Goal: Obtain resource: Obtain resource

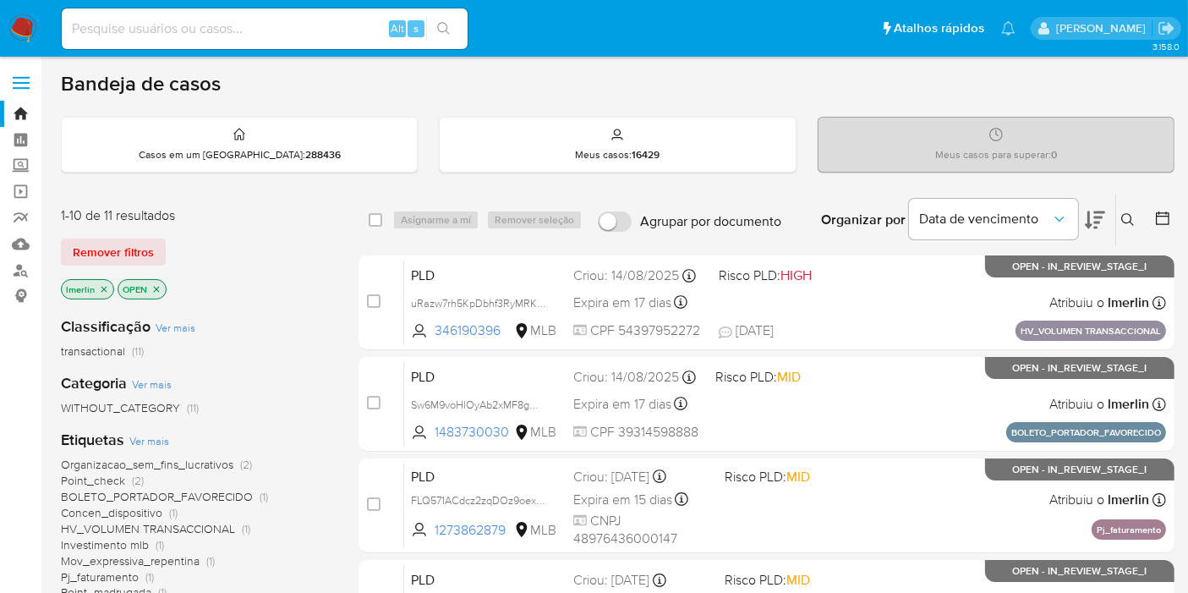
click at [107, 289] on icon "close-filter" at bounding box center [104, 289] width 10 height 10
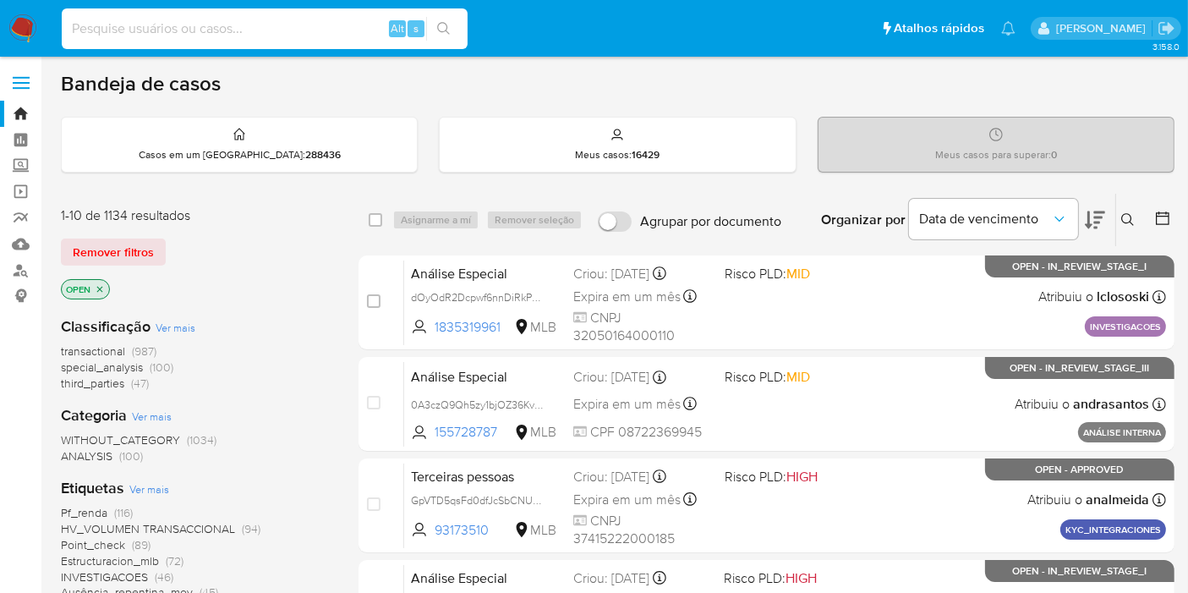
paste input "uRazw7rh5KpDbhf3RyMRK7S1"
click at [311, 35] on input at bounding box center [265, 29] width 406 height 22
type input "uRazw7rh5KpDbhf3RyMRK7S1"
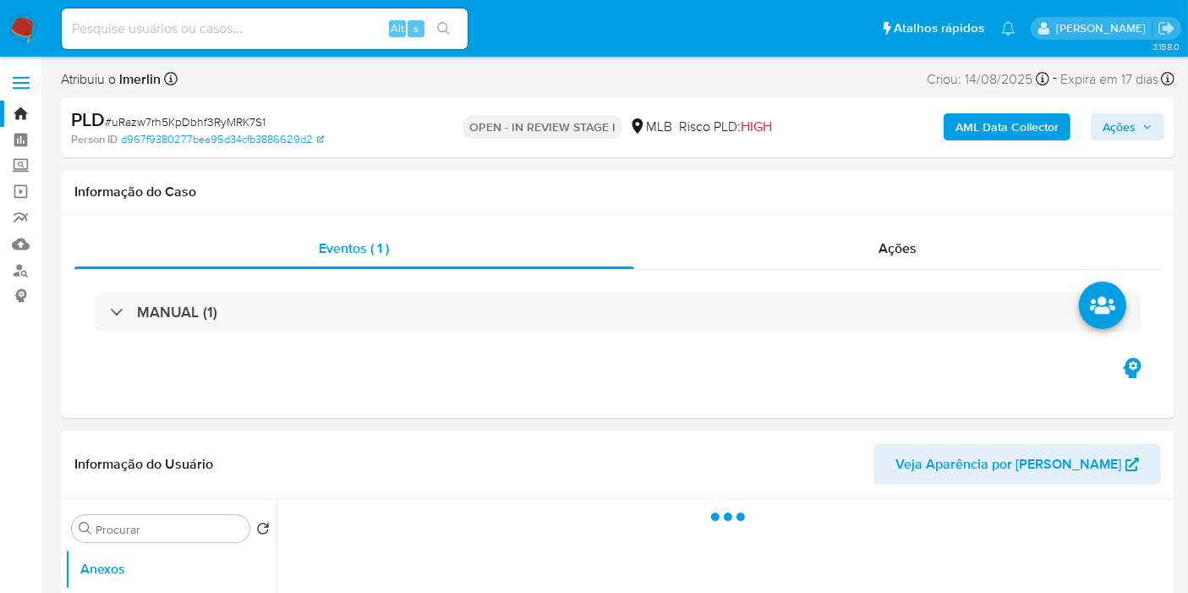
click at [993, 119] on b "AML Data Collector" at bounding box center [1006, 126] width 103 height 27
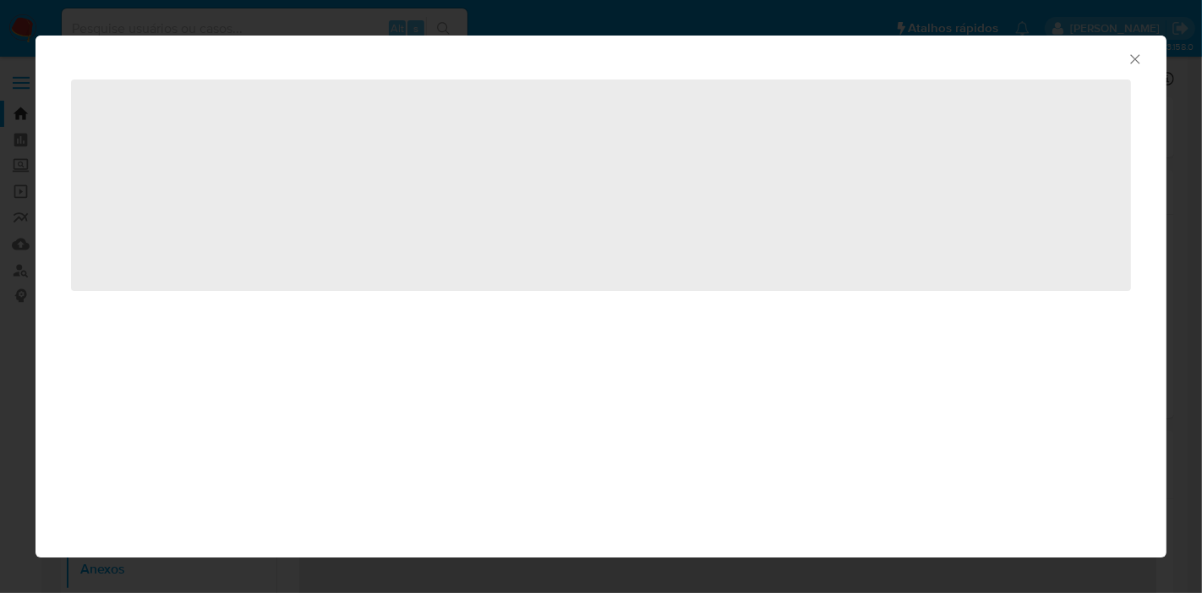
select select "10"
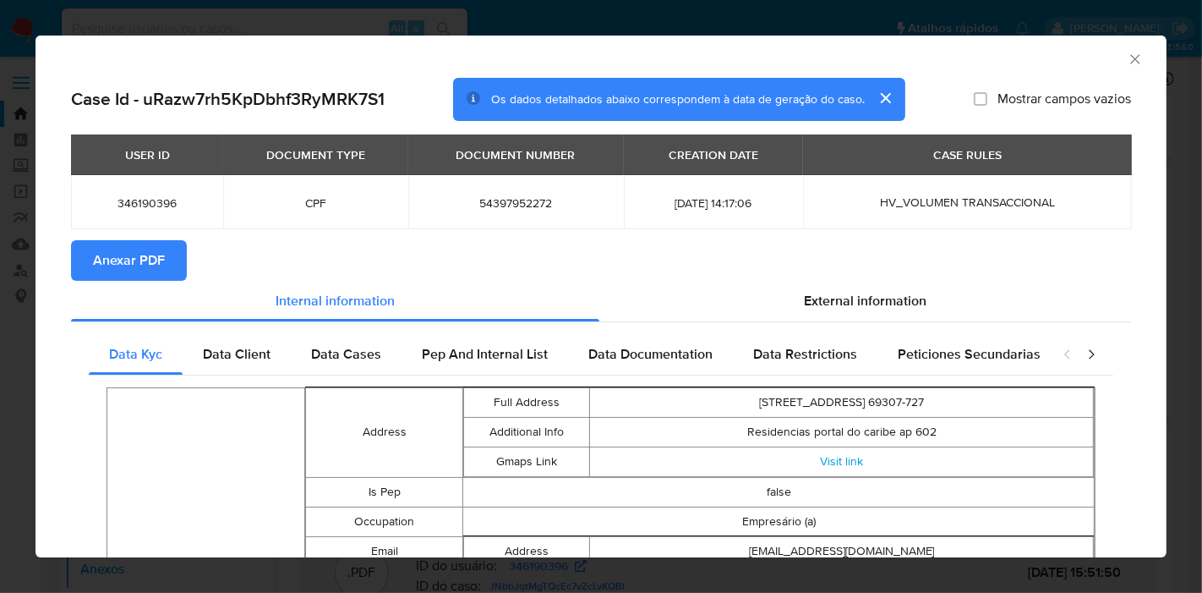
click at [133, 246] on span "Anexar PDF" at bounding box center [129, 260] width 72 height 37
click at [1127, 66] on icon "Fechar a janela" at bounding box center [1135, 59] width 17 height 17
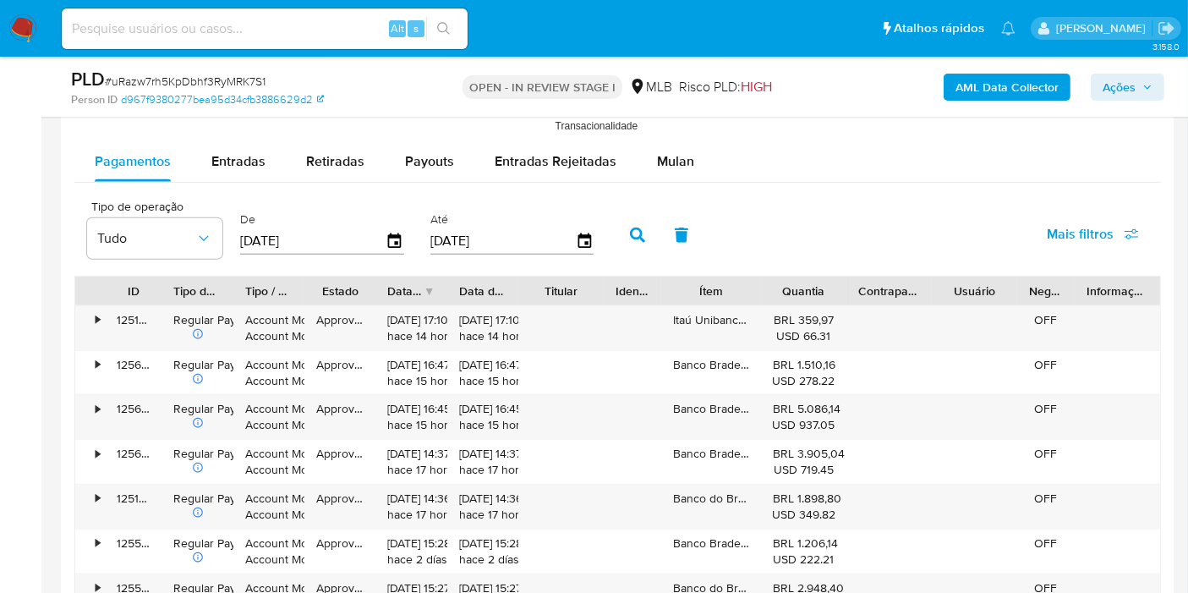
scroll to position [1760, 0]
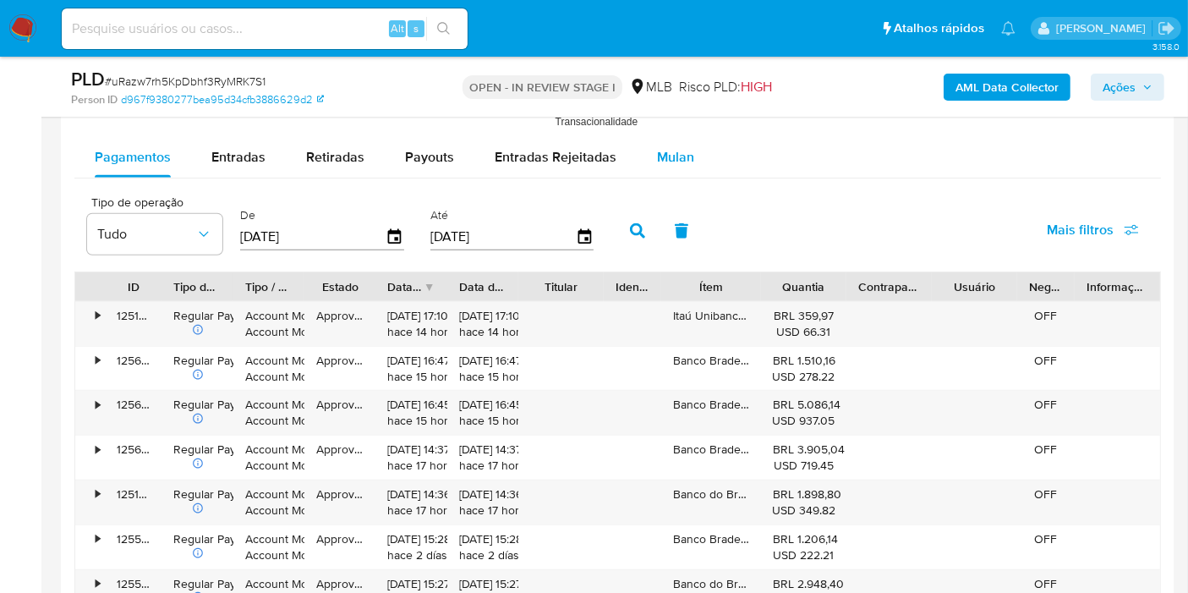
click at [693, 146] on button "Mulan" at bounding box center [676, 157] width 78 height 41
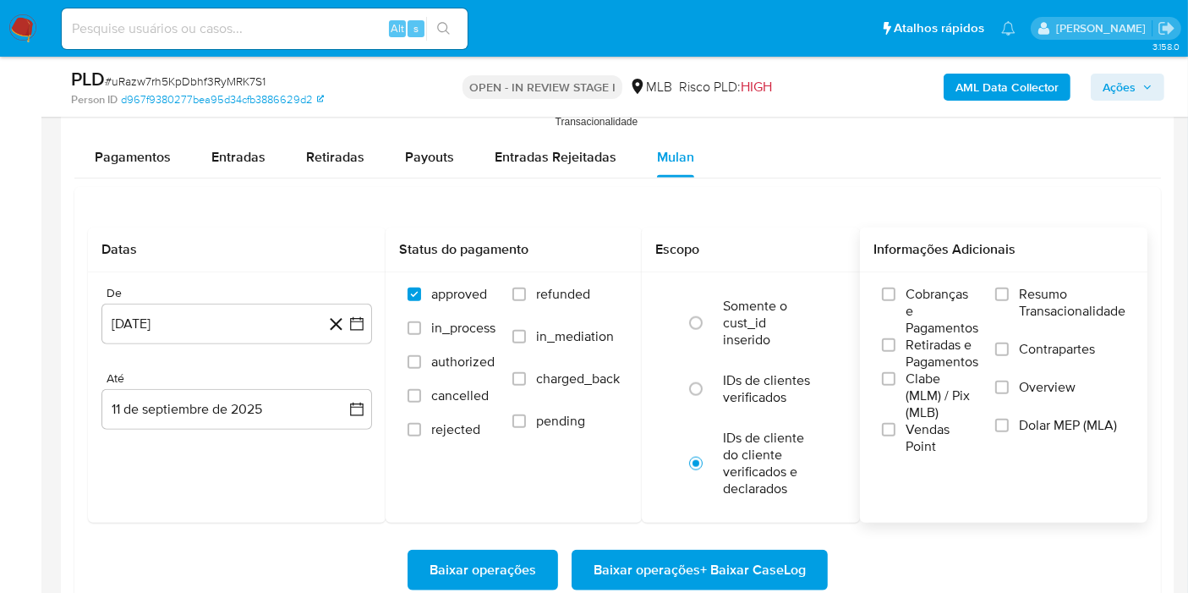
click at [1065, 296] on span "Resumo Transacionalidade" at bounding box center [1072, 303] width 107 height 34
click at [1009, 296] on input "Resumo Transacionalidade" at bounding box center [1002, 294] width 14 height 14
click at [359, 305] on button "[DATE]" at bounding box center [236, 324] width 271 height 41
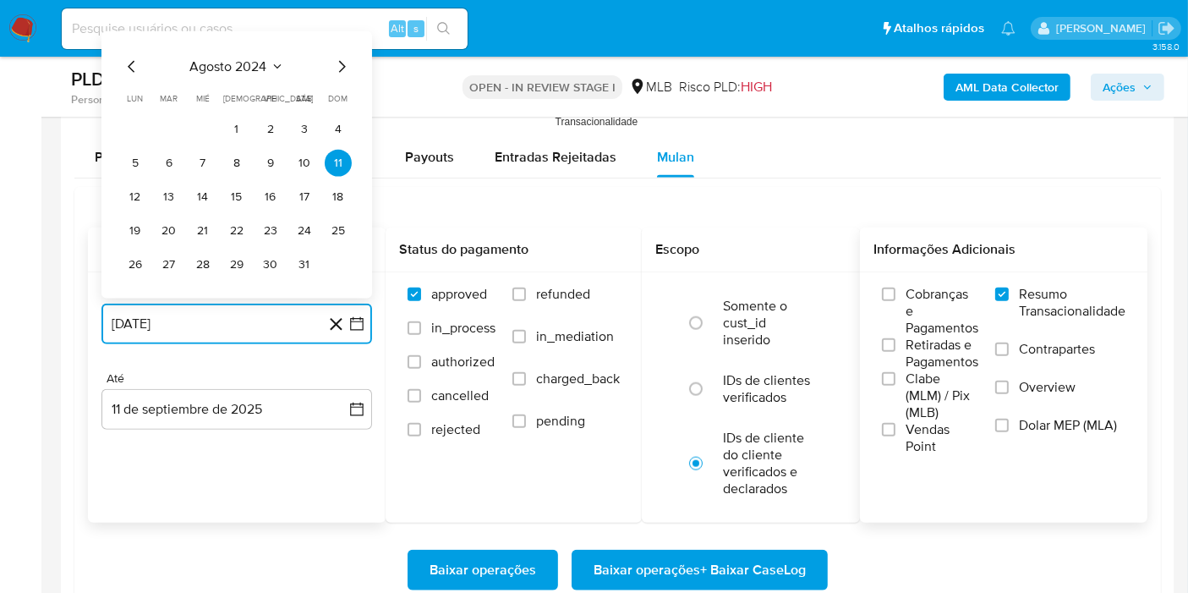
click at [254, 69] on span "agosto 2024" at bounding box center [228, 66] width 77 height 17
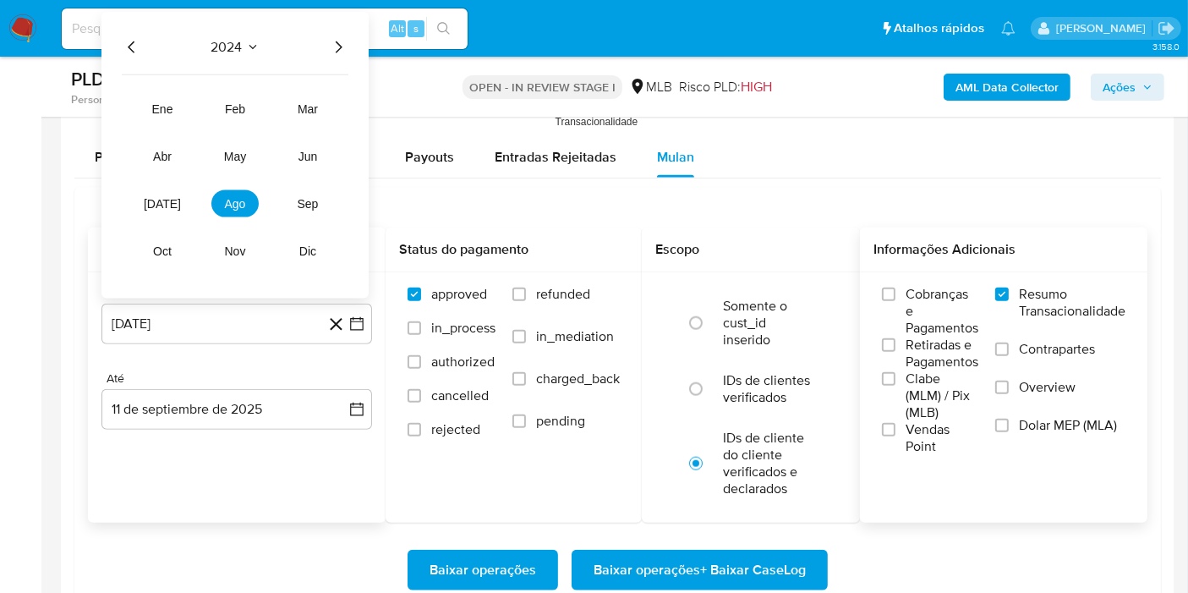
click at [338, 56] on div "2024 2024 ene feb mar abr may jun [DATE] ago sep oct nov dic" at bounding box center [234, 155] width 267 height 287
click at [342, 47] on icon "Año siguiente" at bounding box center [338, 47] width 20 height 20
click at [164, 200] on span "[DATE]" at bounding box center [162, 204] width 37 height 14
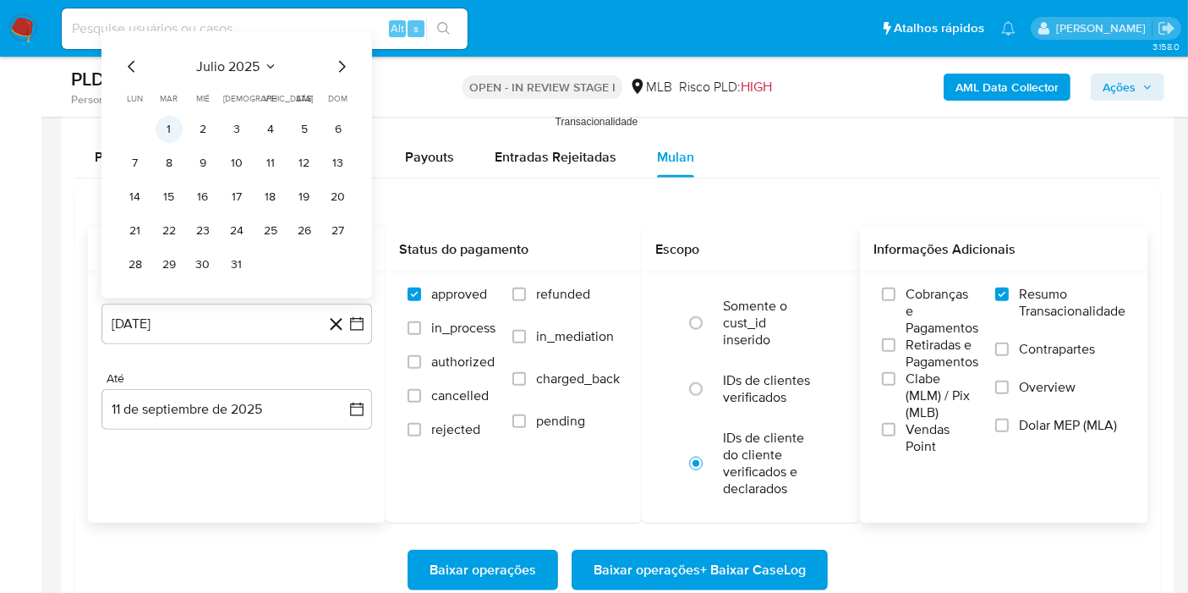
click at [171, 122] on button "1" at bounding box center [169, 129] width 27 height 27
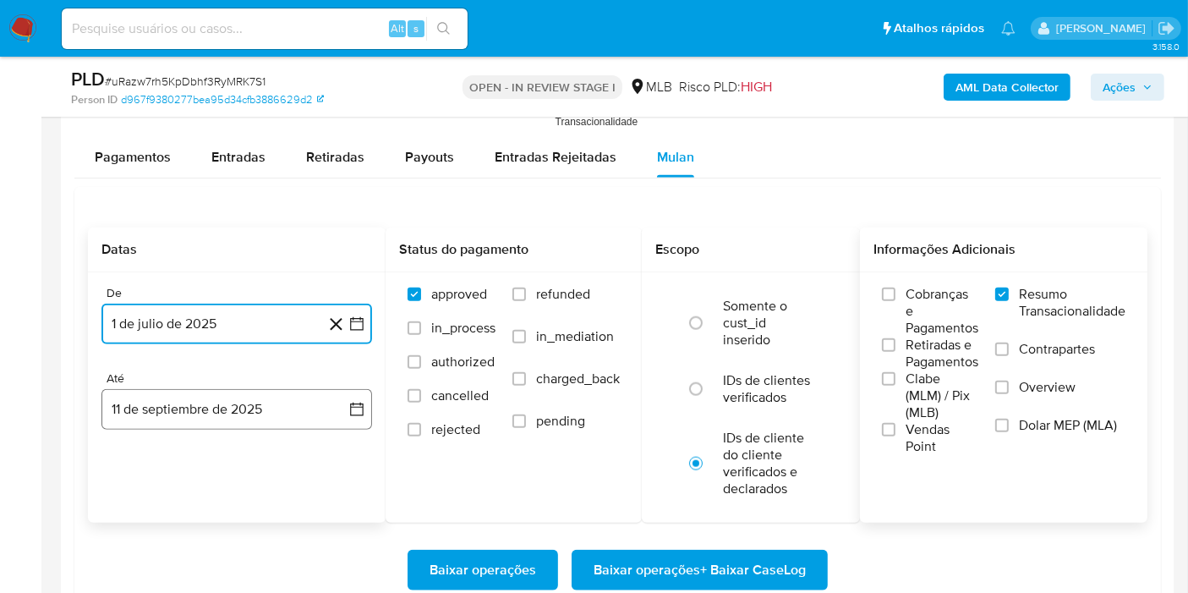
click at [351, 404] on icon "button" at bounding box center [357, 409] width 14 height 14
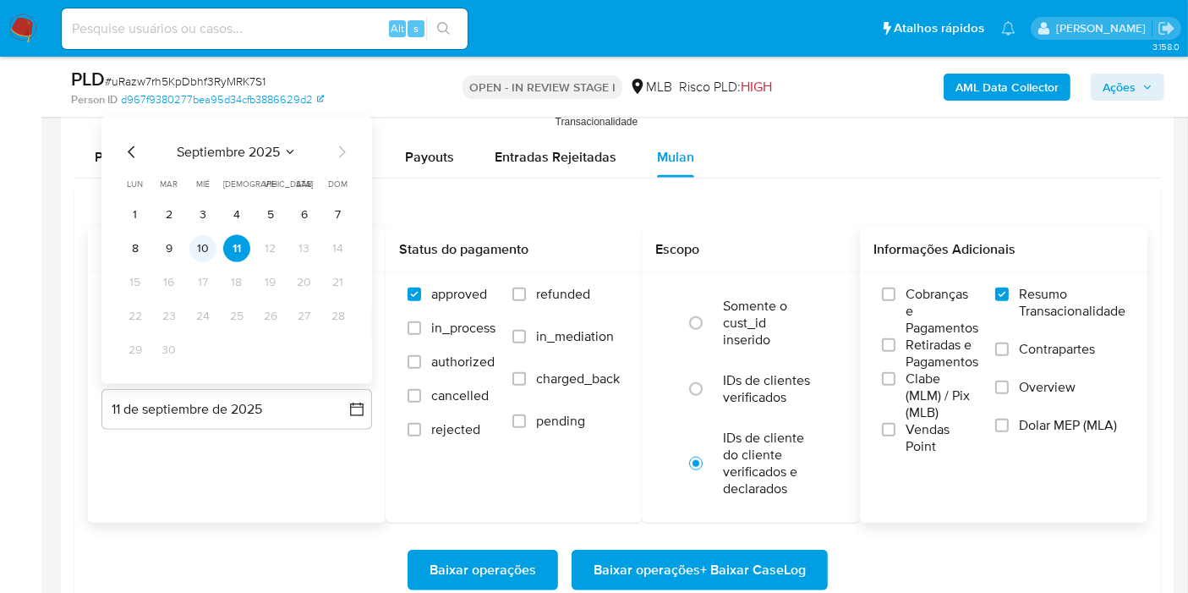
click at [198, 235] on button "10" at bounding box center [202, 248] width 27 height 27
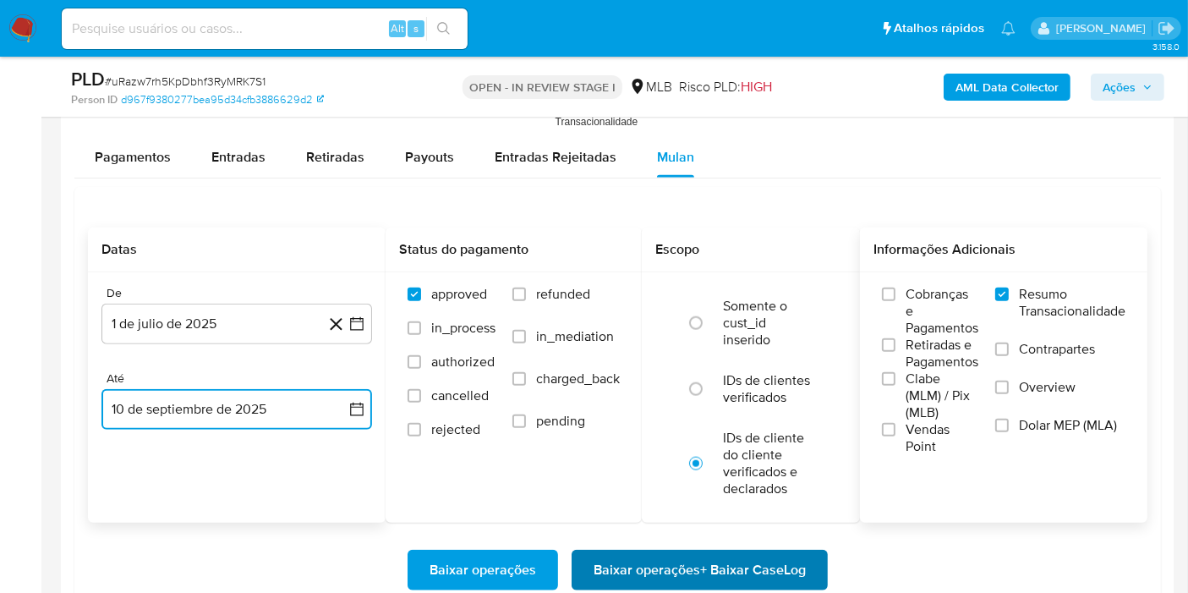
click at [699, 572] on span "Baixar operações + Baixar CaseLog" at bounding box center [700, 569] width 212 height 37
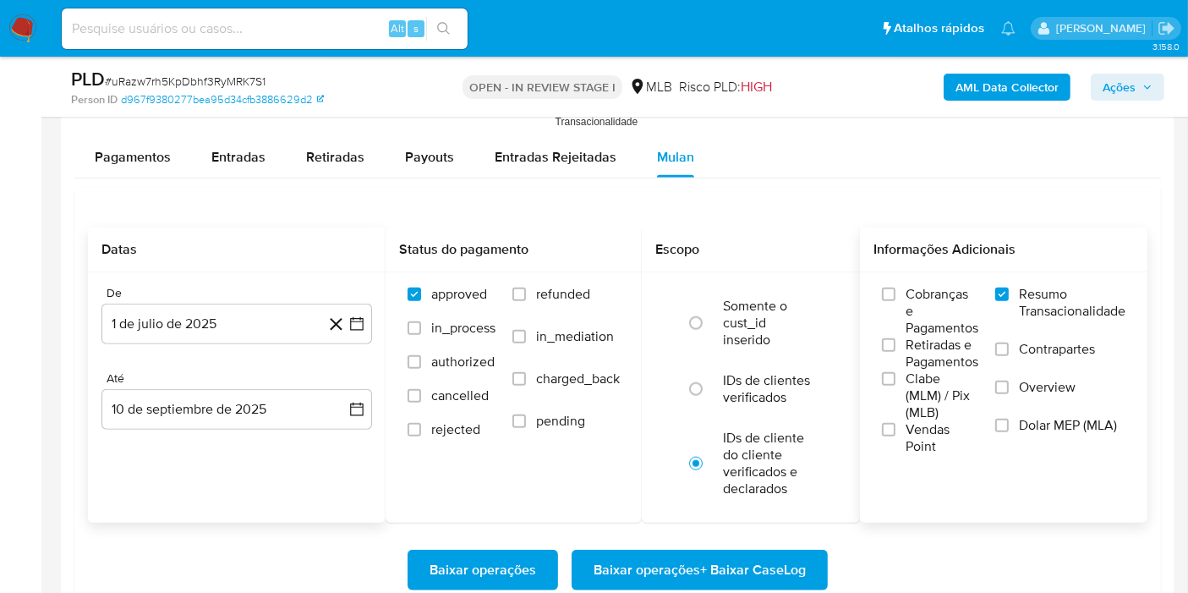
paste input "Sw6M9voHlOyAb2xMF8gOf9N9"
click at [320, 25] on input at bounding box center [265, 29] width 406 height 22
type input "Sw6M9voHlOyAb2xMF8gOf9N9"
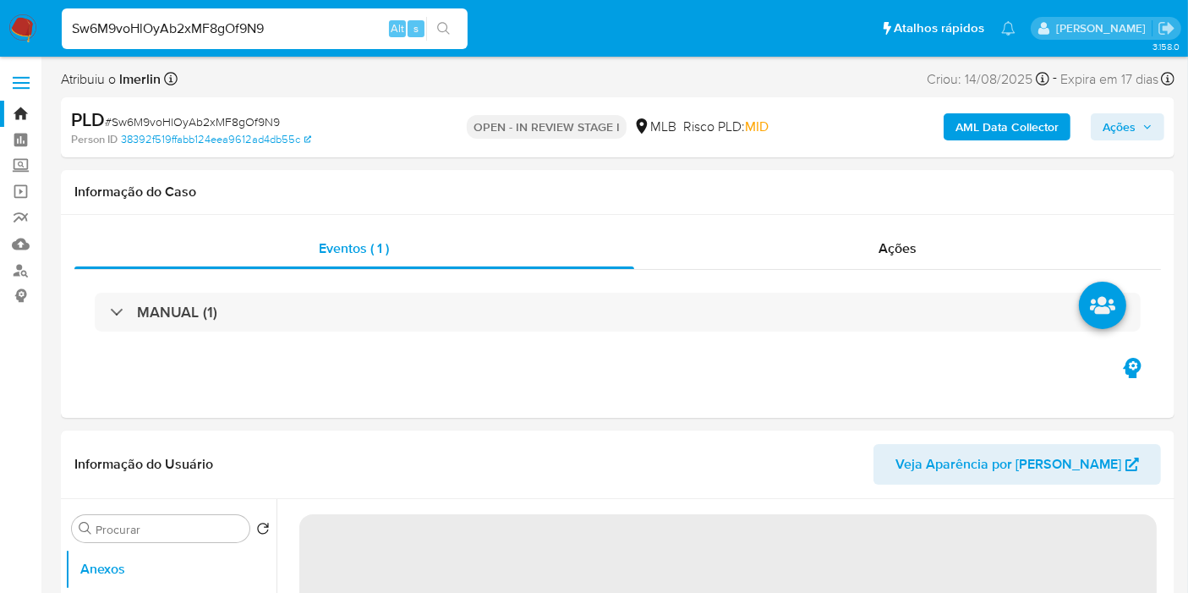
click at [992, 111] on div "AML Data Collector Ações" at bounding box center [984, 127] width 360 height 40
select select "10"
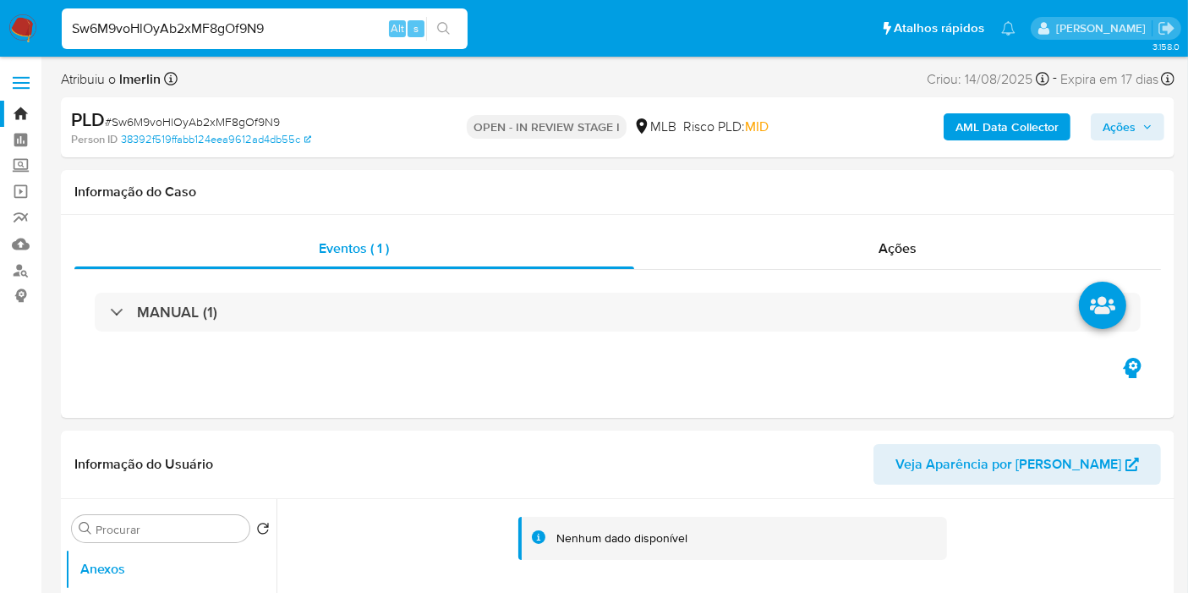
click at [988, 124] on b "AML Data Collector" at bounding box center [1006, 126] width 103 height 27
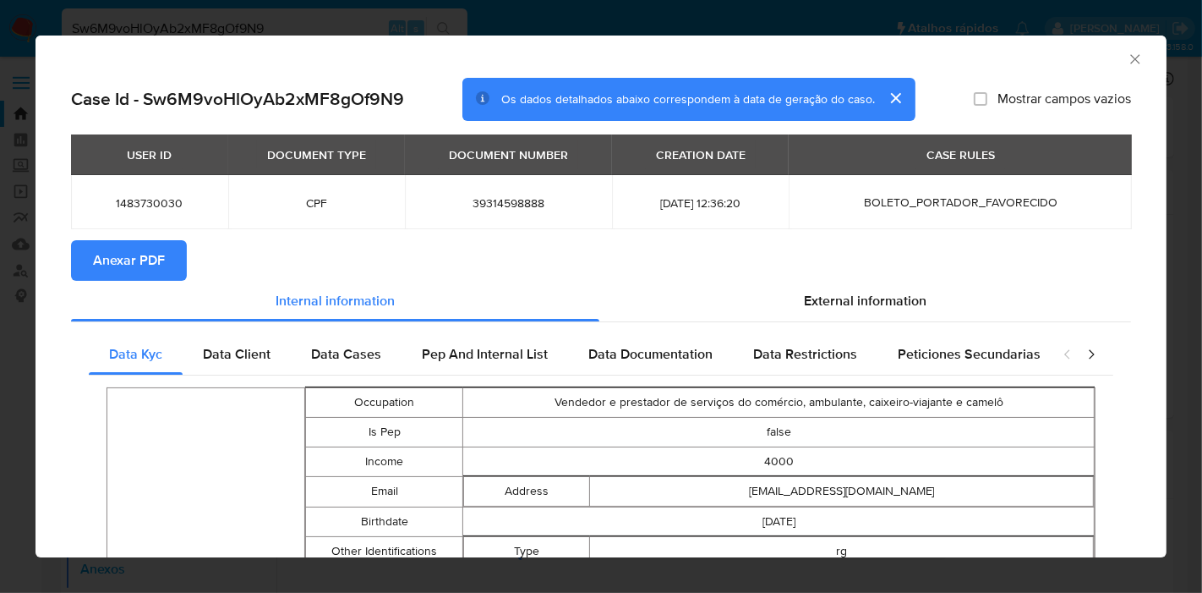
click at [128, 254] on span "Anexar PDF" at bounding box center [129, 260] width 72 height 37
click at [1127, 53] on icon "Fechar a janela" at bounding box center [1135, 59] width 17 height 17
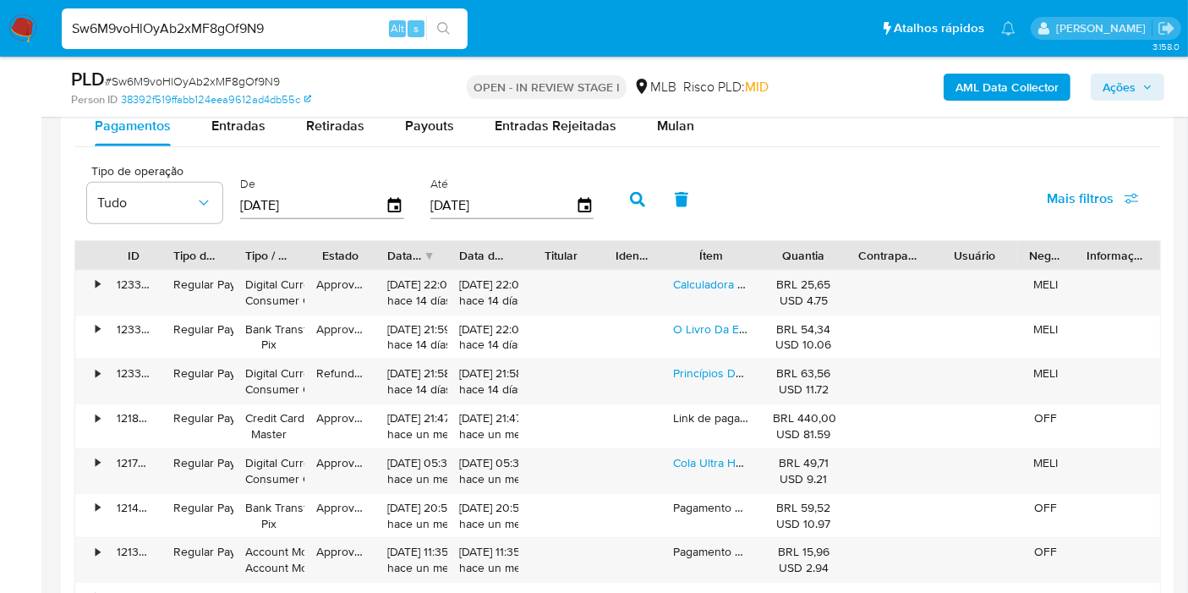
scroll to position [1824, 0]
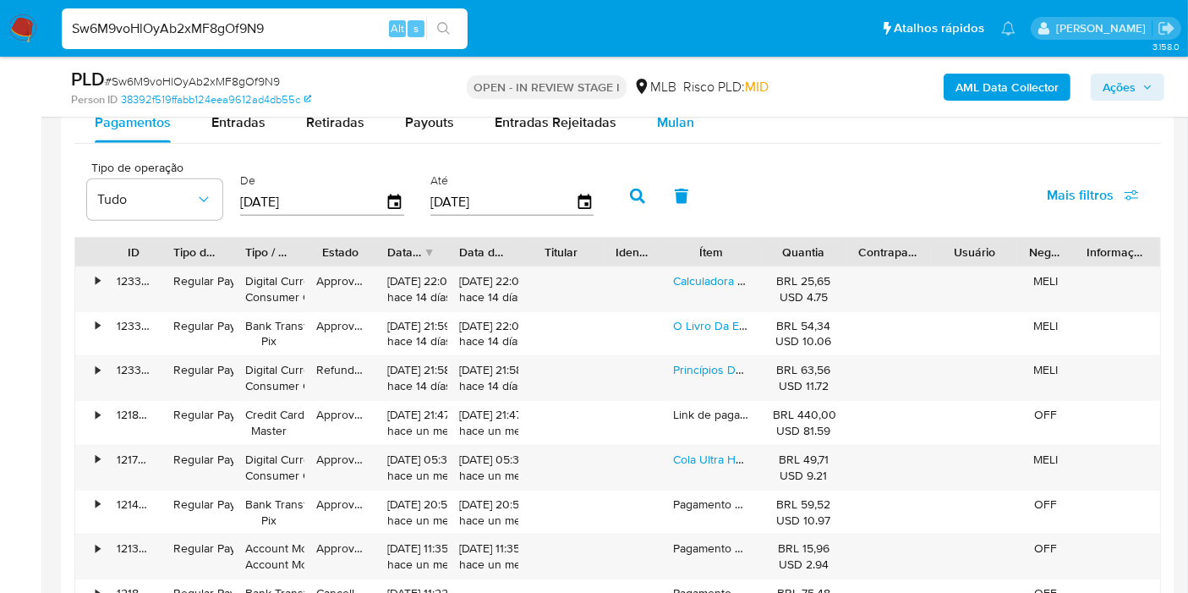
click at [657, 122] on span "Mulan" at bounding box center [675, 121] width 37 height 19
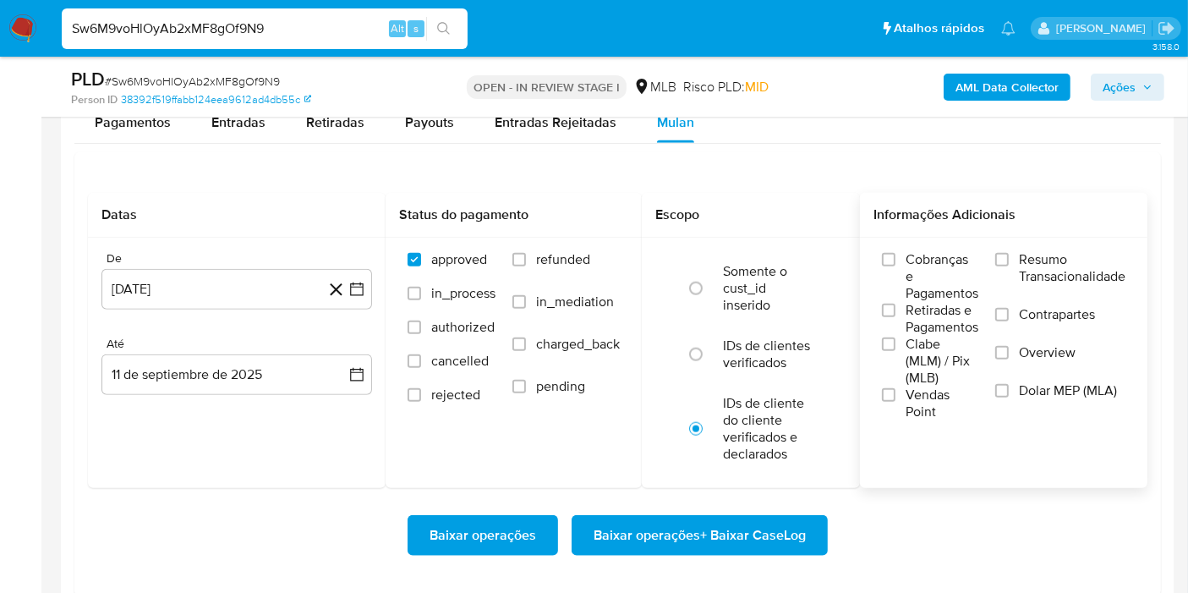
click at [1026, 270] on span "Resumo Transacionalidade" at bounding box center [1072, 268] width 107 height 34
click at [1009, 266] on input "Resumo Transacionalidade" at bounding box center [1002, 260] width 14 height 14
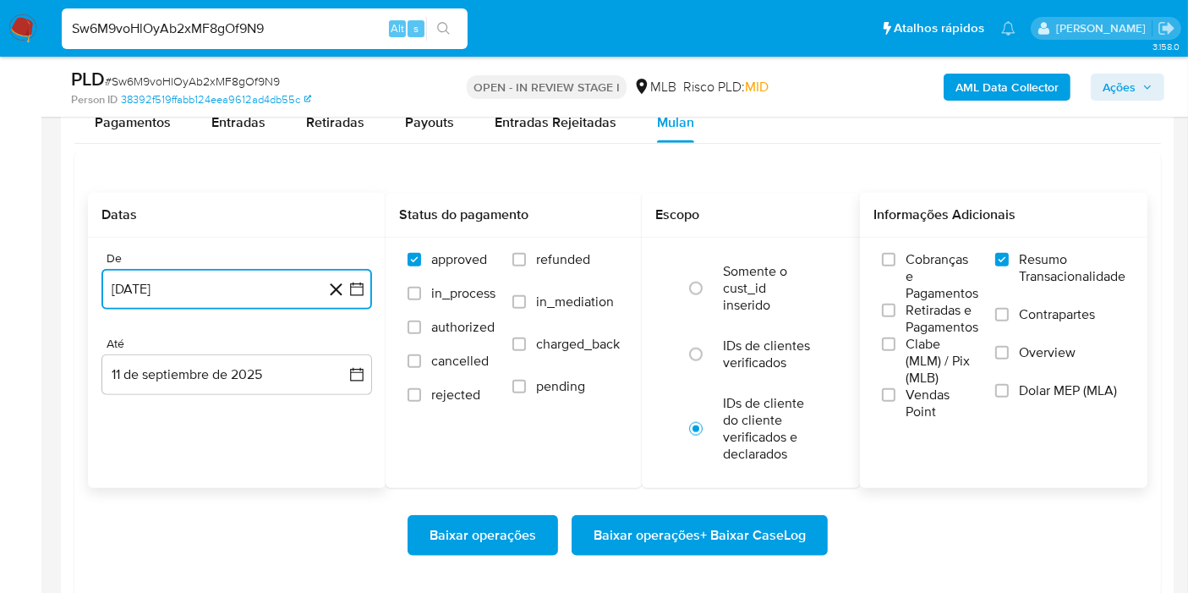
click at [357, 291] on icon "button" at bounding box center [356, 289] width 17 height 17
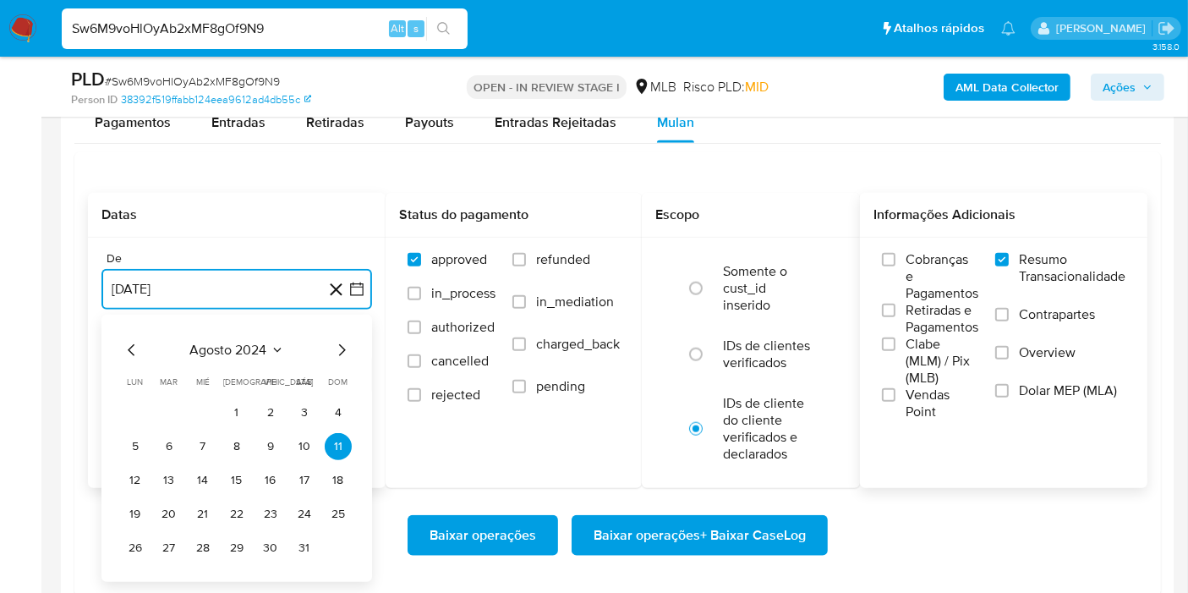
click at [257, 342] on span "agosto 2024" at bounding box center [228, 350] width 77 height 17
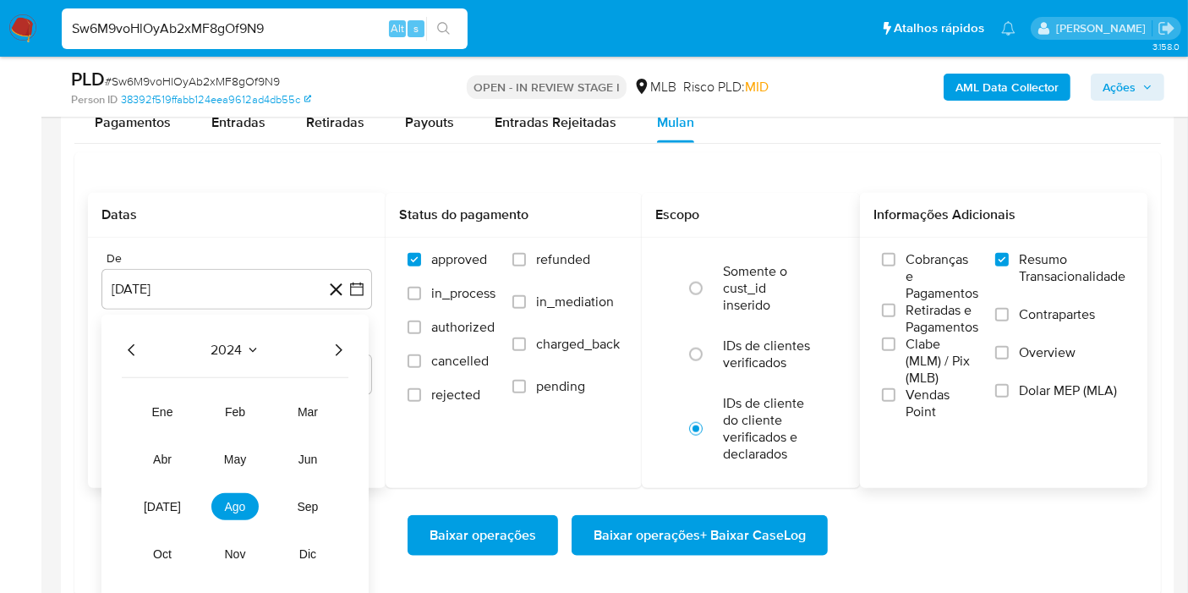
click at [331, 348] on icon "Año siguiente" at bounding box center [338, 350] width 20 height 20
click at [164, 506] on span "[DATE]" at bounding box center [162, 507] width 37 height 14
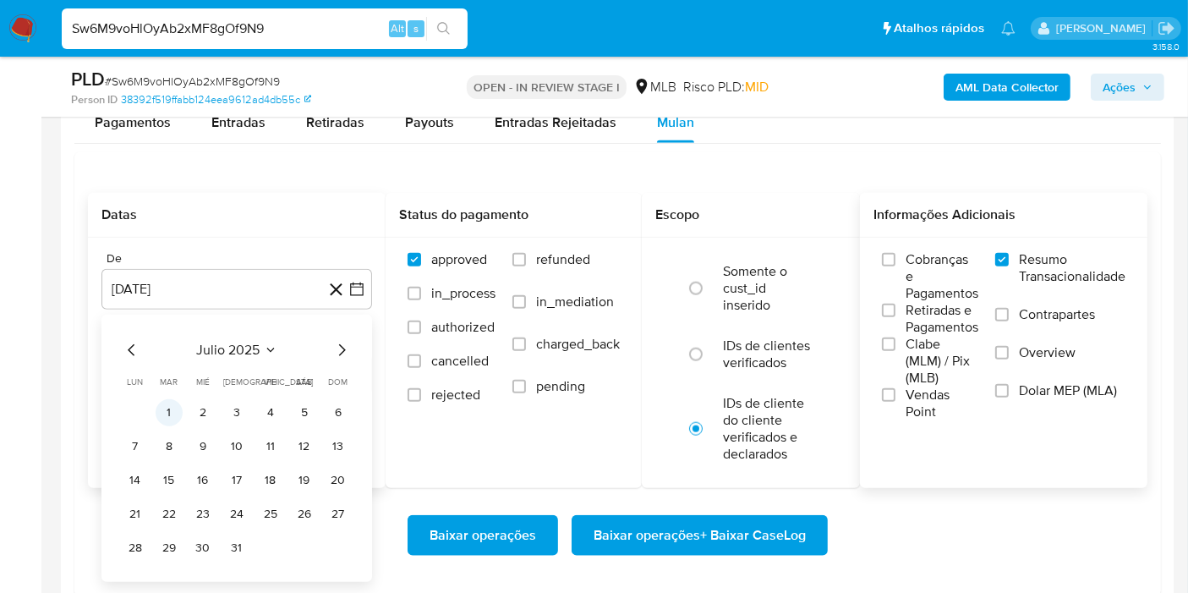
click at [171, 403] on button "1" at bounding box center [169, 412] width 27 height 27
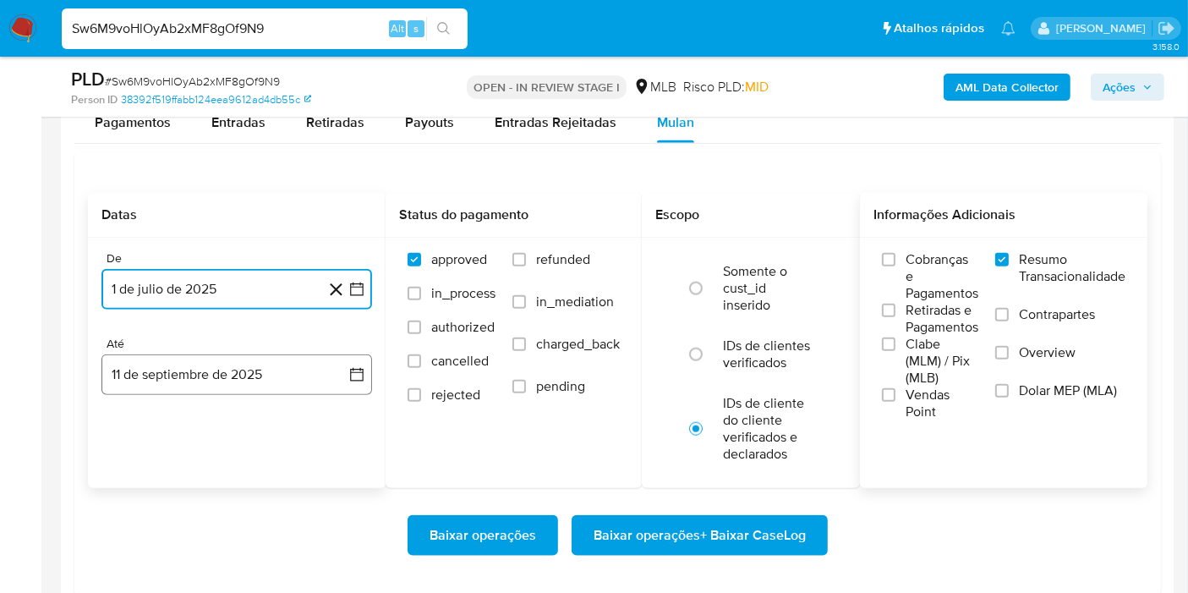
click at [350, 380] on button "11 de septiembre de 2025" at bounding box center [236, 374] width 271 height 41
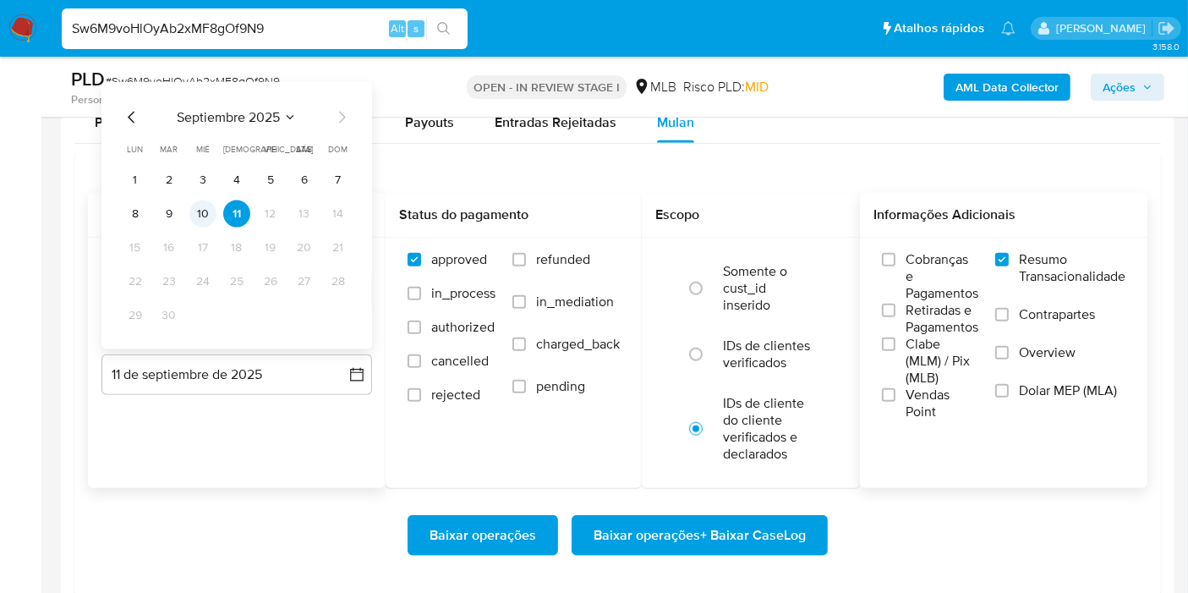
click at [196, 220] on button "10" at bounding box center [202, 213] width 27 height 27
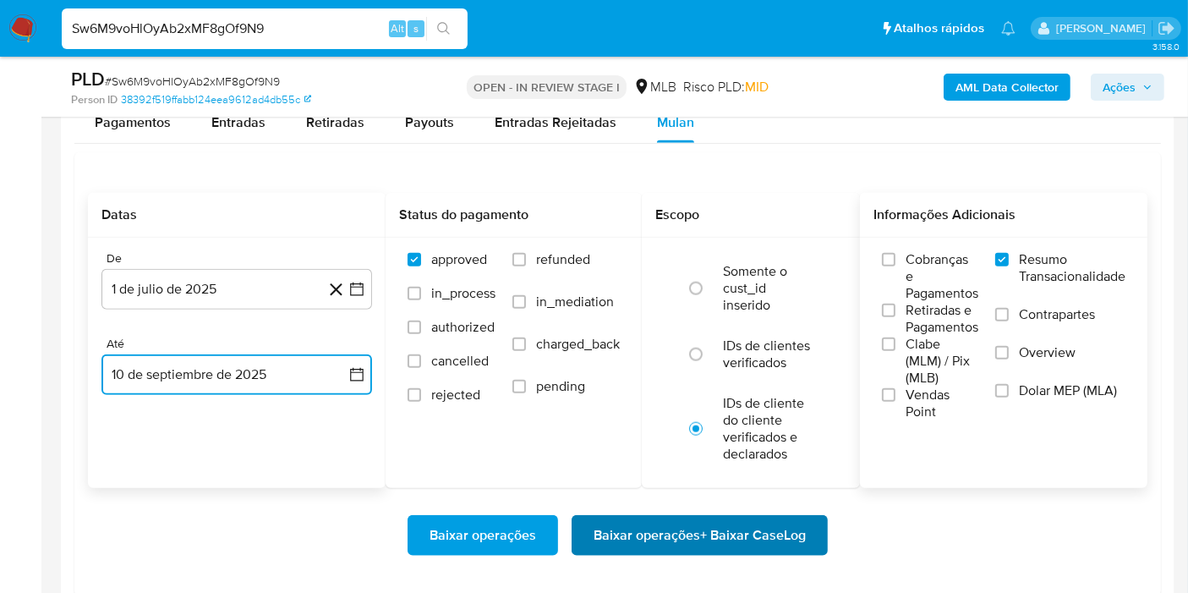
click at [698, 539] on span "Baixar operações + Baixar CaseLog" at bounding box center [700, 535] width 212 height 37
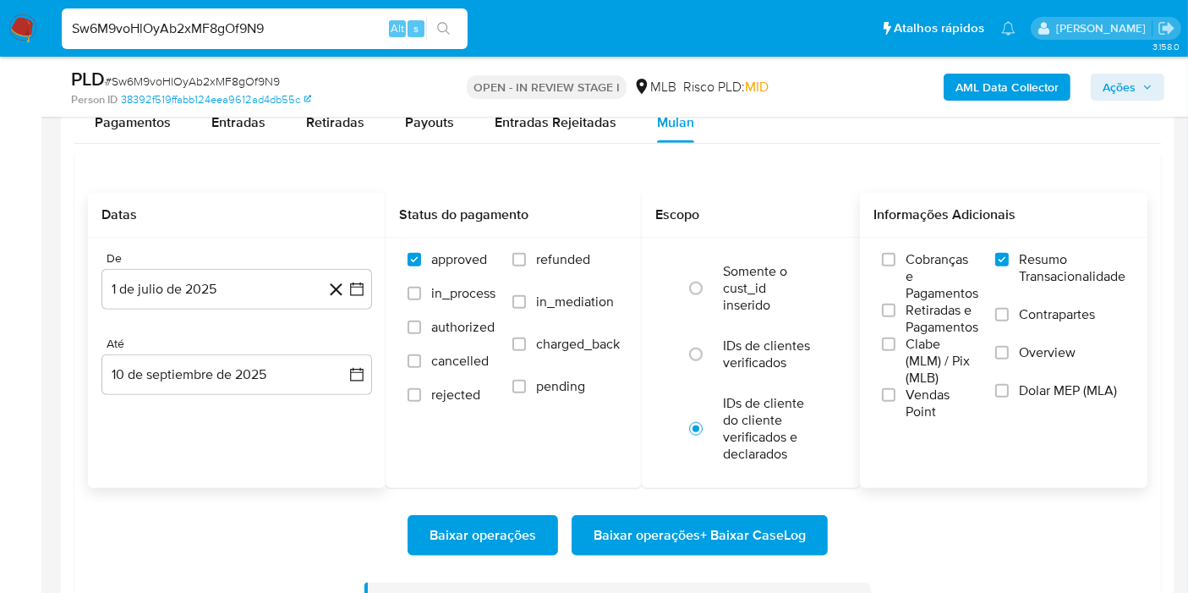
click at [273, 22] on input "Sw6M9voHlOyAb2xMF8gOf9N9" at bounding box center [265, 29] width 406 height 22
paste input "FLQ571ACdcz2zqDOz9oexu1K"
type input "FLQ571ACdcz2zqDOz9oexu1K"
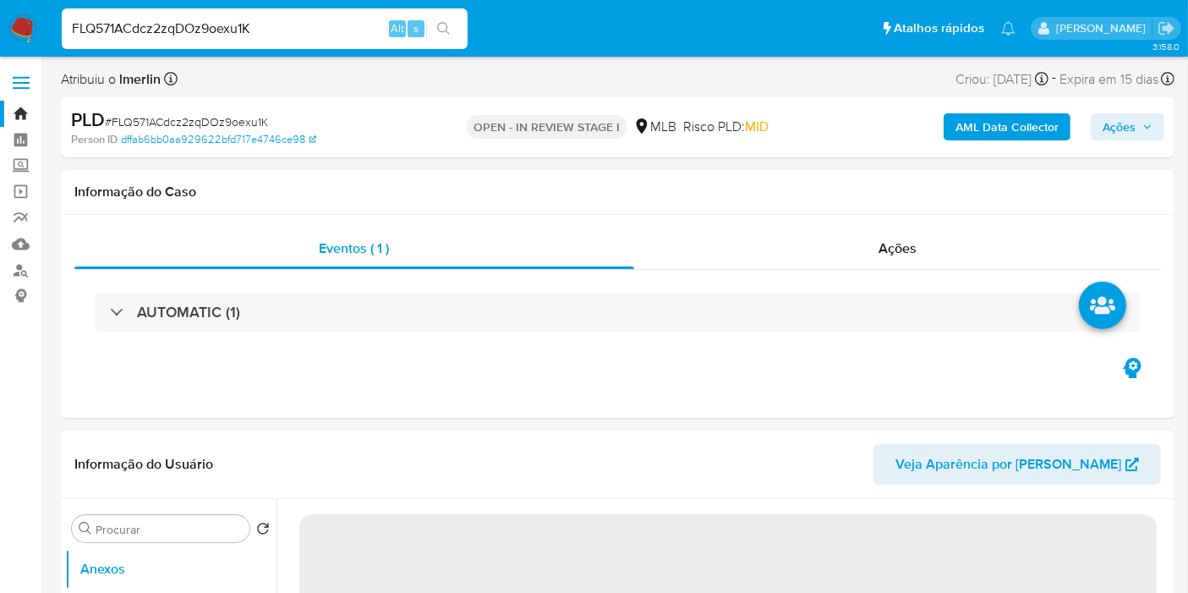
click at [966, 134] on b "AML Data Collector" at bounding box center [1006, 126] width 103 height 27
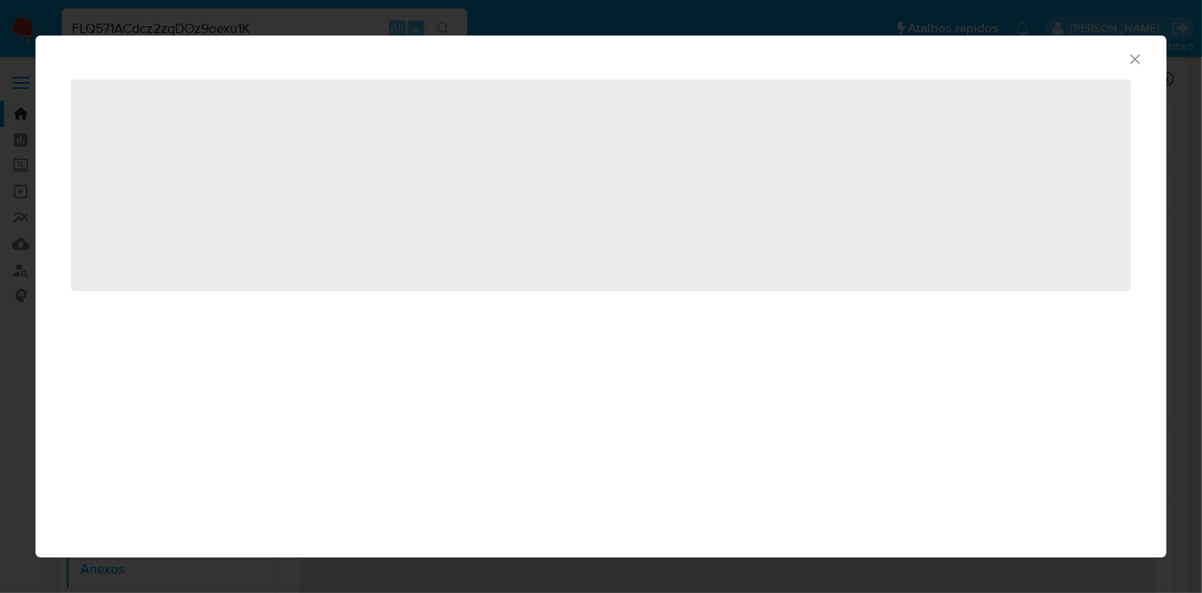
select select "10"
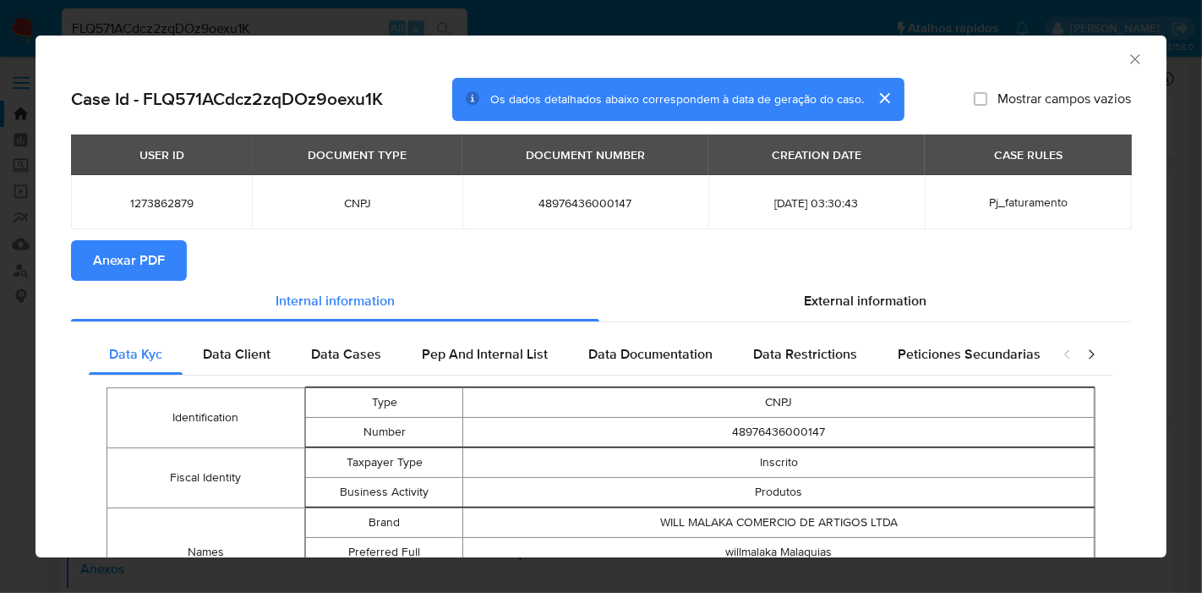
click at [130, 269] on span "Anexar PDF" at bounding box center [129, 260] width 72 height 37
click at [1130, 55] on icon "Fechar a janela" at bounding box center [1134, 58] width 9 height 9
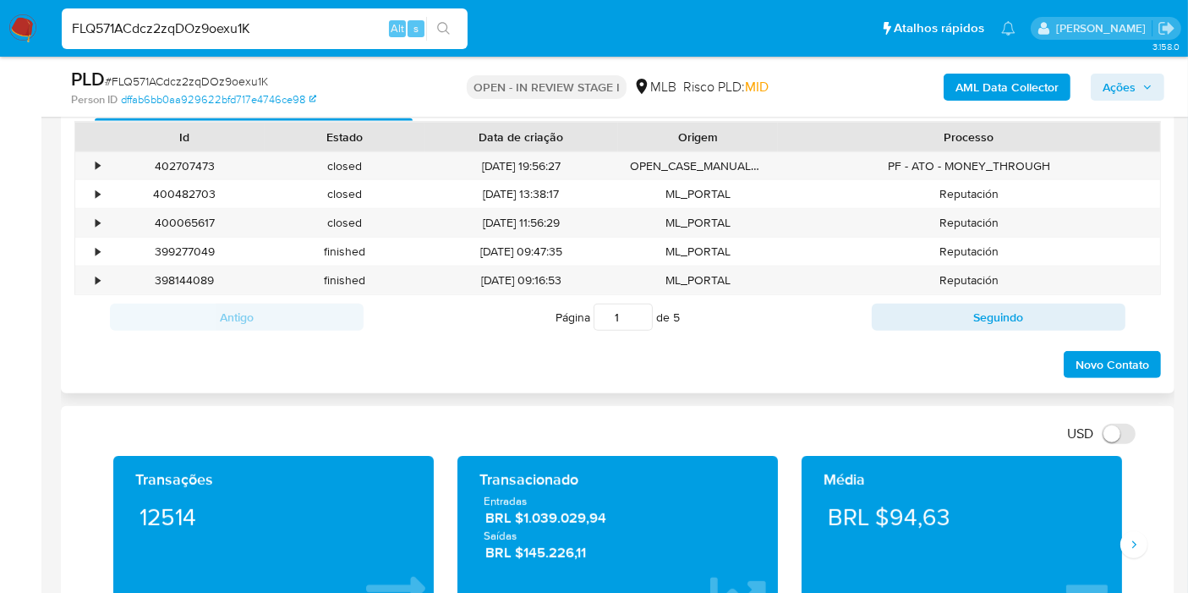
scroll to position [982, 0]
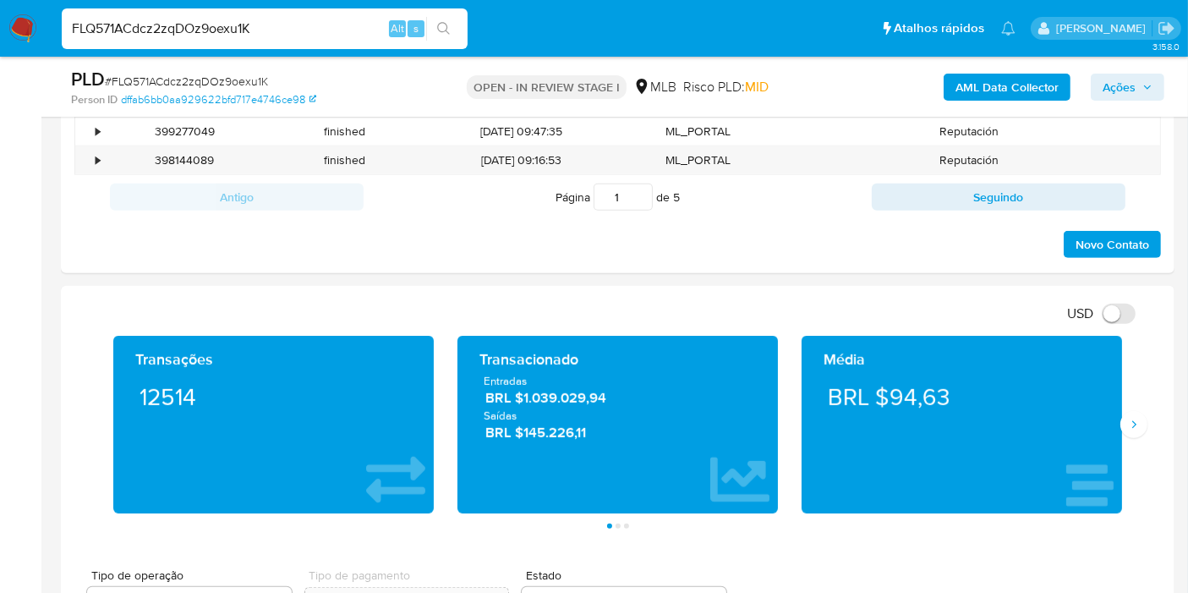
drag, startPoint x: 1174, startPoint y: 251, endPoint x: 1163, endPoint y: 307, distance: 56.9
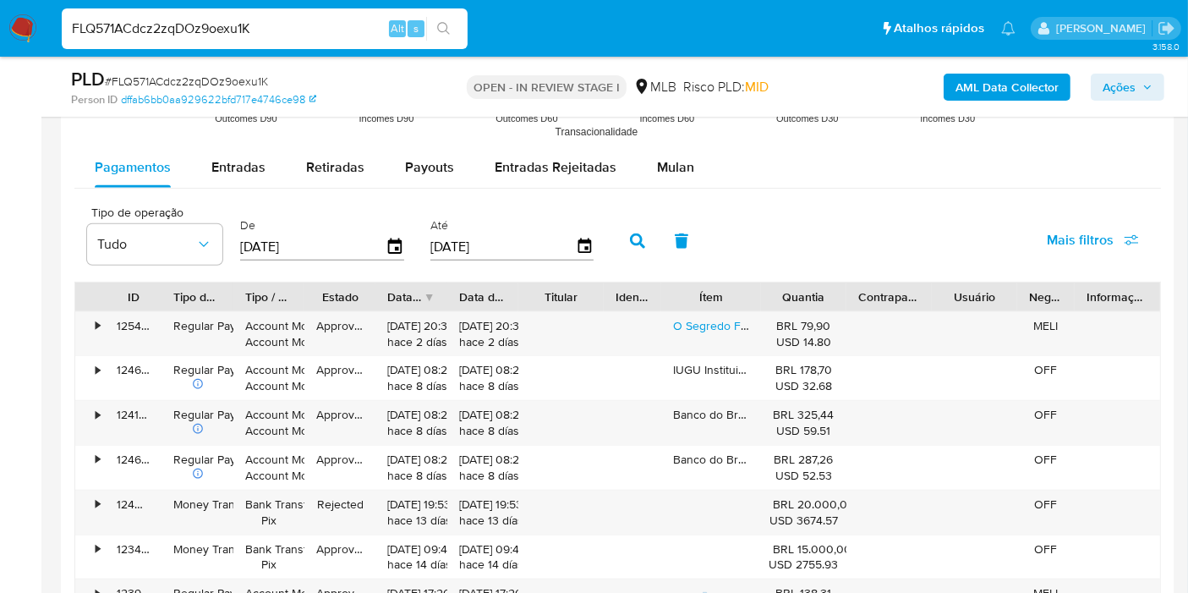
scroll to position [1799, 0]
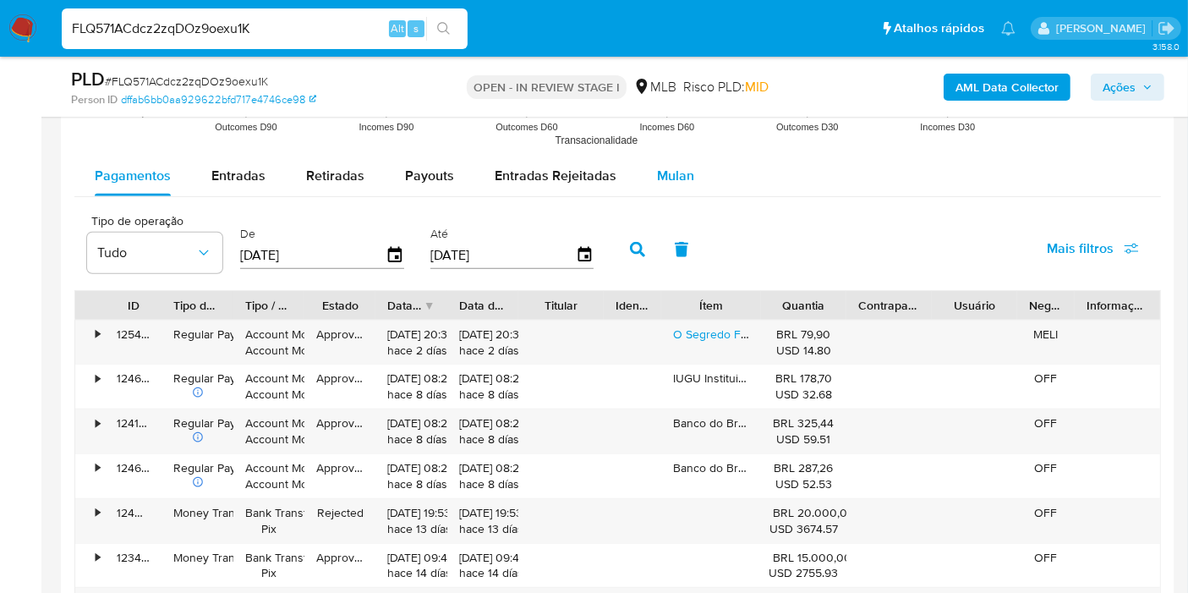
click at [684, 170] on span "Mulan" at bounding box center [675, 175] width 37 height 19
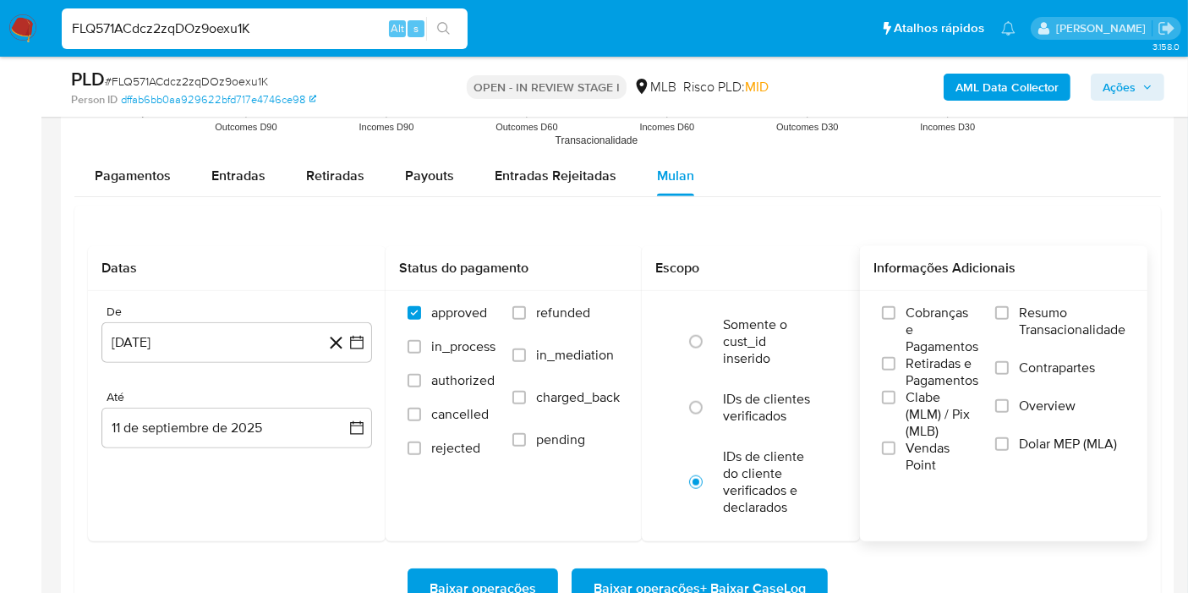
click at [1015, 304] on label "Resumo Transacionalidade" at bounding box center [1060, 331] width 130 height 55
click at [1009, 306] on input "Resumo Transacionalidade" at bounding box center [1002, 313] width 14 height 14
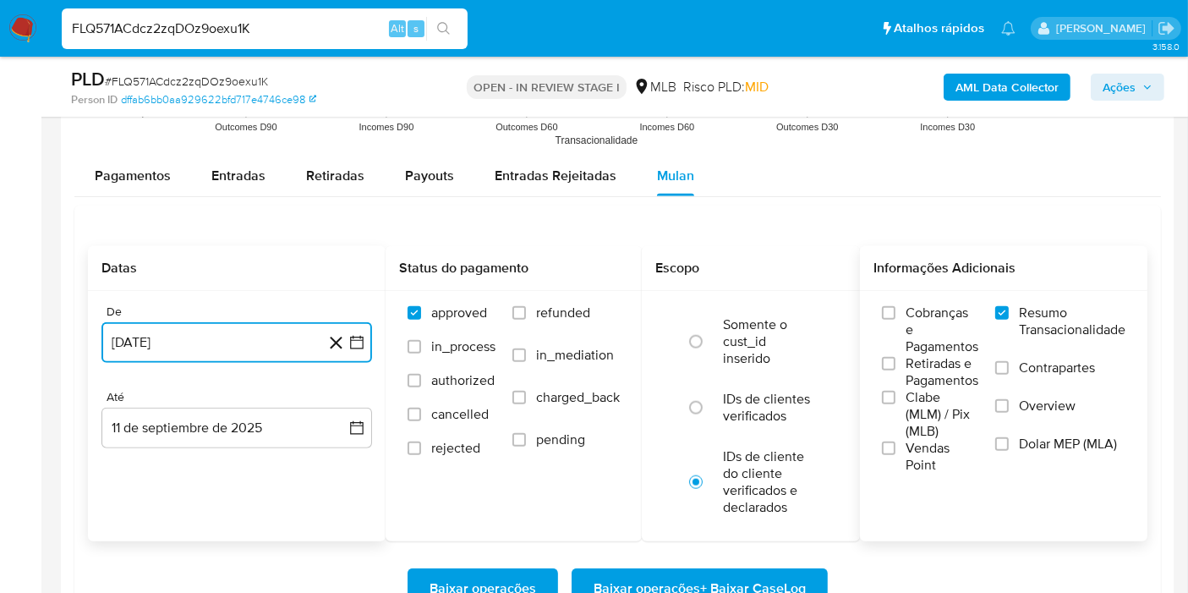
click at [357, 324] on button "[DATE]" at bounding box center [236, 342] width 271 height 41
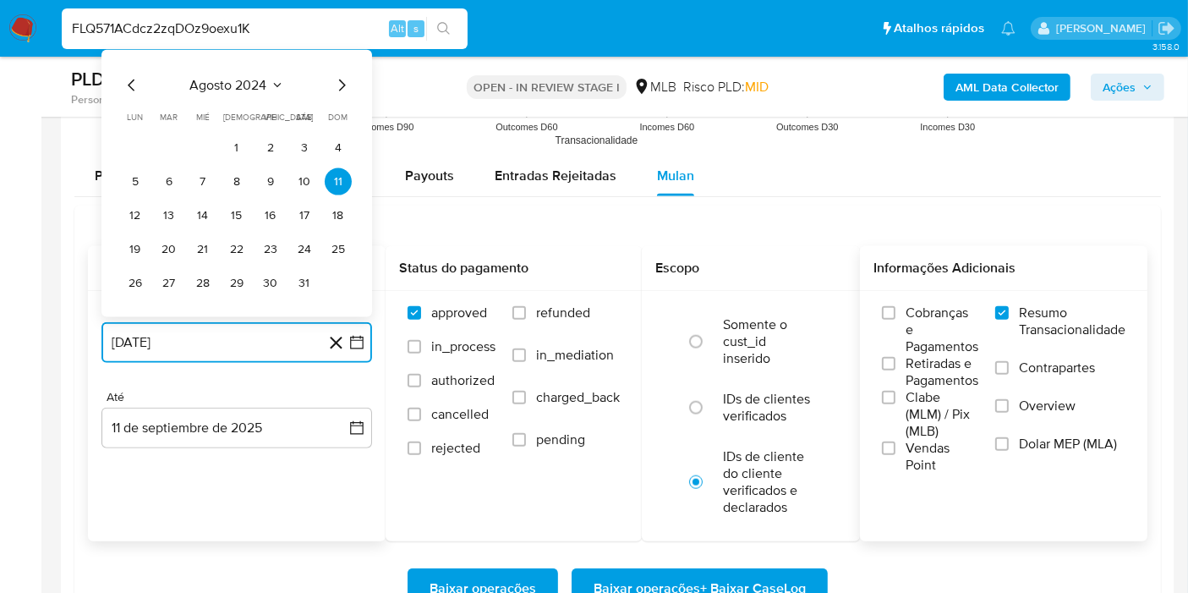
click at [262, 83] on span "agosto 2024" at bounding box center [228, 85] width 77 height 17
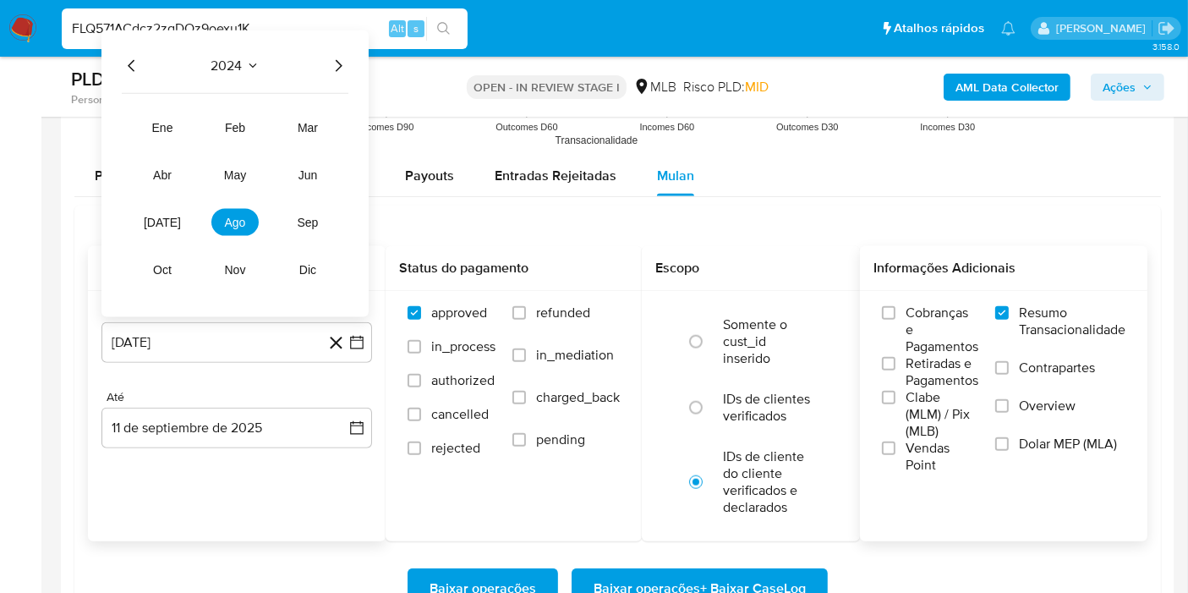
click at [330, 58] on icon "Año siguiente" at bounding box center [338, 66] width 20 height 20
click at [165, 216] on span "[DATE]" at bounding box center [162, 223] width 37 height 14
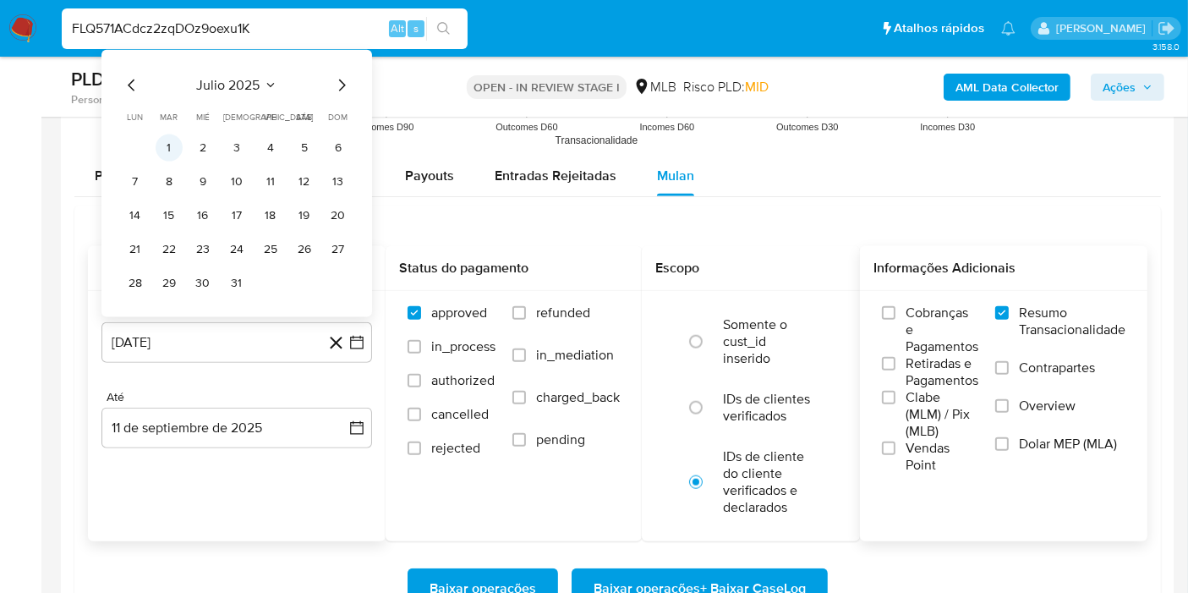
click at [171, 148] on button "1" at bounding box center [169, 147] width 27 height 27
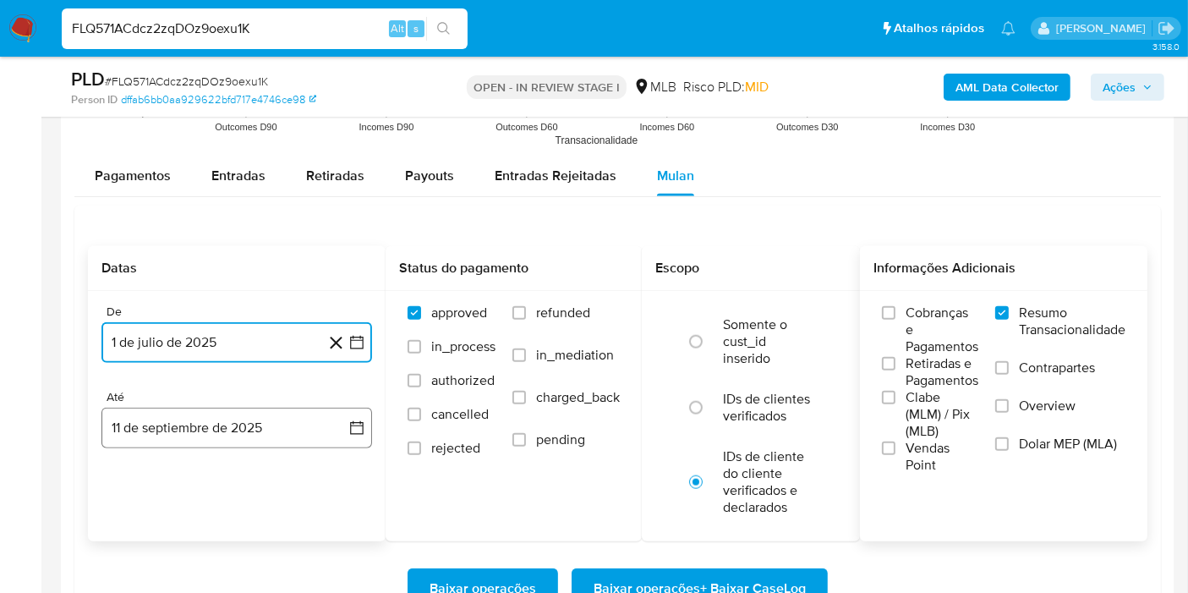
click at [332, 434] on button "11 de septiembre de 2025" at bounding box center [236, 428] width 271 height 41
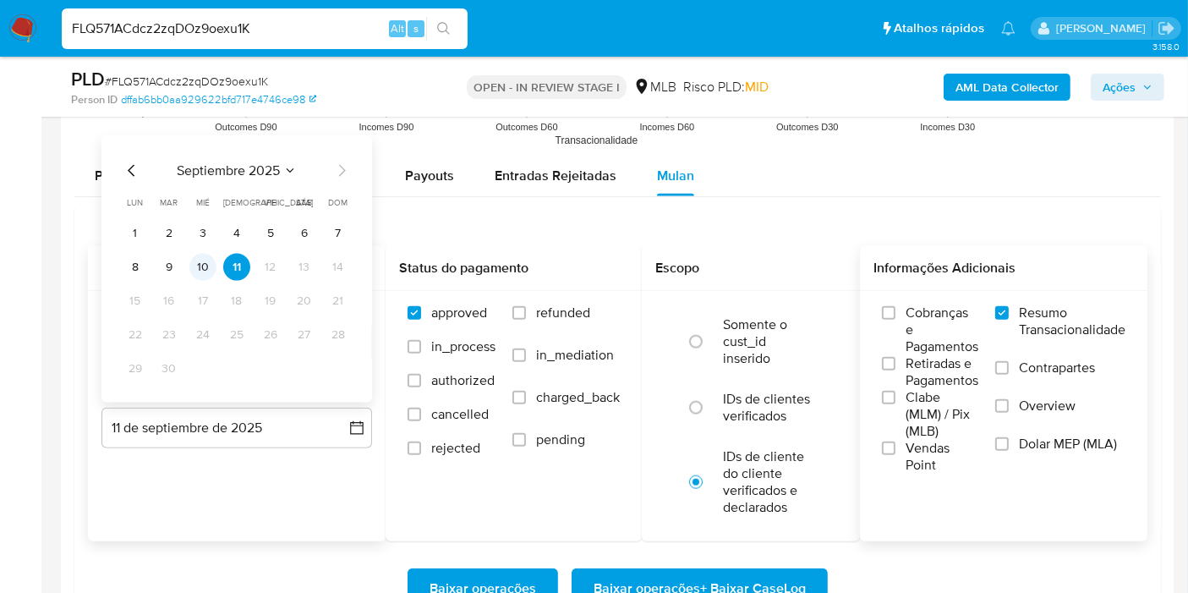
click at [203, 265] on button "10" at bounding box center [202, 267] width 27 height 27
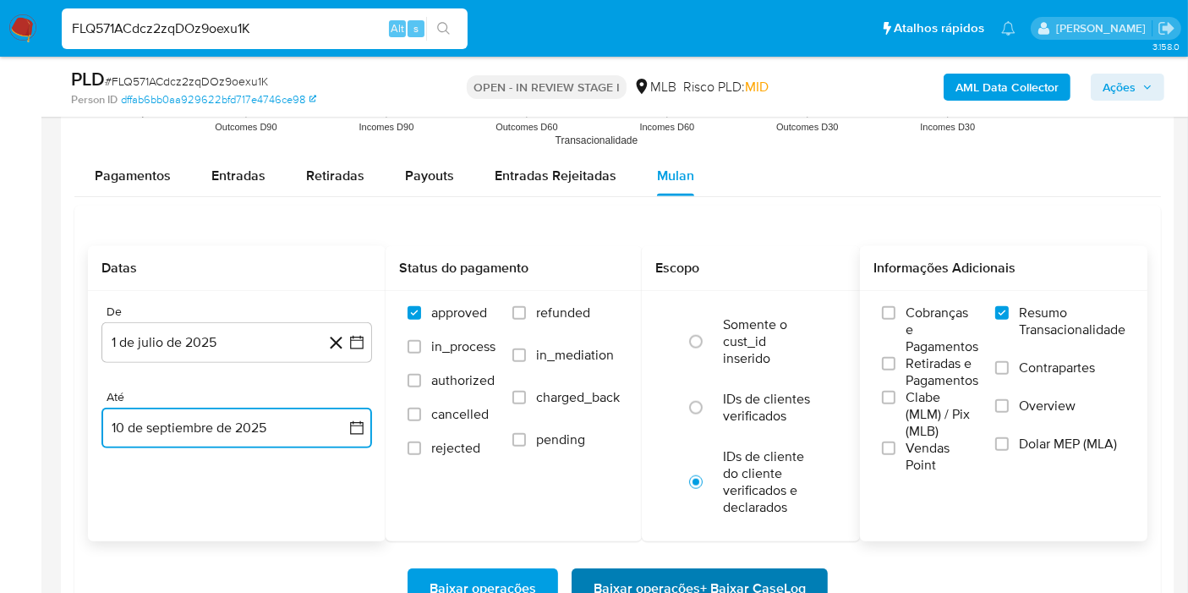
click at [659, 571] on span "Baixar operações + Baixar CaseLog" at bounding box center [700, 588] width 212 height 37
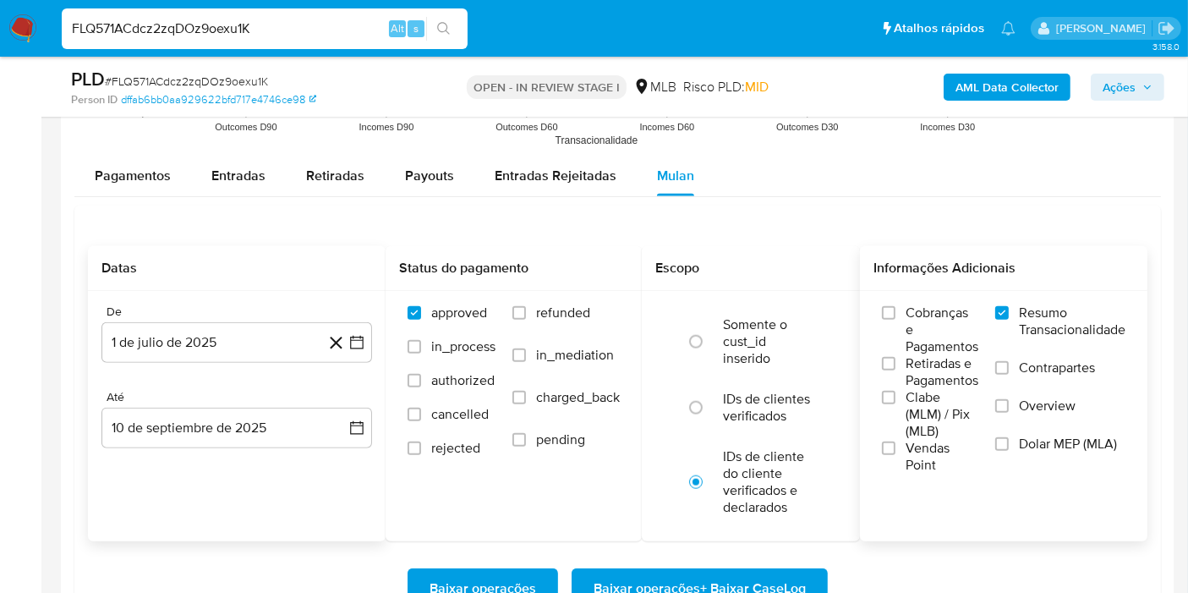
click at [335, 15] on div "FLQ571ACdcz2zqDOz9oexu1K Alt s" at bounding box center [265, 28] width 406 height 41
click at [335, 22] on input "FLQ571ACdcz2zqDOz9oexu1K" at bounding box center [265, 29] width 406 height 22
paste input "IEtP9w29tmQ7UC7jSNHBrZ0r"
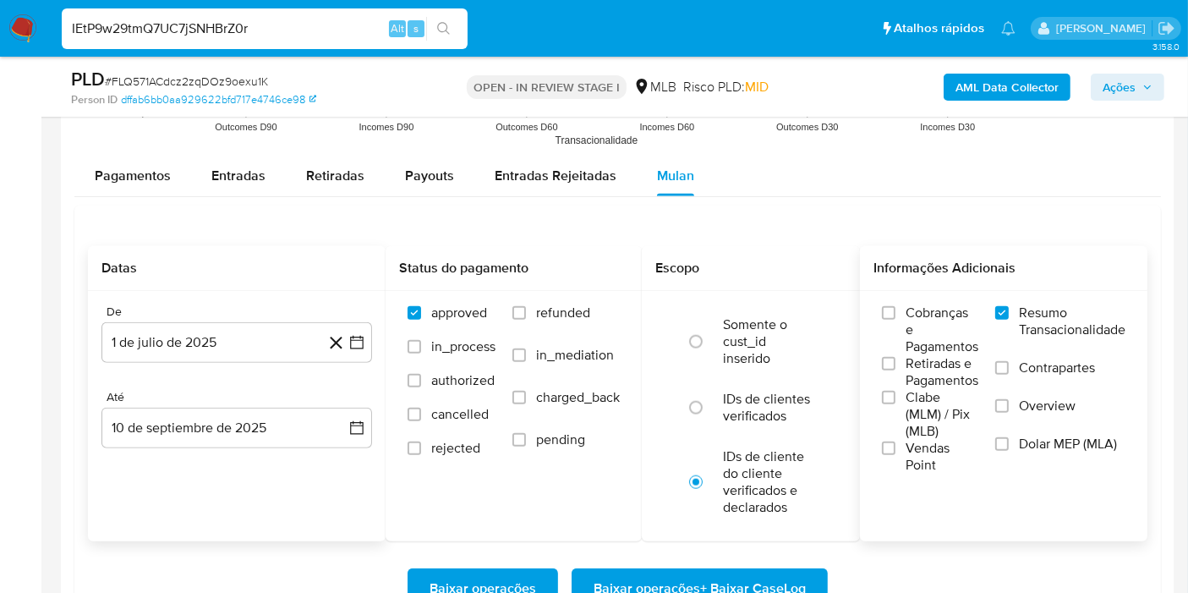
type input "IEtP9w29tmQ7UC7jSNHBrZ0r"
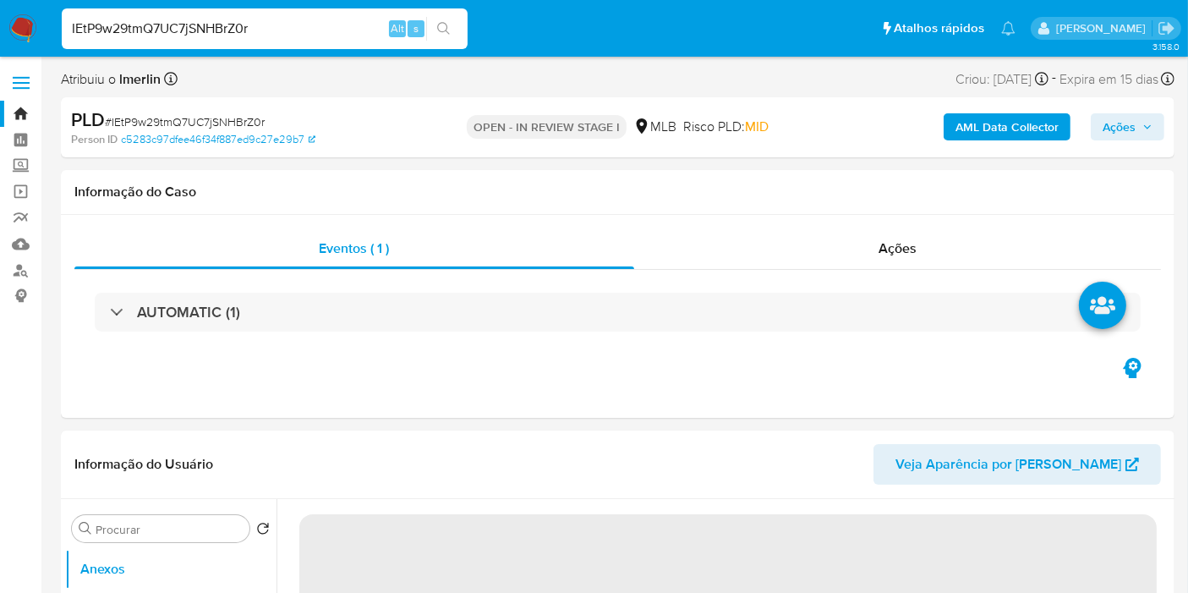
click at [973, 129] on b "AML Data Collector" at bounding box center [1006, 126] width 103 height 27
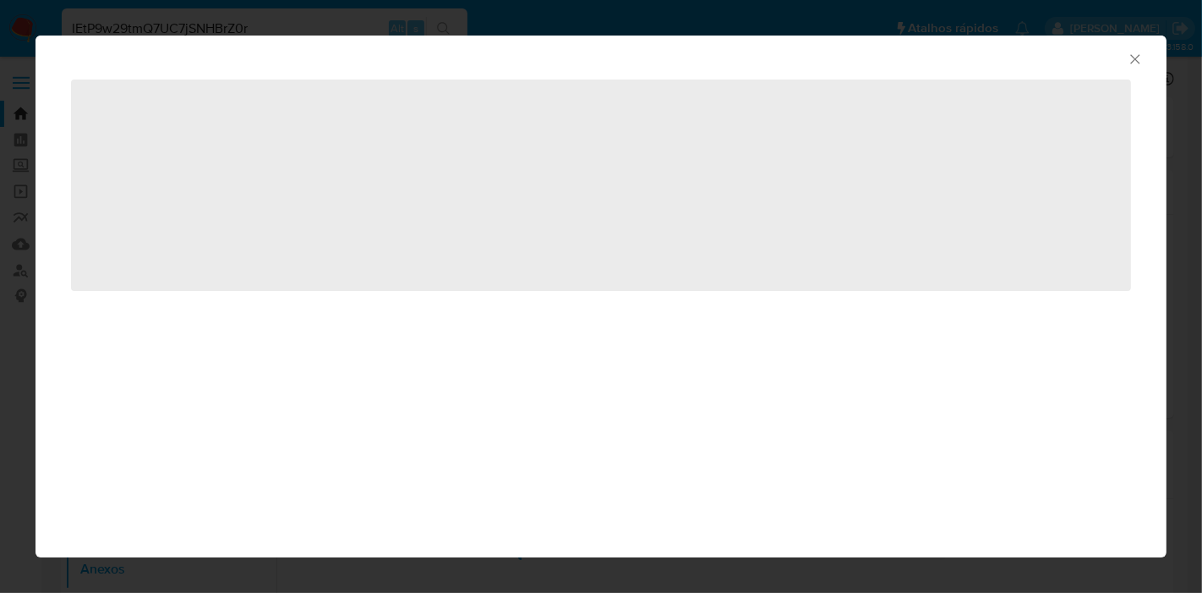
select select "10"
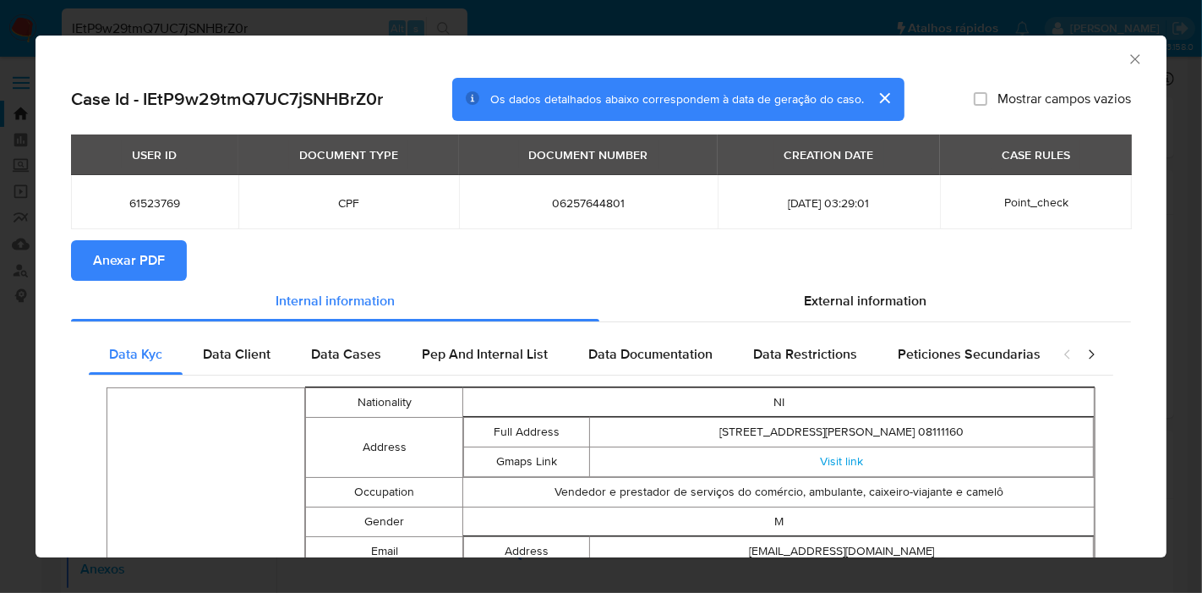
click at [129, 257] on span "Anexar PDF" at bounding box center [129, 260] width 72 height 37
click at [1130, 55] on icon "Fechar a janela" at bounding box center [1134, 58] width 9 height 9
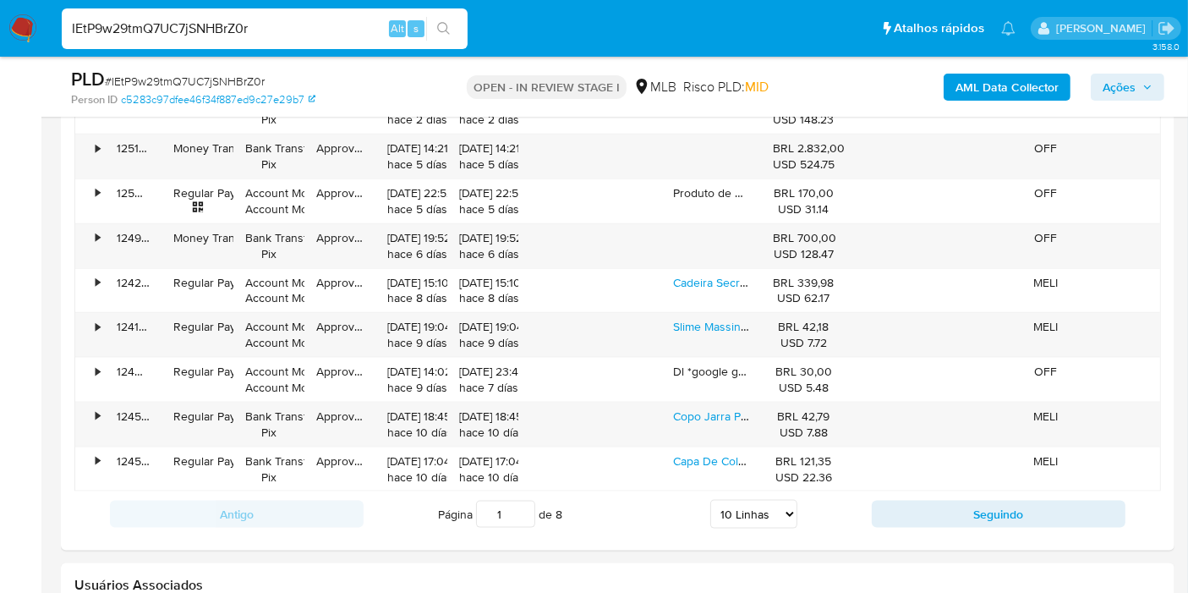
scroll to position [1556, 0]
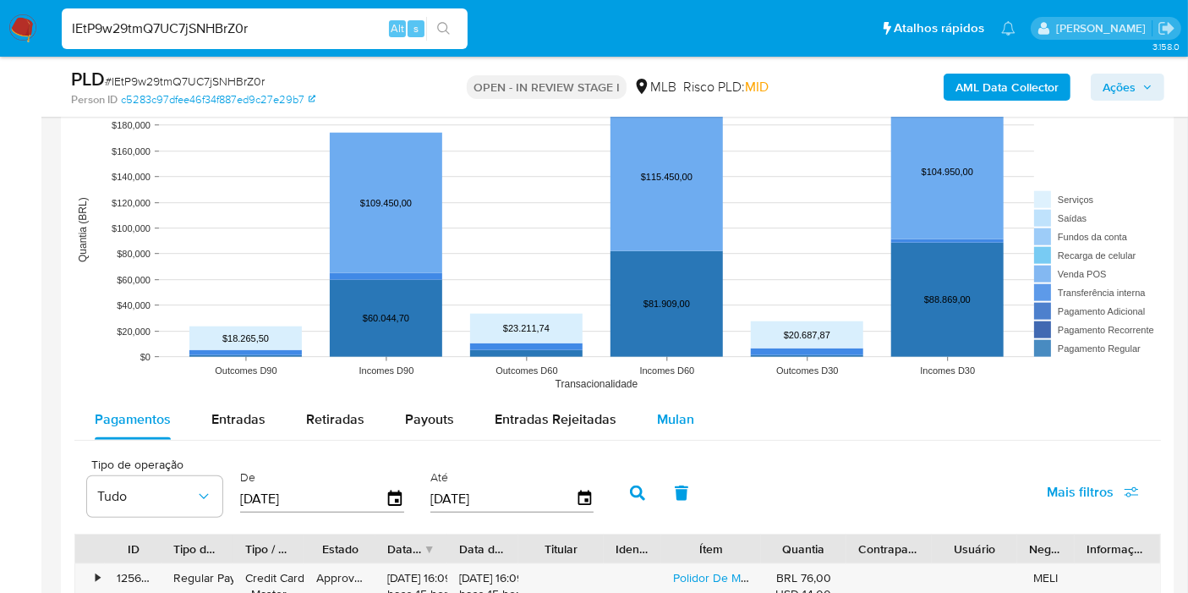
click at [663, 412] on span "Mulan" at bounding box center [675, 418] width 37 height 19
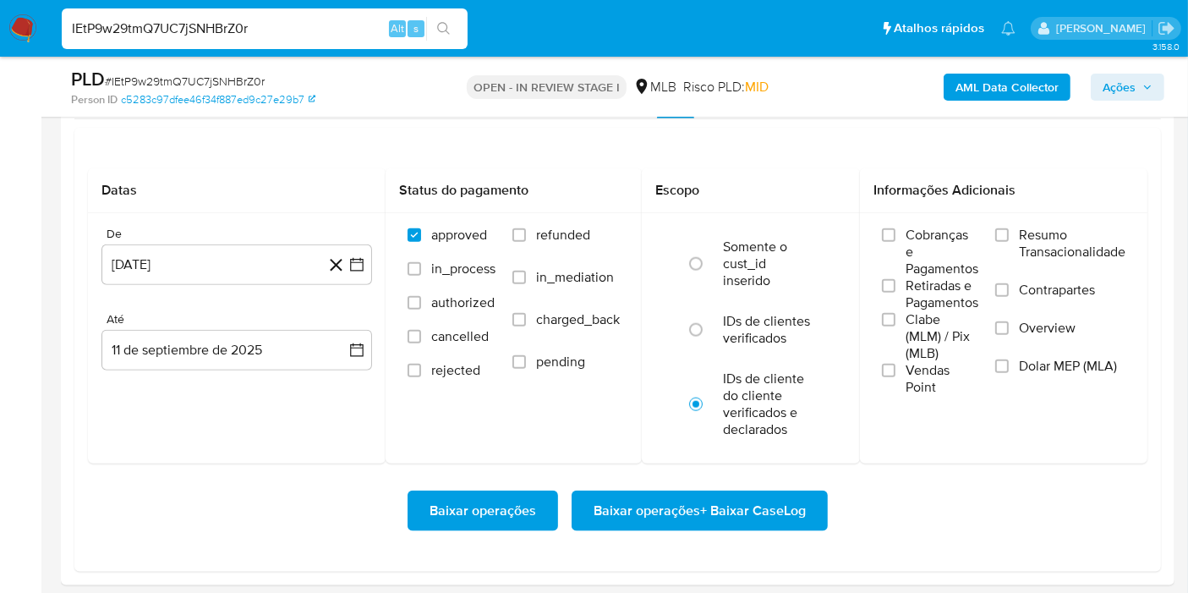
scroll to position [1894, 0]
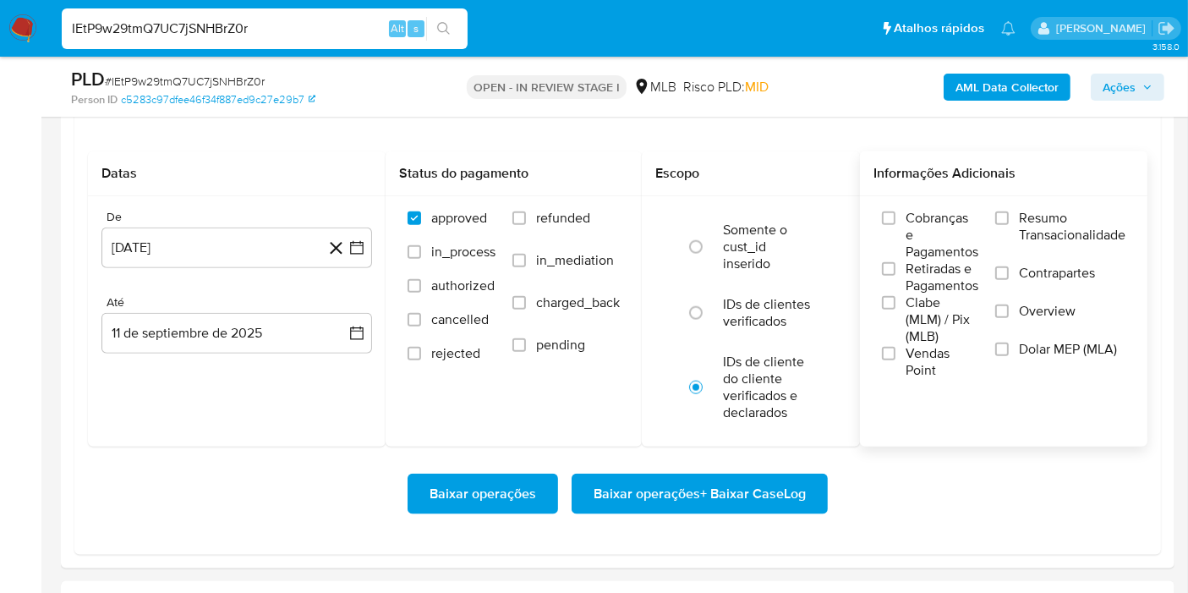
click at [1052, 241] on label "Resumo Transacionalidade" at bounding box center [1060, 237] width 130 height 55
click at [1009, 225] on input "Resumo Transacionalidade" at bounding box center [1002, 218] width 14 height 14
click at [365, 233] on button "[DATE]" at bounding box center [236, 247] width 271 height 41
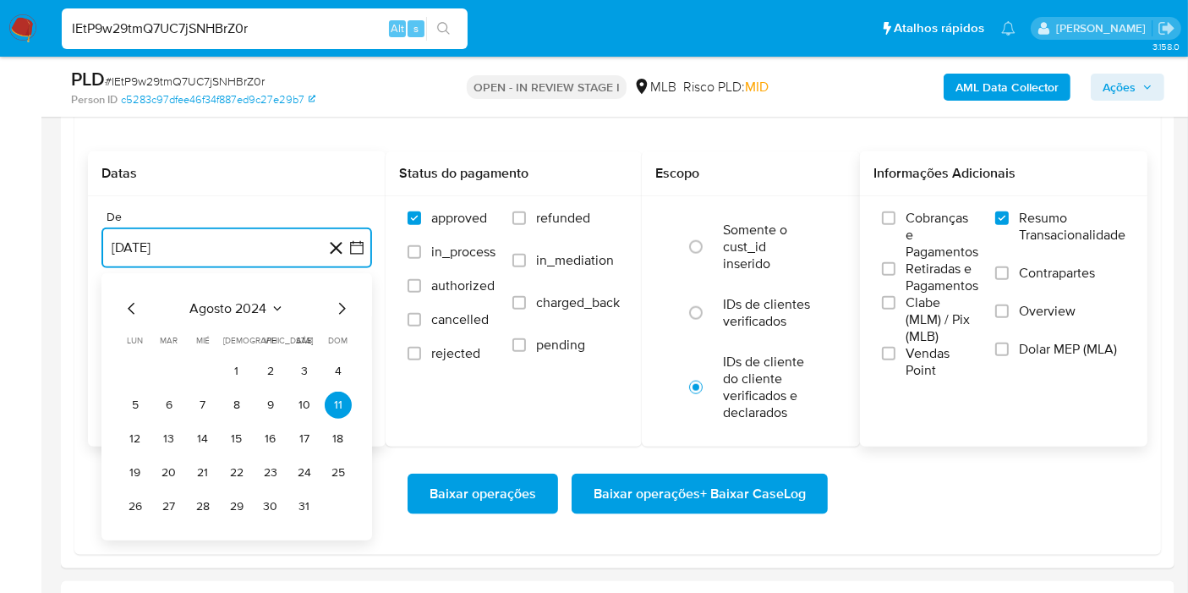
click at [263, 310] on span "agosto 2024" at bounding box center [228, 308] width 77 height 17
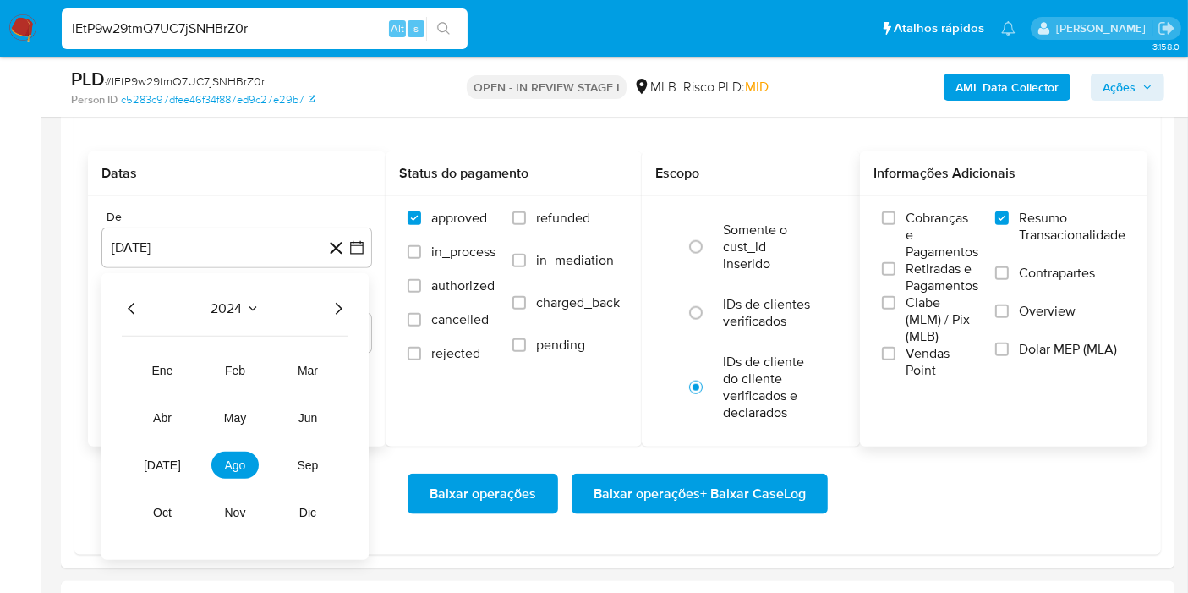
click at [334, 303] on icon "Año siguiente" at bounding box center [338, 308] width 20 height 20
click at [150, 451] on button "[DATE]" at bounding box center [162, 464] width 47 height 27
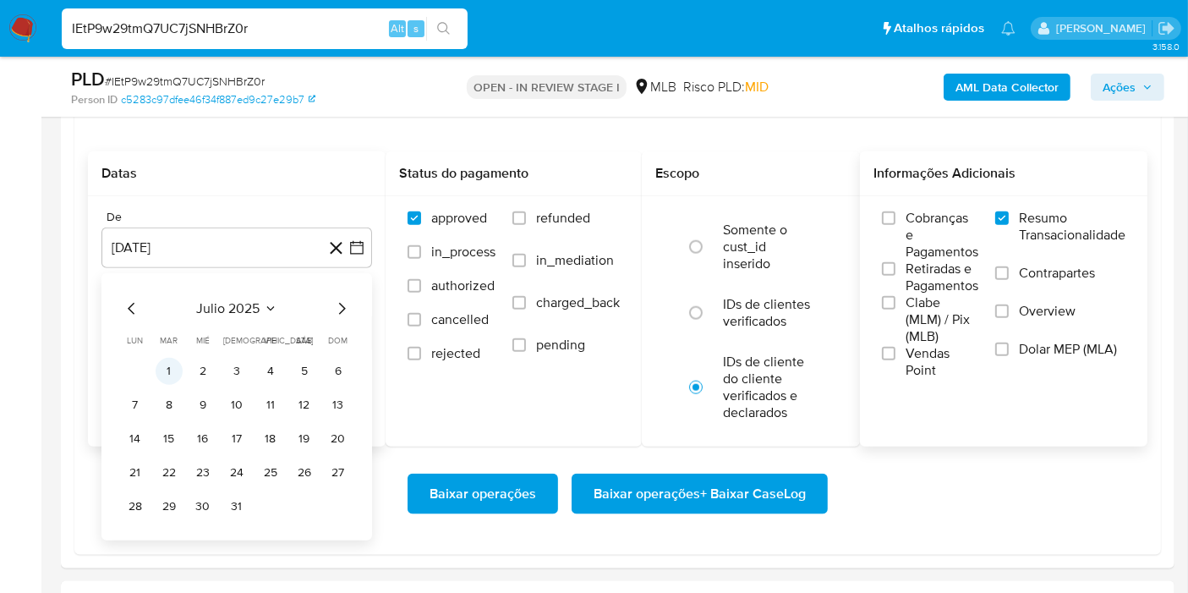
click at [169, 358] on button "1" at bounding box center [169, 371] width 27 height 27
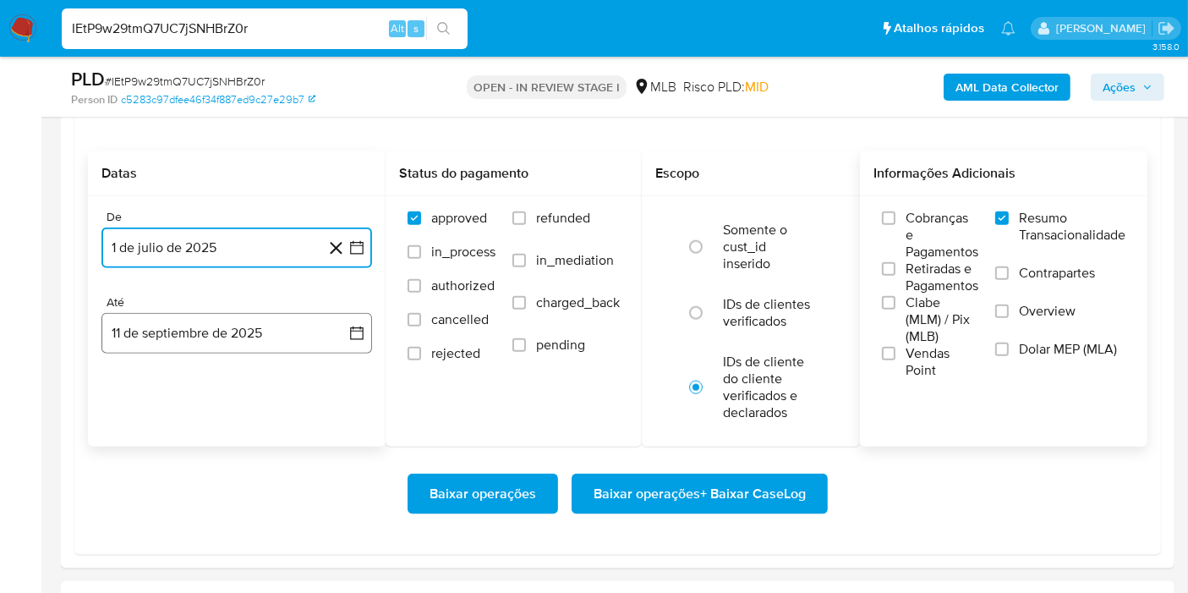
click at [355, 348] on button "11 de septiembre de 2025" at bounding box center [236, 333] width 271 height 41
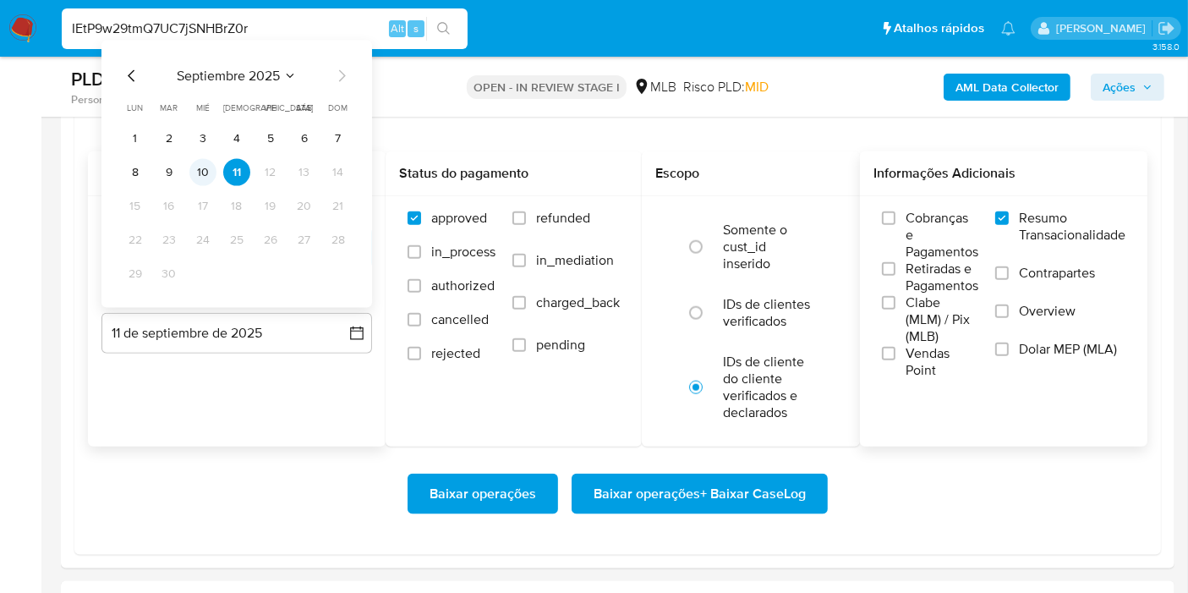
click at [212, 174] on button "10" at bounding box center [202, 172] width 27 height 27
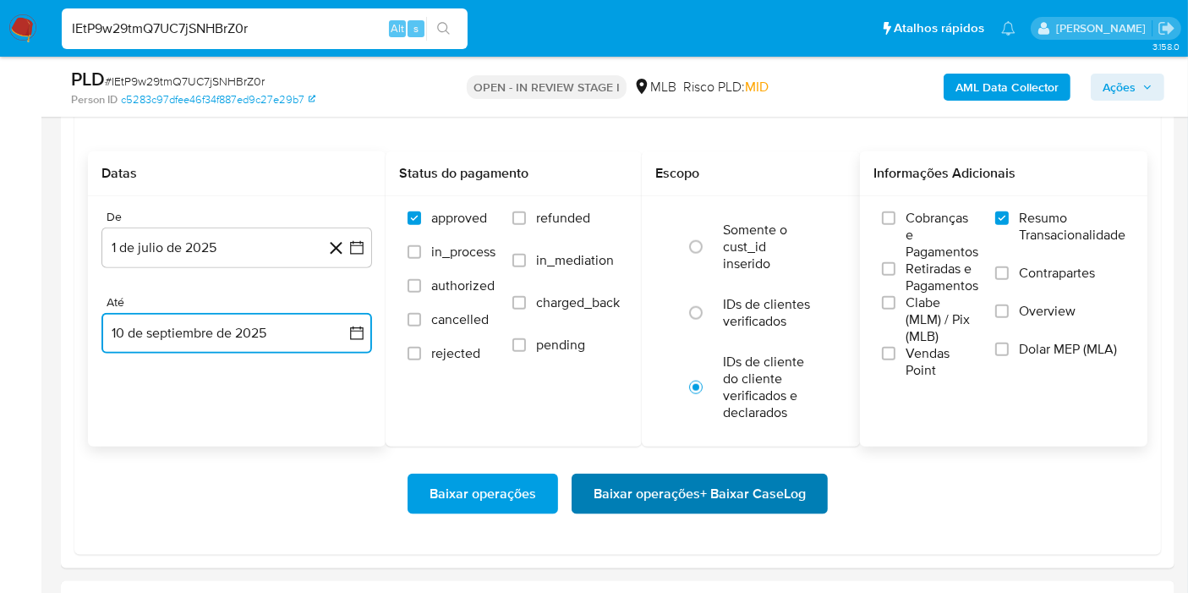
click at [587, 473] on button "Baixar operações + Baixar CaseLog" at bounding box center [700, 493] width 256 height 41
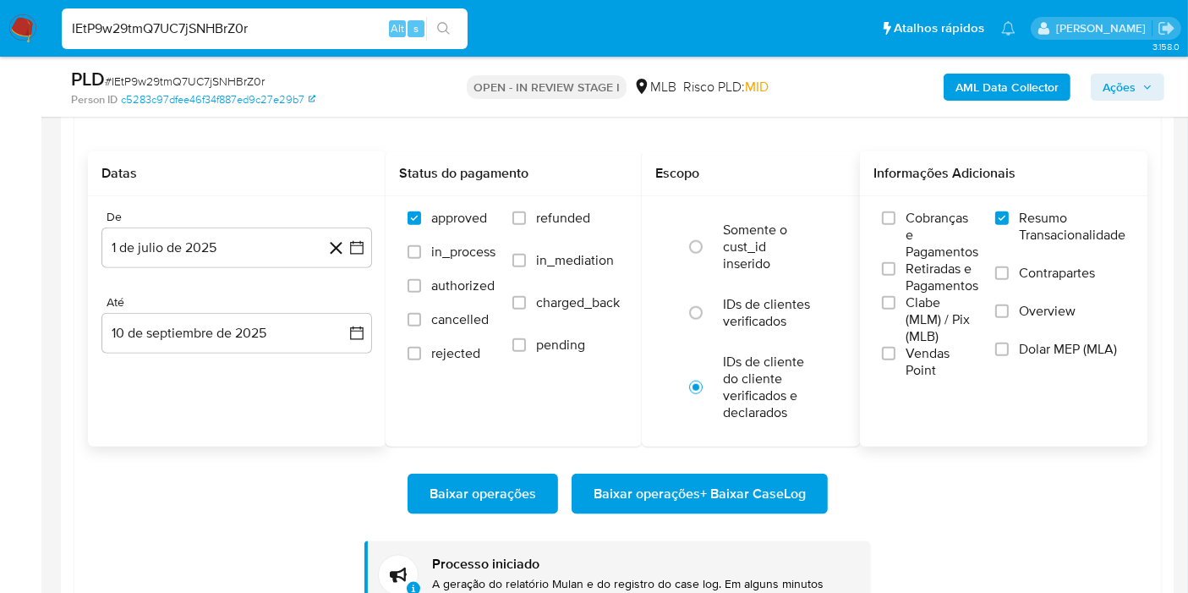
click at [301, 33] on input "IEtP9w29tmQ7UC7jSNHBrZ0r" at bounding box center [265, 29] width 406 height 22
paste input "dfNMl6JGC5ibHXULSQLf4gen"
type input "dfNMl6JGC5ibHXULSQLf4gen"
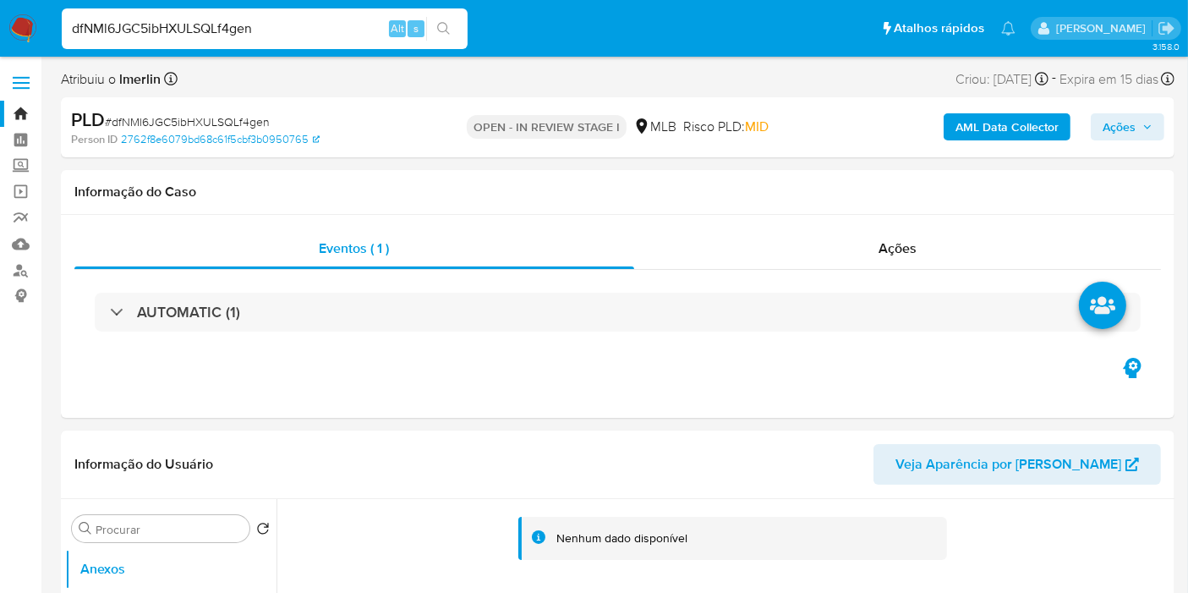
click at [954, 130] on button "AML Data Collector" at bounding box center [1007, 126] width 127 height 27
select select "10"
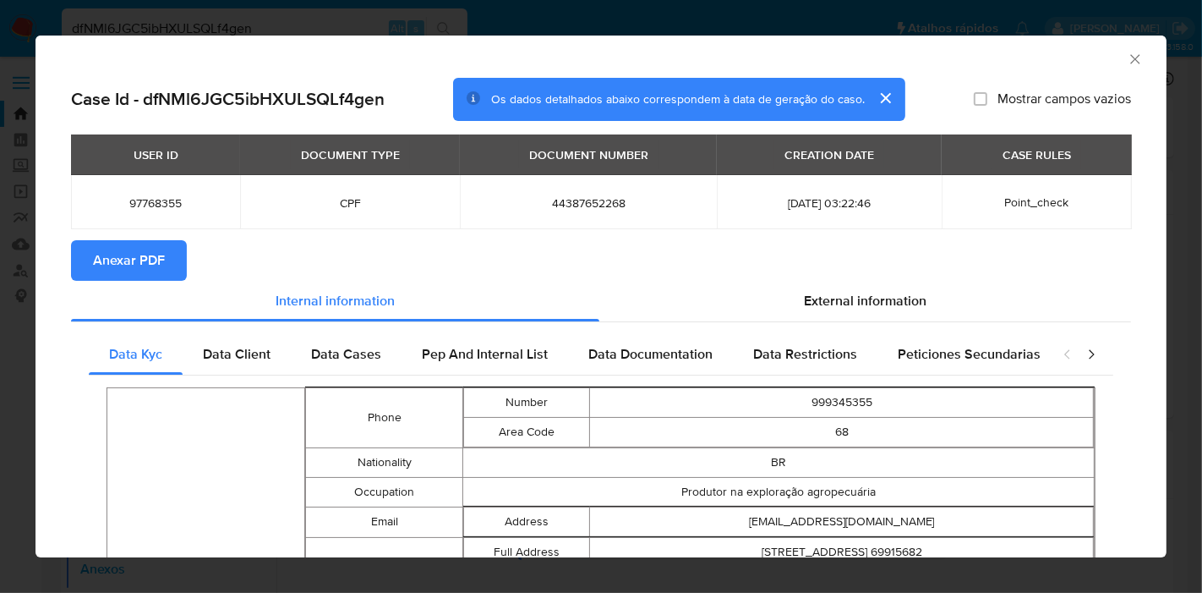
click at [143, 254] on span "Anexar PDF" at bounding box center [129, 260] width 72 height 37
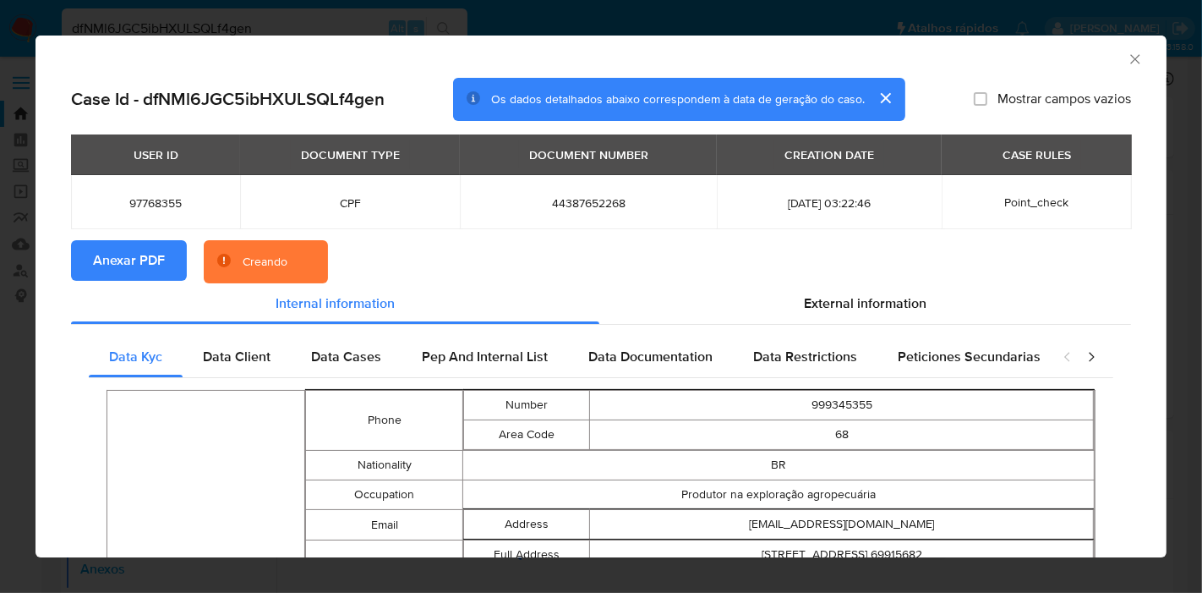
click at [143, 254] on span "Anexar PDF" at bounding box center [129, 260] width 72 height 37
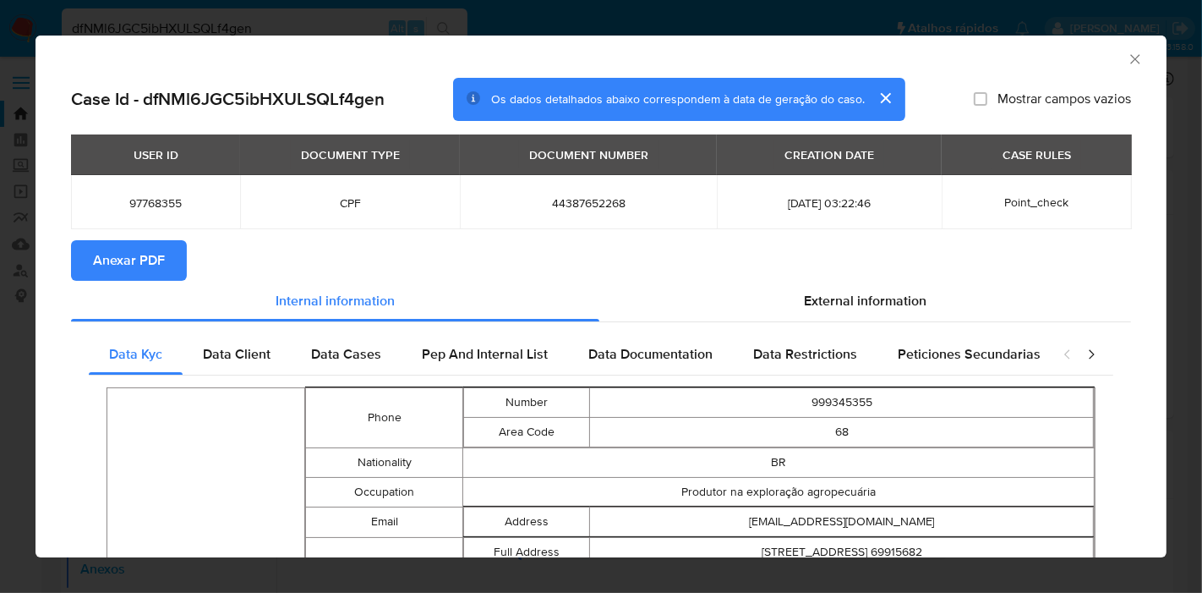
click at [1127, 54] on icon "Fechar a janela" at bounding box center [1135, 59] width 17 height 17
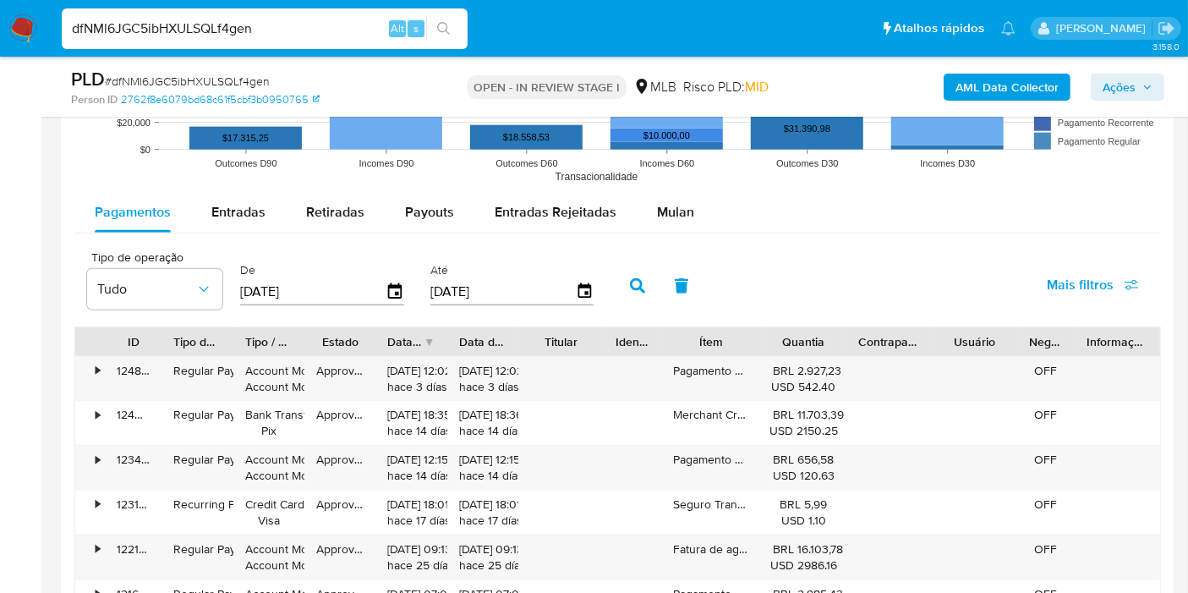
scroll to position [1790, 0]
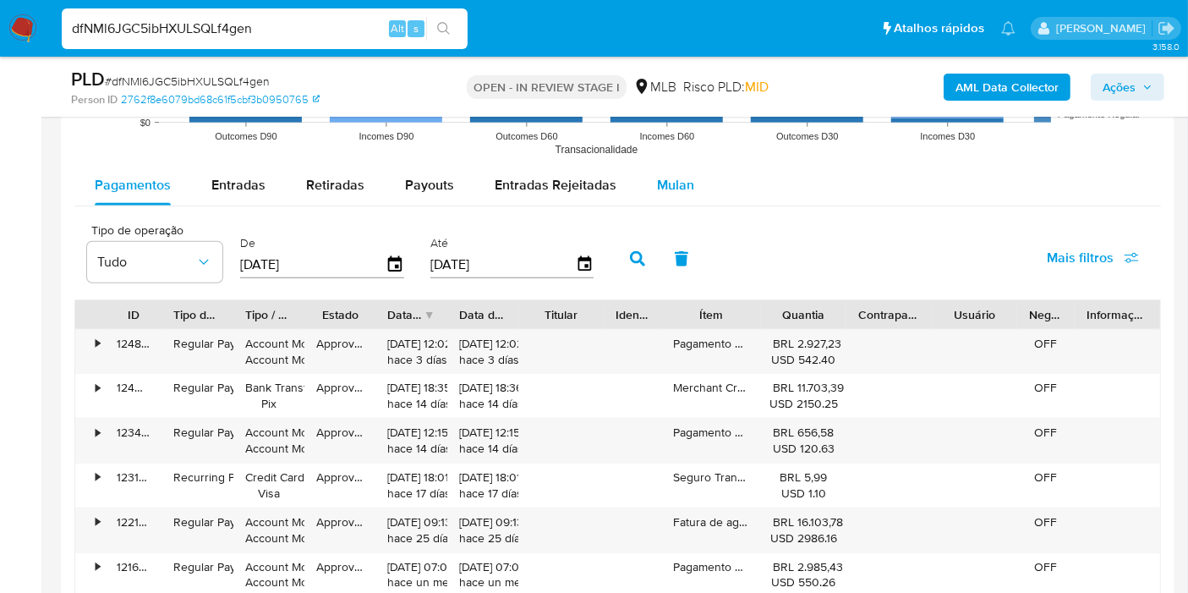
click at [681, 189] on span "Mulan" at bounding box center [675, 184] width 37 height 19
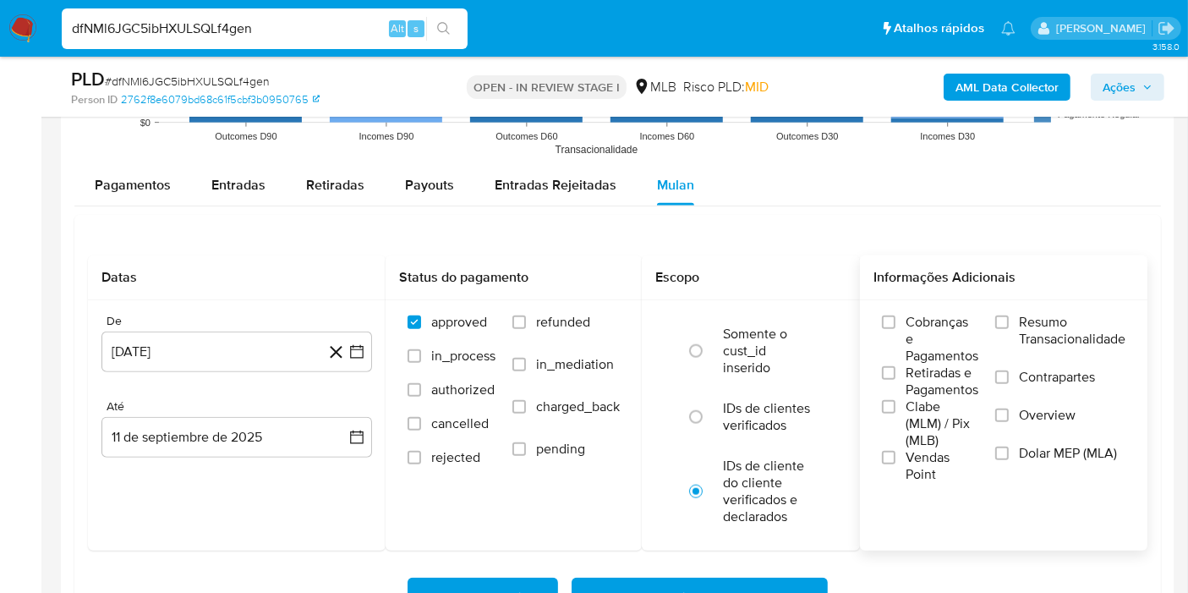
click at [1005, 326] on label "Resumo Transacionalidade" at bounding box center [1060, 341] width 130 height 55
click at [1005, 326] on input "Resumo Transacionalidade" at bounding box center [1002, 322] width 14 height 14
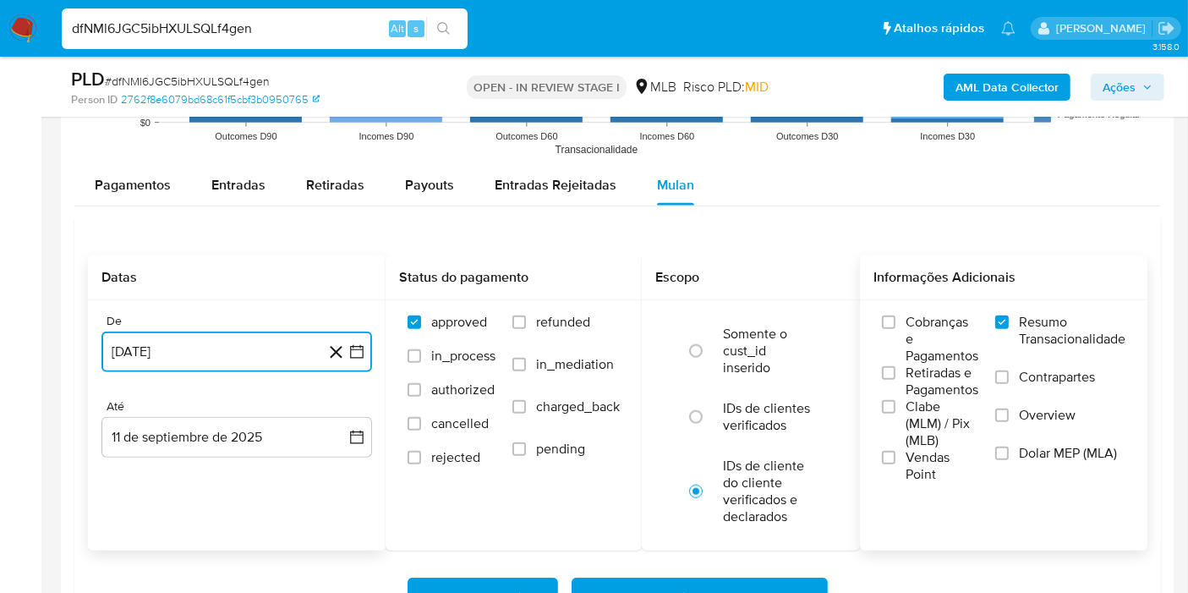
click at [351, 347] on icon "button" at bounding box center [356, 351] width 17 height 17
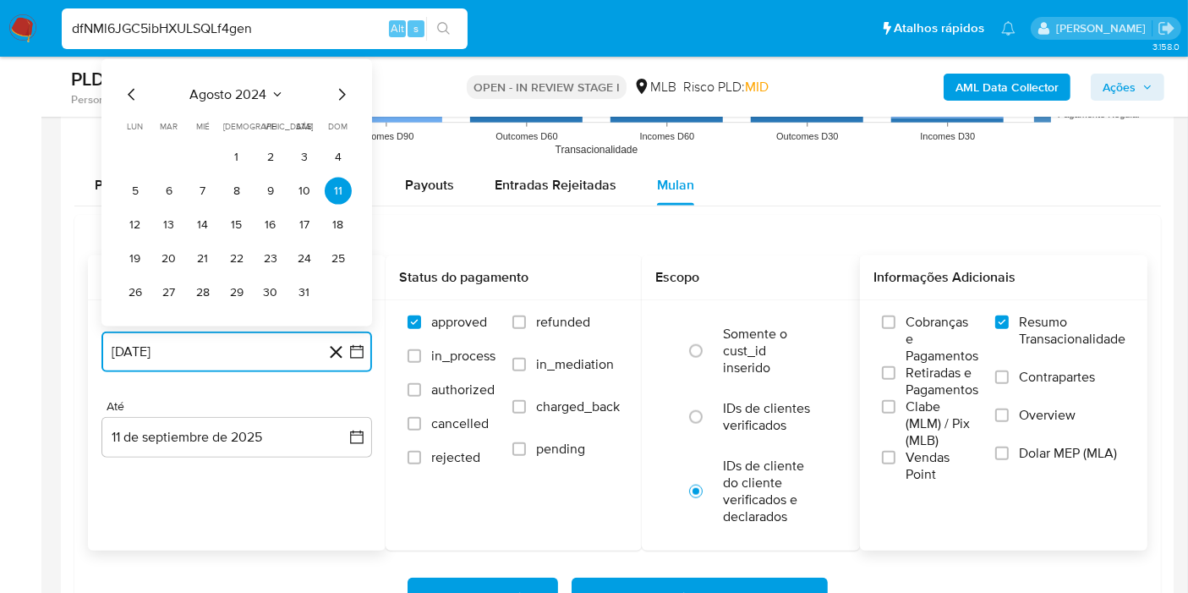
click at [268, 90] on button "agosto 2024" at bounding box center [237, 94] width 94 height 17
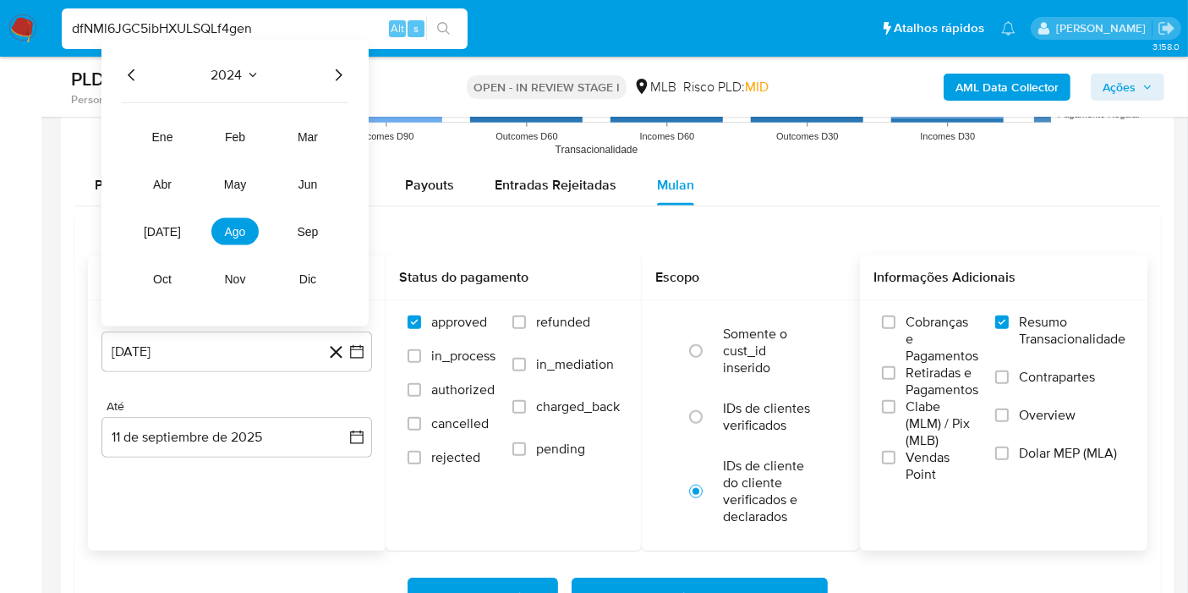
click at [342, 74] on icon "Año siguiente" at bounding box center [338, 75] width 20 height 20
click at [180, 222] on button "[DATE]" at bounding box center [162, 231] width 47 height 27
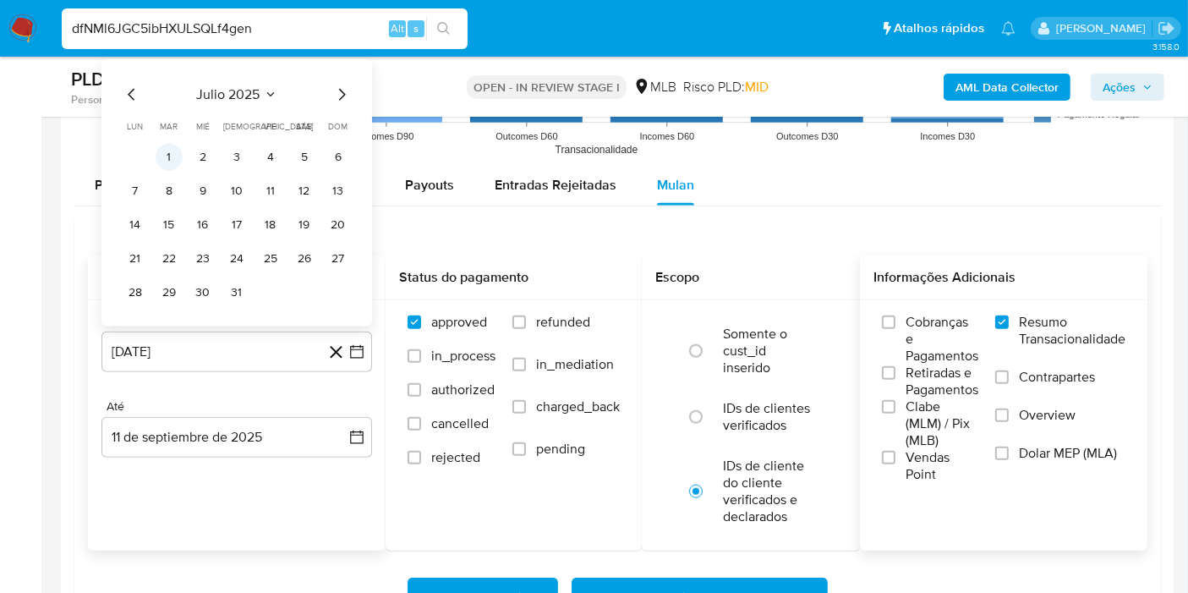
click at [170, 165] on button "1" at bounding box center [169, 157] width 27 height 27
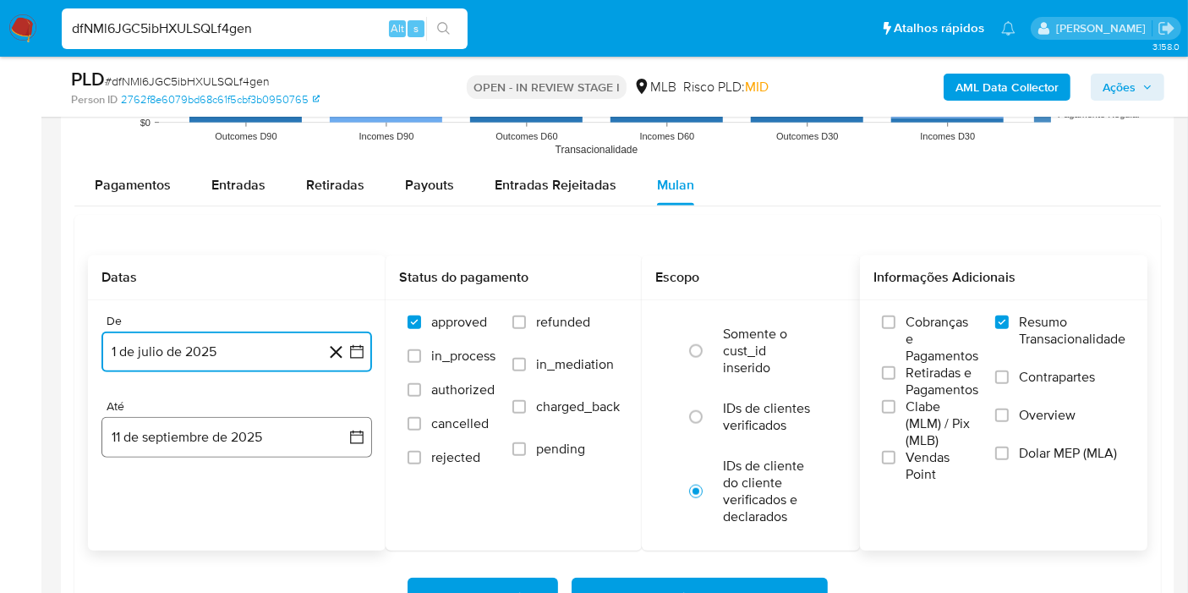
click at [329, 424] on button "11 de septiembre de 2025" at bounding box center [236, 437] width 271 height 41
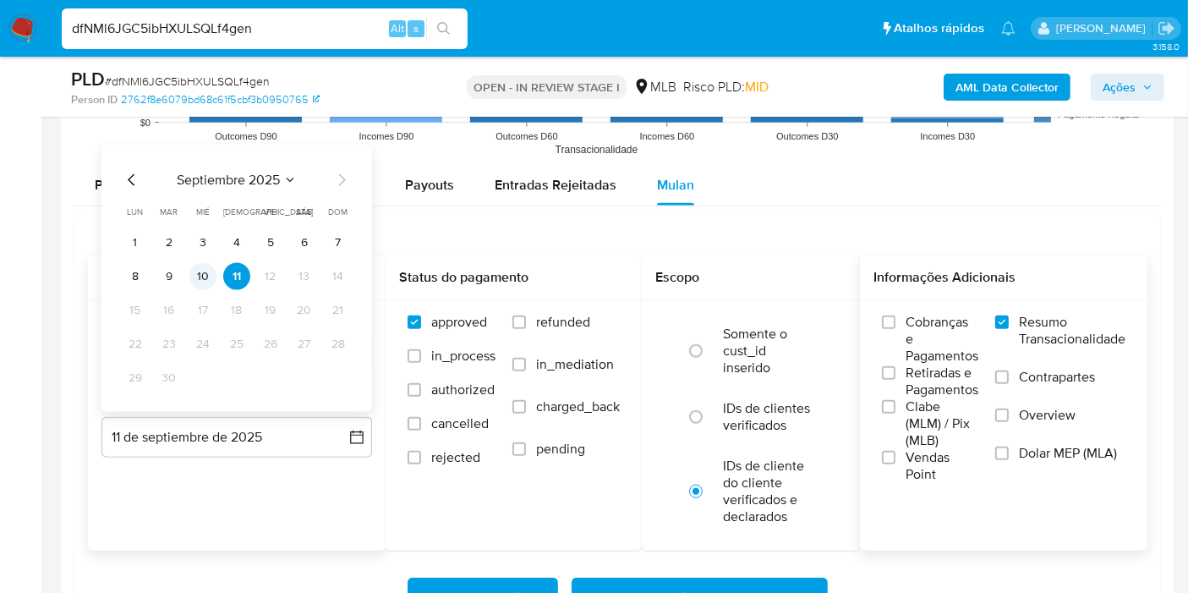
click at [205, 279] on button "10" at bounding box center [202, 276] width 27 height 27
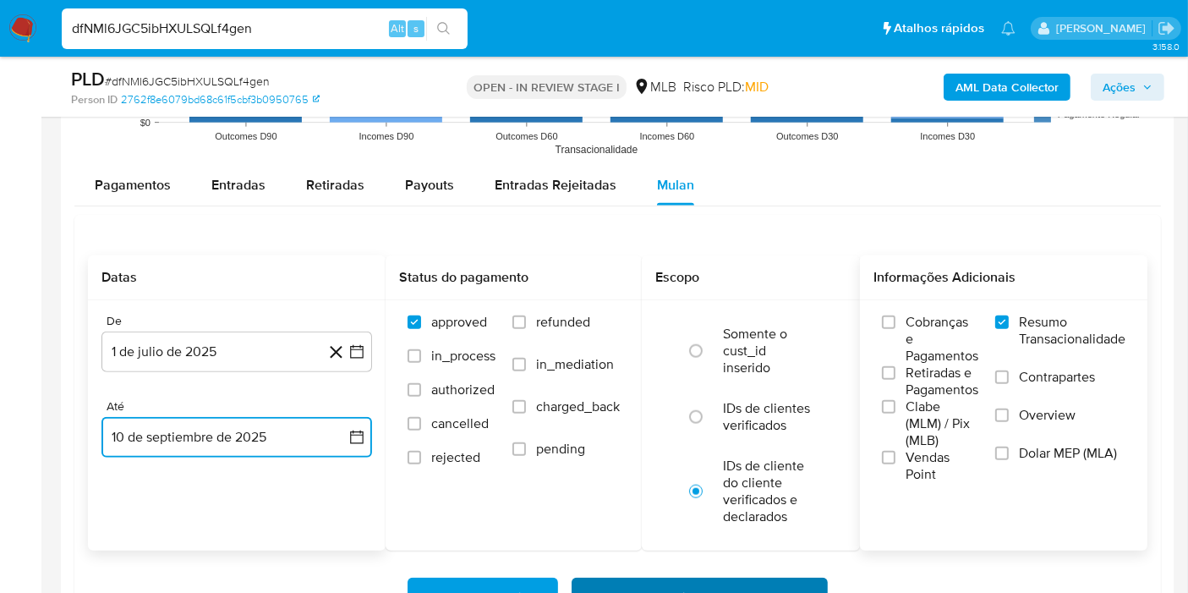
click at [607, 588] on span "Baixar operações + Baixar CaseLog" at bounding box center [700, 597] width 212 height 37
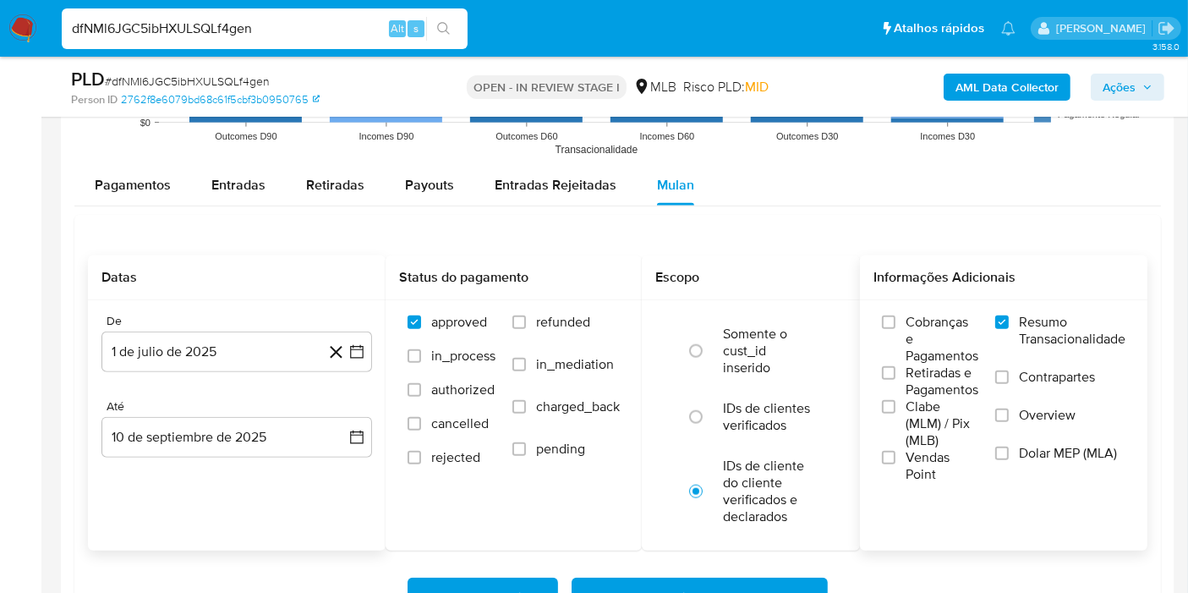
click at [342, 36] on input "dfNMl6JGC5ibHXULSQLf4gen" at bounding box center [265, 29] width 406 height 22
paste input "TJbBt9fng7XEnuh901naTbh"
type input "dTJbBt9fng7XEnuh901naTbh"
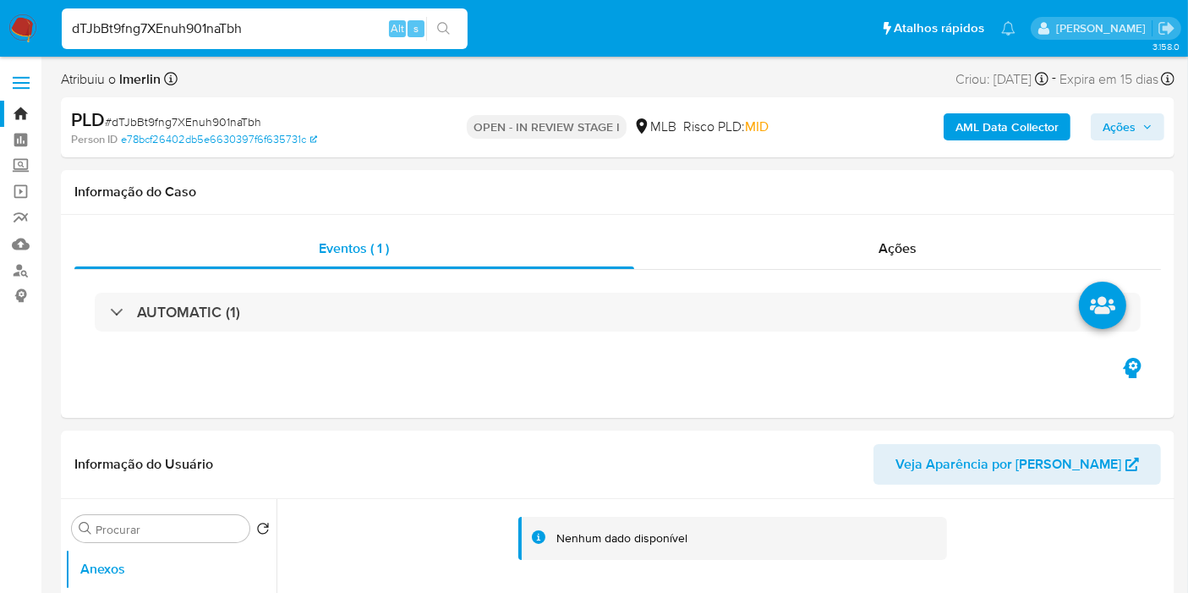
click at [978, 124] on b "AML Data Collector" at bounding box center [1006, 126] width 103 height 27
select select "10"
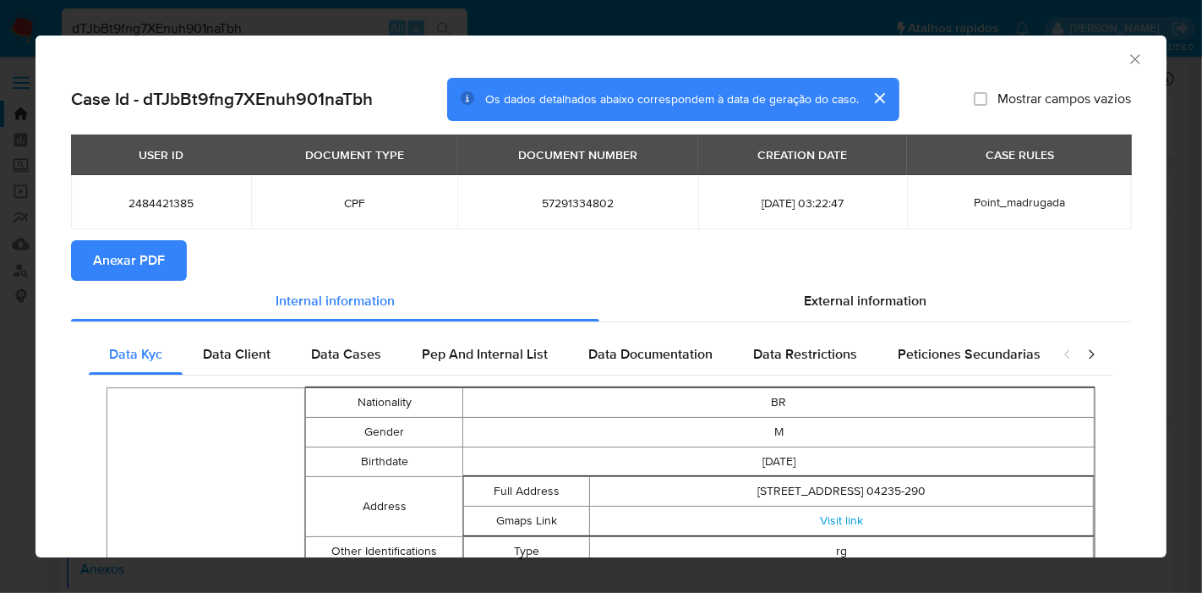
click at [125, 263] on span "Anexar PDF" at bounding box center [129, 260] width 72 height 37
click at [1127, 63] on icon "Fechar a janela" at bounding box center [1135, 59] width 17 height 17
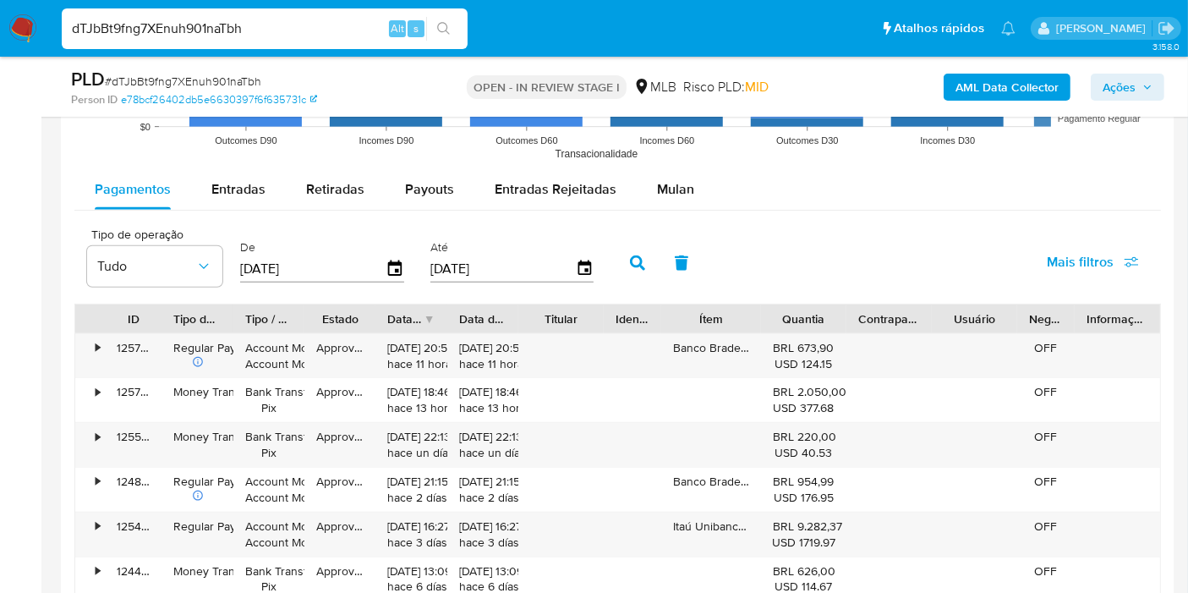
scroll to position [1803, 0]
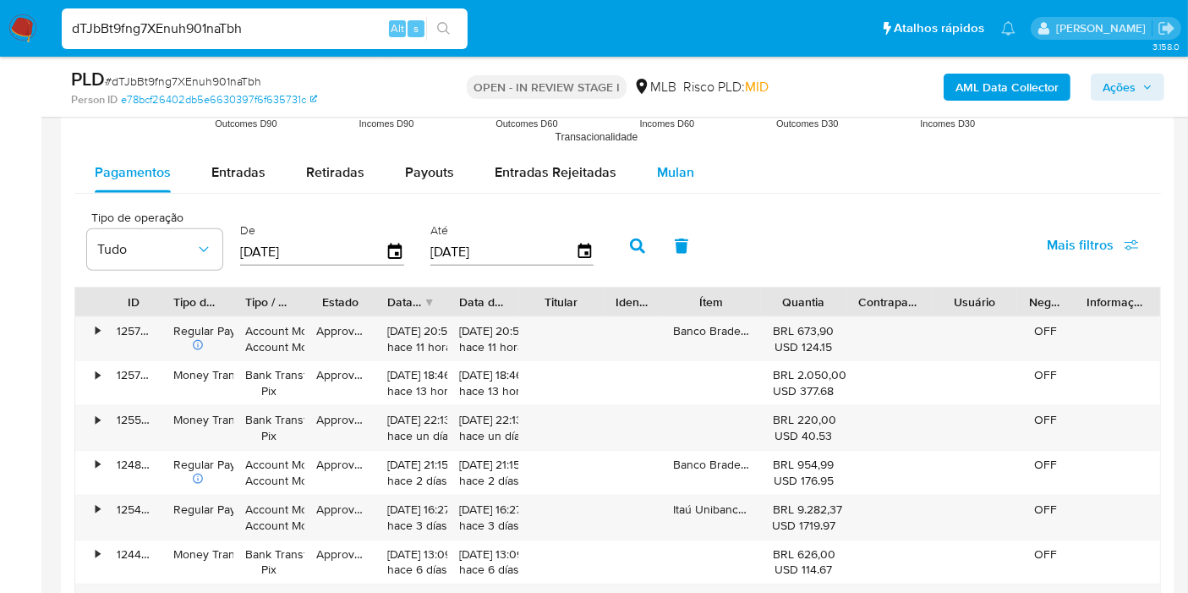
click at [698, 171] on button "Mulan" at bounding box center [676, 172] width 78 height 41
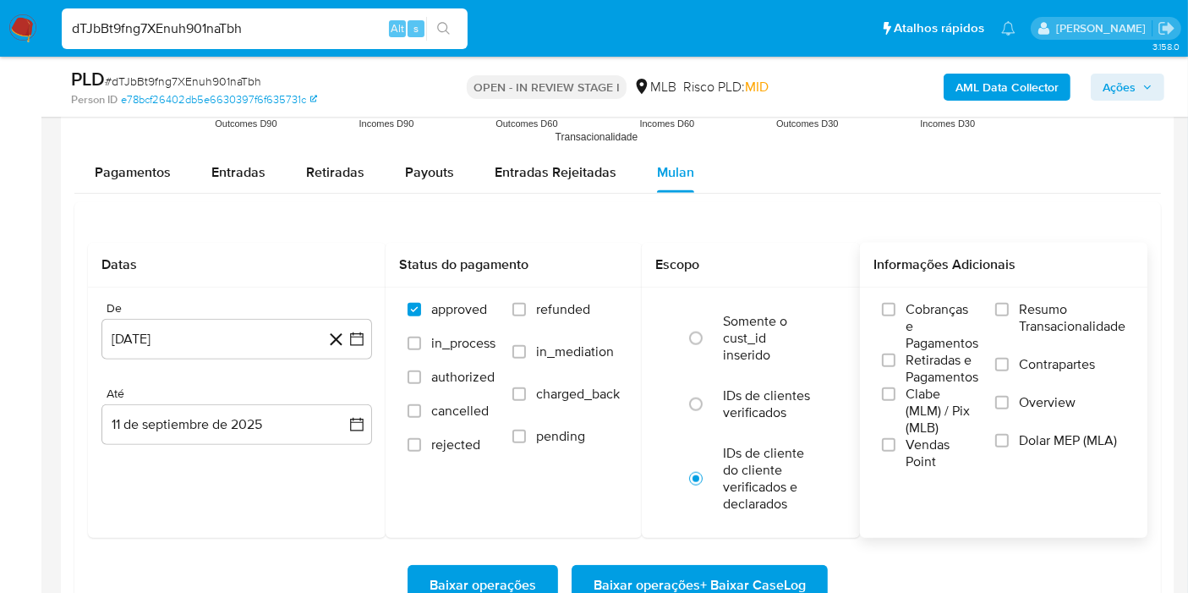
click at [1022, 308] on span "Resumo Transacionalidade" at bounding box center [1072, 318] width 107 height 34
click at [1009, 308] on input "Resumo Transacionalidade" at bounding box center [1002, 310] width 14 height 14
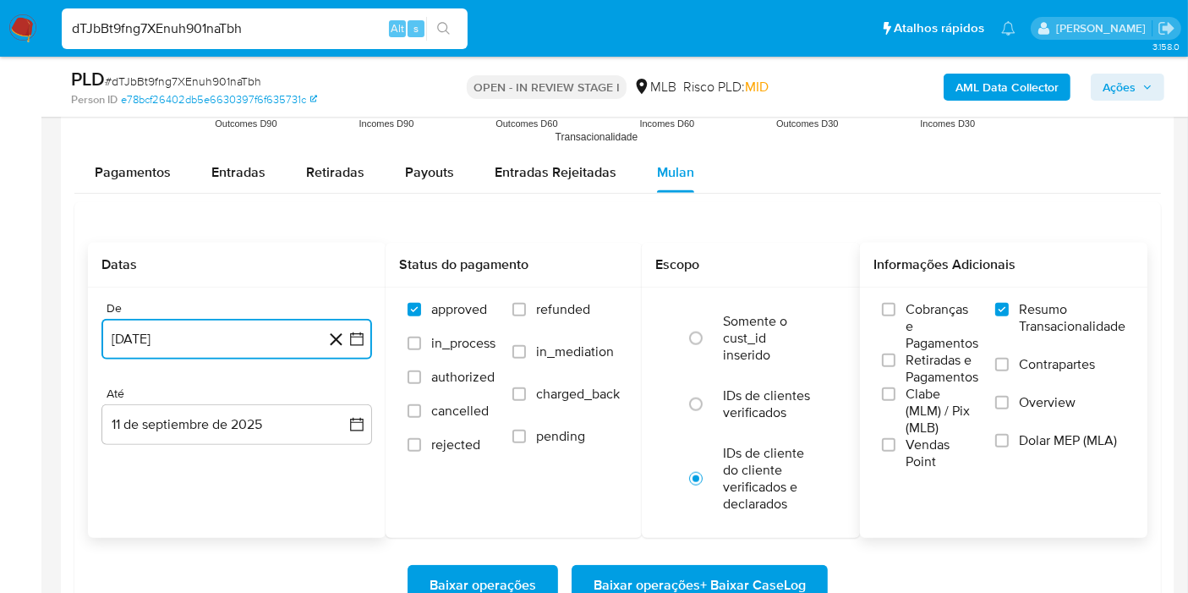
click at [360, 340] on icon "button" at bounding box center [356, 339] width 17 height 17
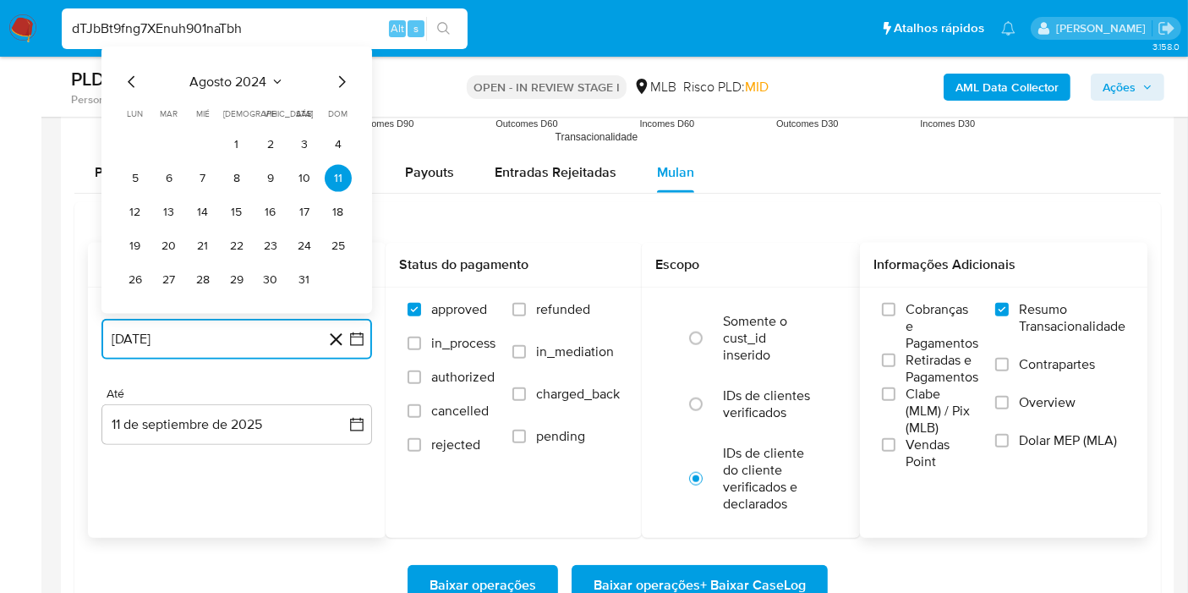
click at [247, 76] on span "agosto 2024" at bounding box center [228, 82] width 77 height 17
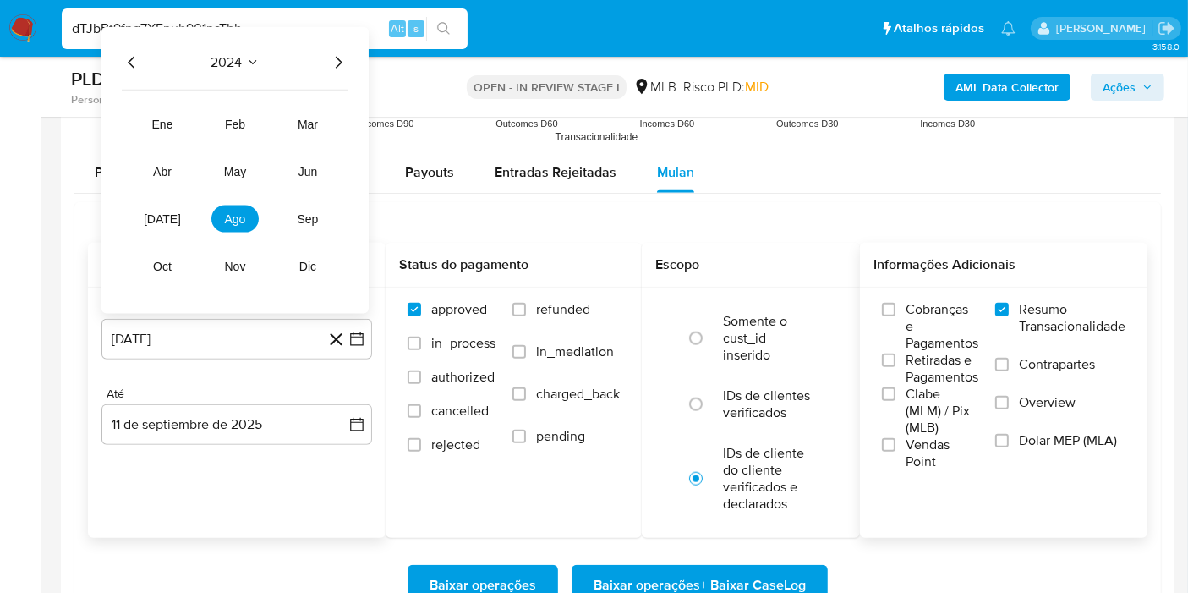
click at [338, 57] on icon "Año siguiente" at bounding box center [338, 62] width 20 height 20
click at [173, 212] on button "[DATE]" at bounding box center [162, 218] width 47 height 27
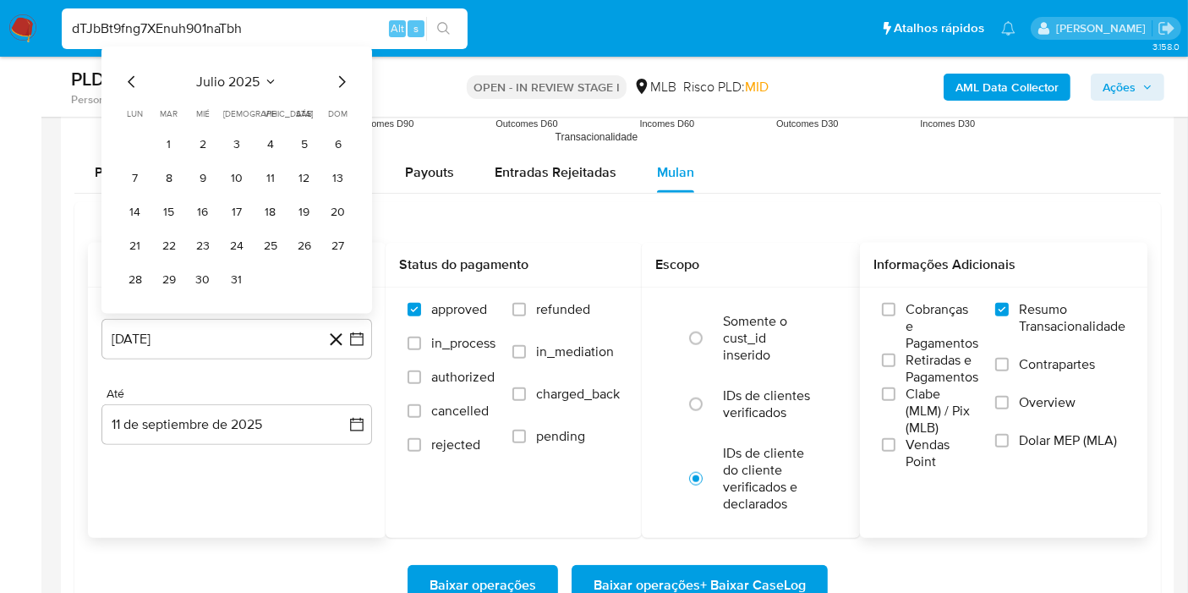
click at [182, 126] on table "lun lunes mar martes mié miércoles jue jueves vie viernes sáb sábado dom doming…" at bounding box center [237, 200] width 230 height 186
click at [174, 140] on button "1" at bounding box center [169, 144] width 27 height 27
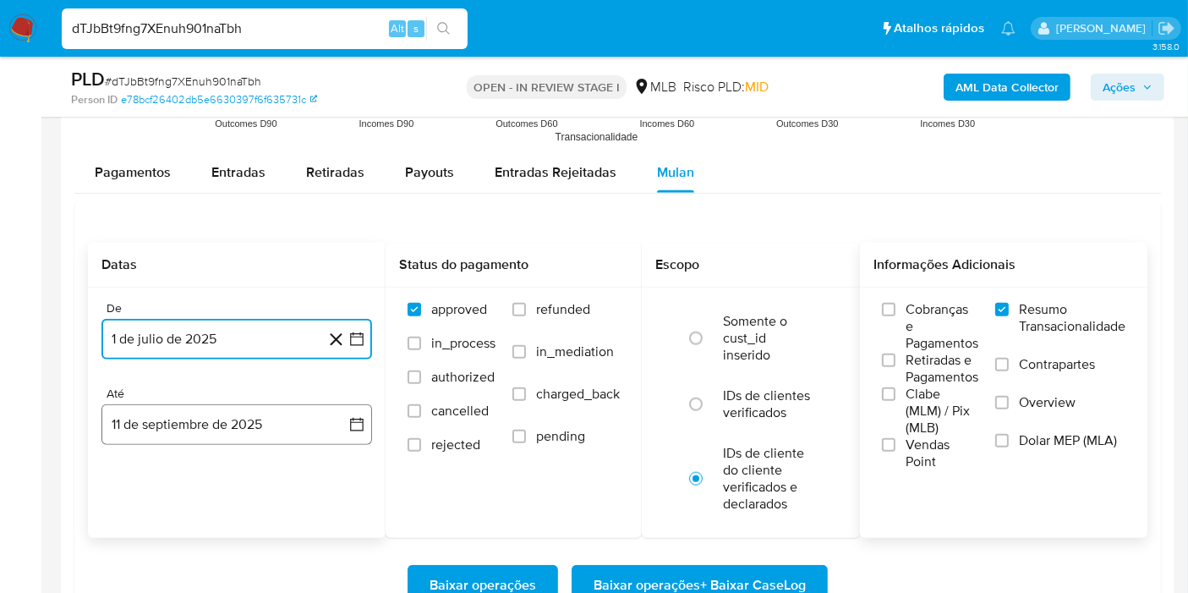
click at [345, 421] on button "11 de septiembre de 2025" at bounding box center [236, 424] width 271 height 41
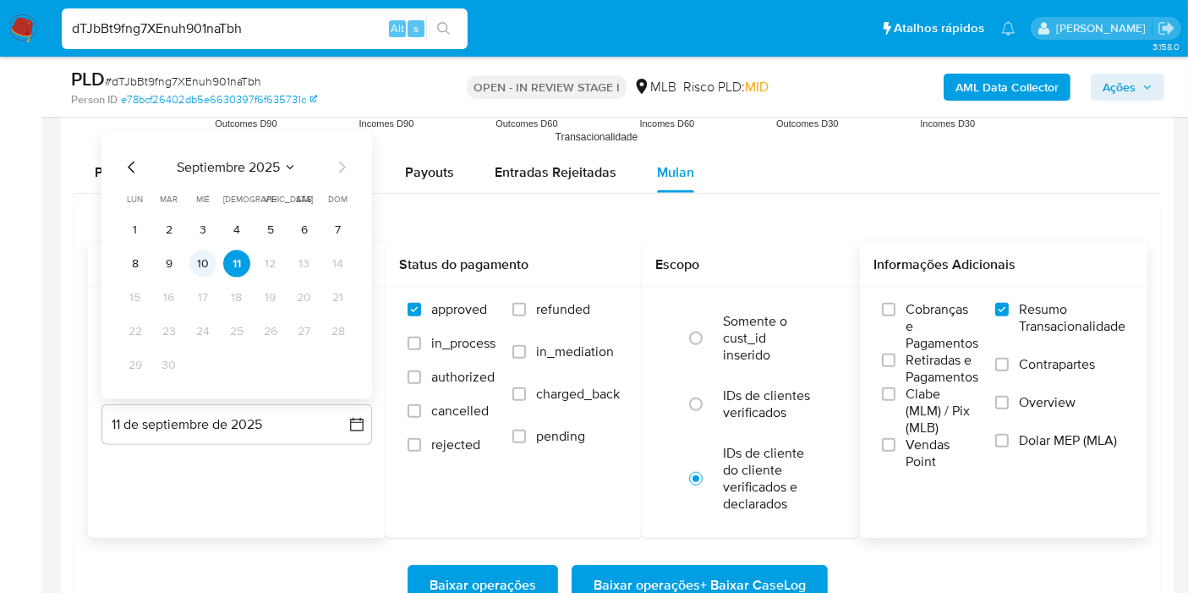
click at [203, 264] on button "10" at bounding box center [202, 263] width 27 height 27
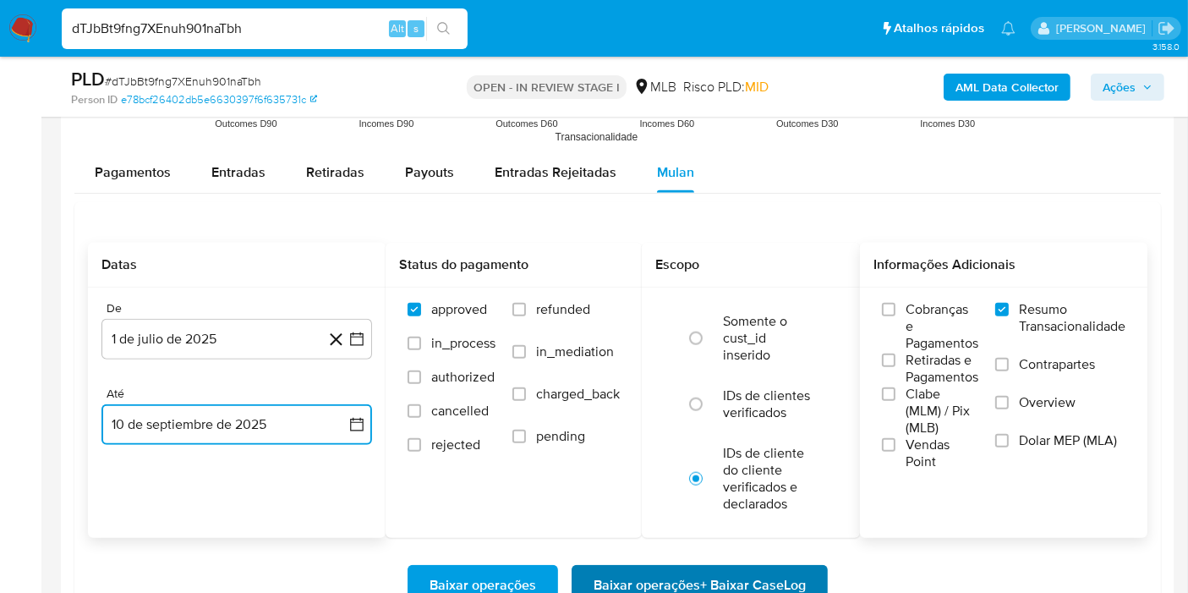
click at [610, 566] on span "Baixar operações + Baixar CaseLog" at bounding box center [700, 584] width 212 height 37
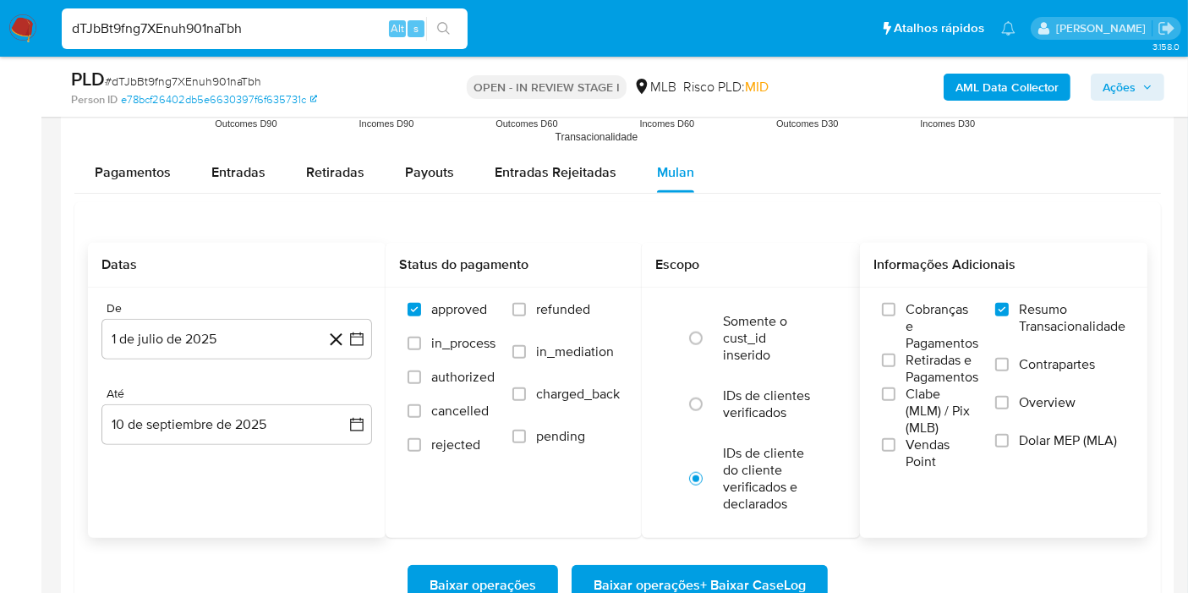
click at [270, 25] on input "dTJbBt9fng7XEnuh901naTbh" at bounding box center [265, 29] width 406 height 22
paste input "H8Fk1RC8IkkcMYX8mJDhz5jU"
type input "H8Fk1RC8IkkcMYX8mJDhz5jU"
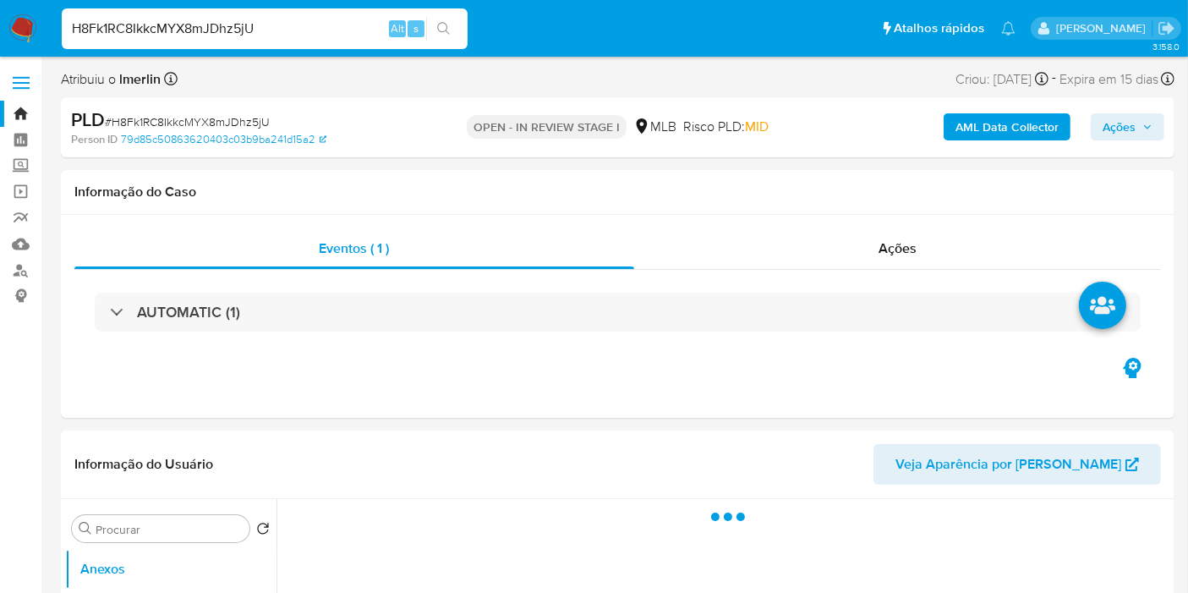
click at [969, 121] on b "AML Data Collector" at bounding box center [1006, 126] width 103 height 27
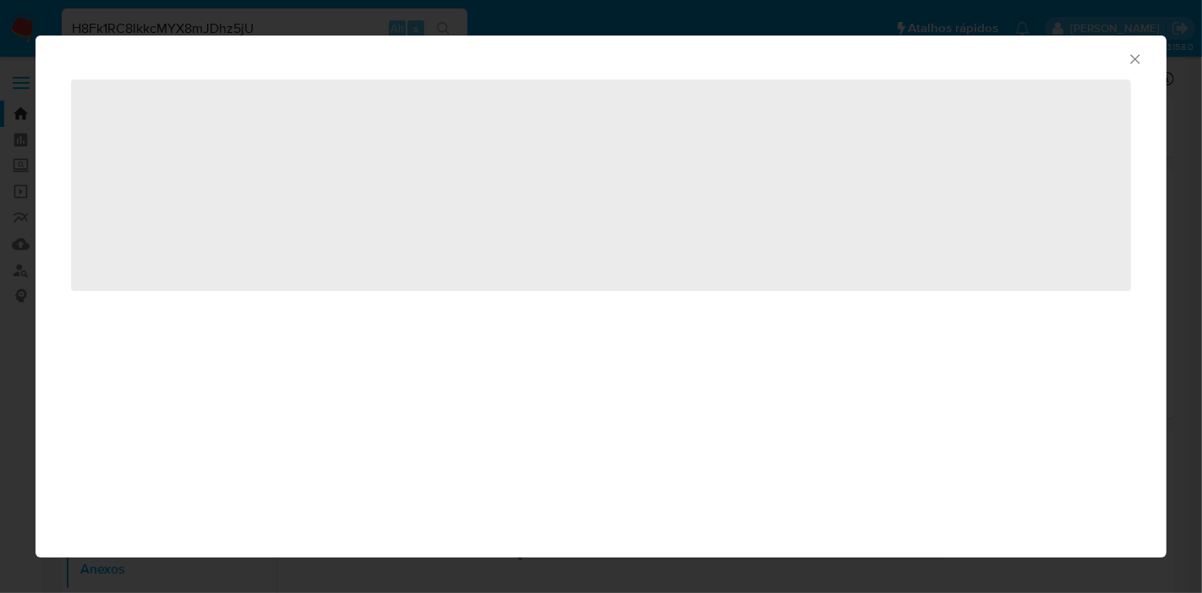
select select "10"
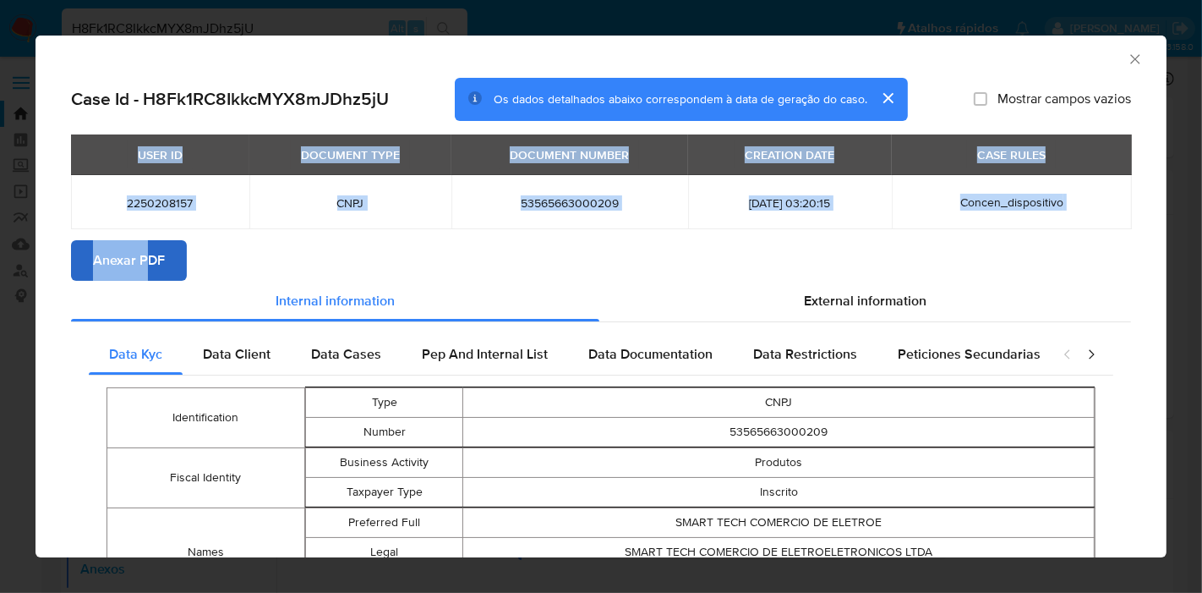
drag, startPoint x: 146, startPoint y: 238, endPoint x: 140, endPoint y: 260, distance: 22.8
click at [140, 260] on span "Anexar PDF" at bounding box center [129, 260] width 72 height 37
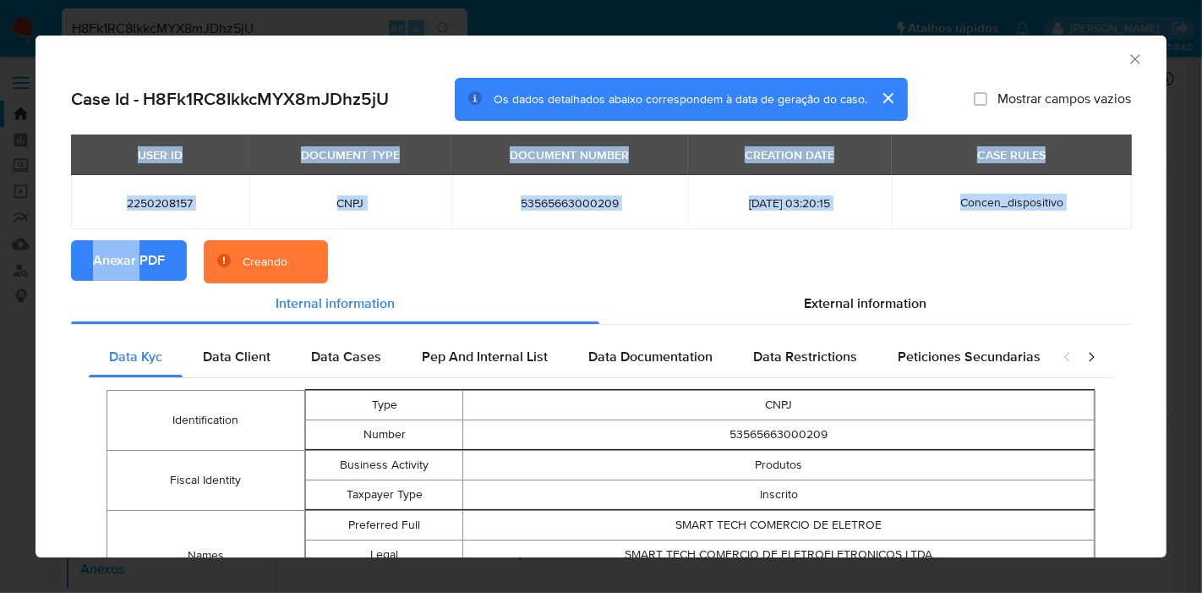
click at [410, 236] on div "USER ID DOCUMENT TYPE DOCUMENT NUMBER CREATION DATE CASE RULES 2250208157 CNPJ …" at bounding box center [601, 187] width 1060 height 106
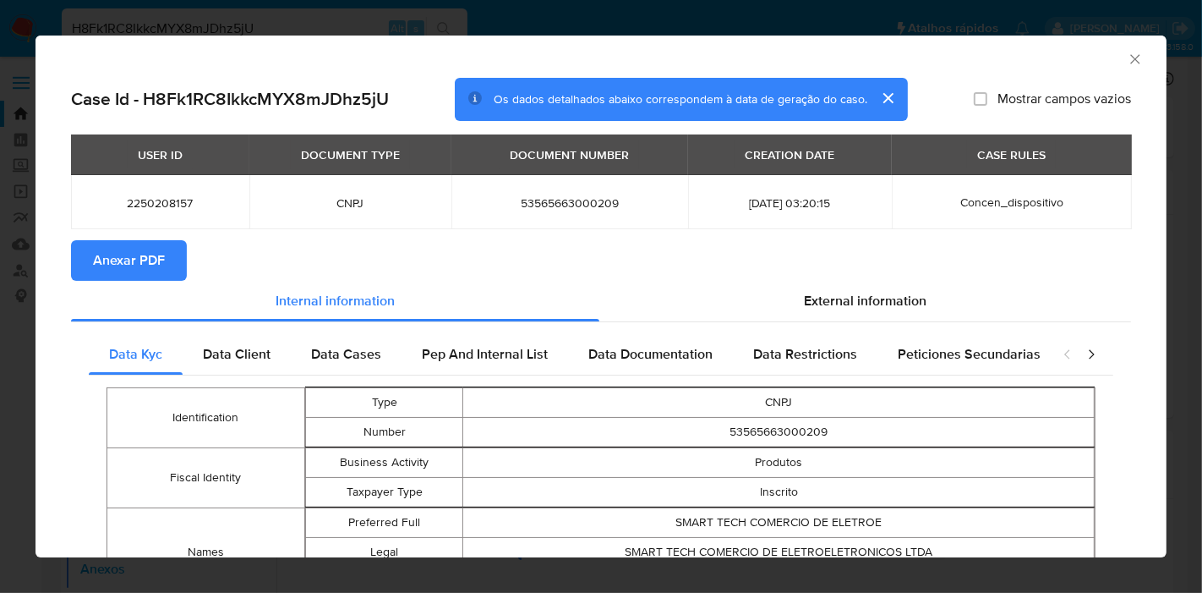
click at [1127, 59] on icon "Fechar a janela" at bounding box center [1135, 59] width 17 height 17
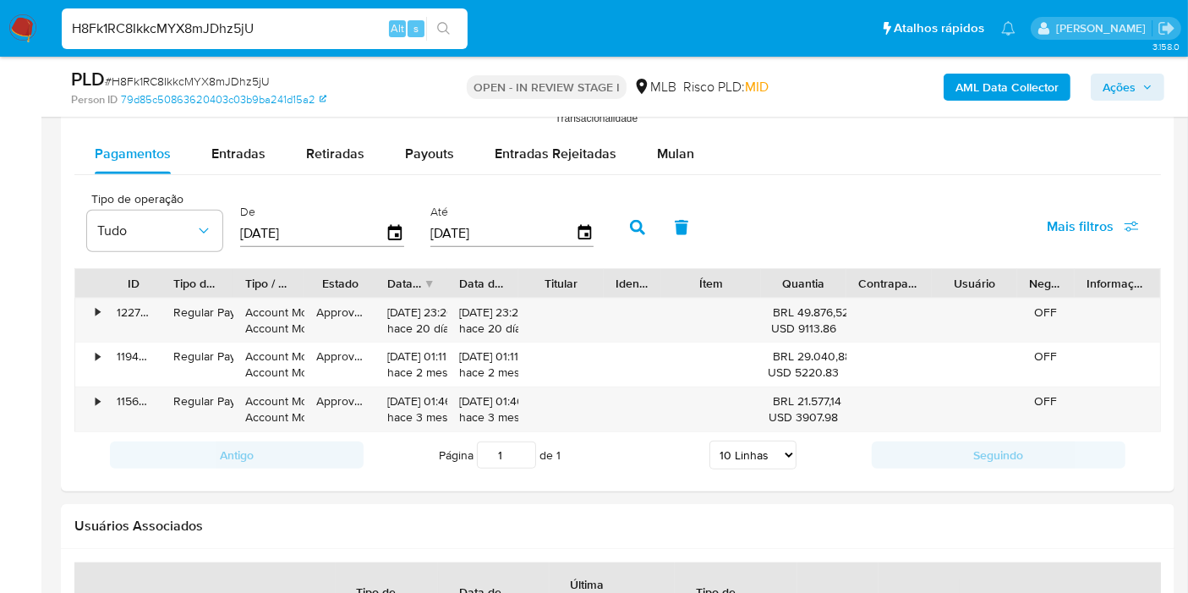
scroll to position [1803, 0]
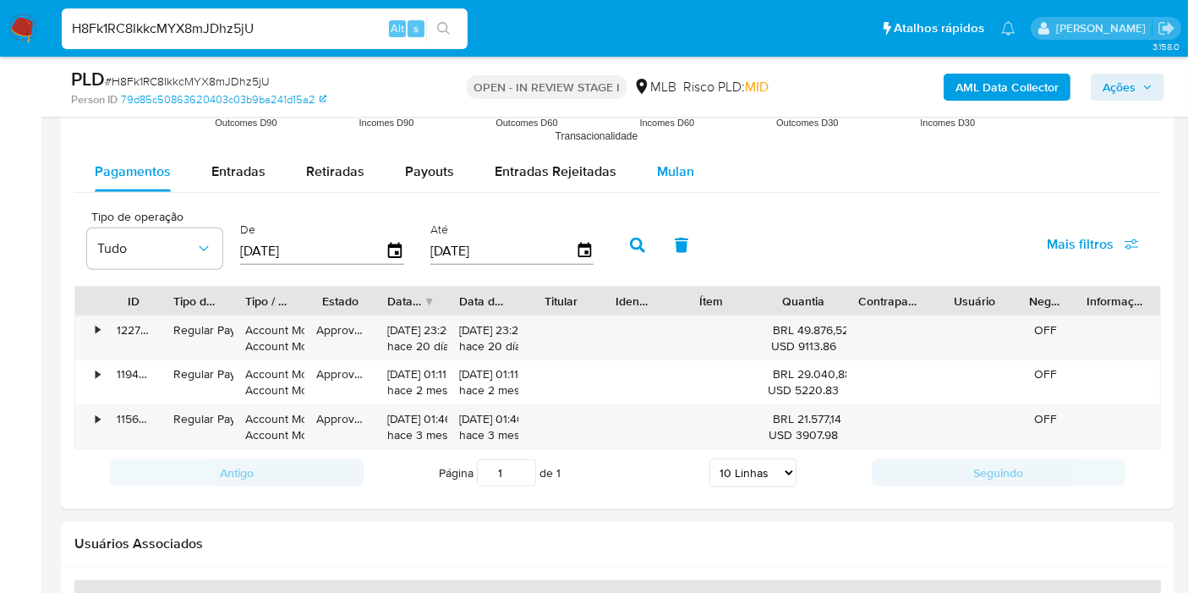
click at [695, 151] on button "Mulan" at bounding box center [676, 171] width 78 height 41
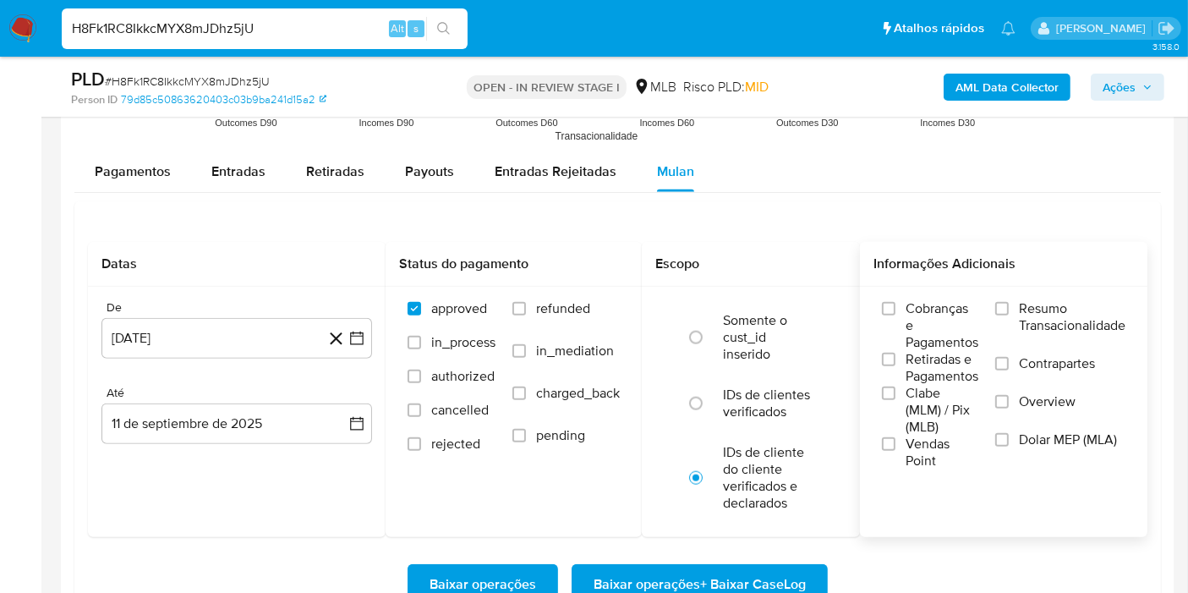
click at [1009, 311] on label "Resumo Transacionalidade" at bounding box center [1060, 327] width 130 height 55
click at [1009, 311] on input "Resumo Transacionalidade" at bounding box center [1002, 309] width 14 height 14
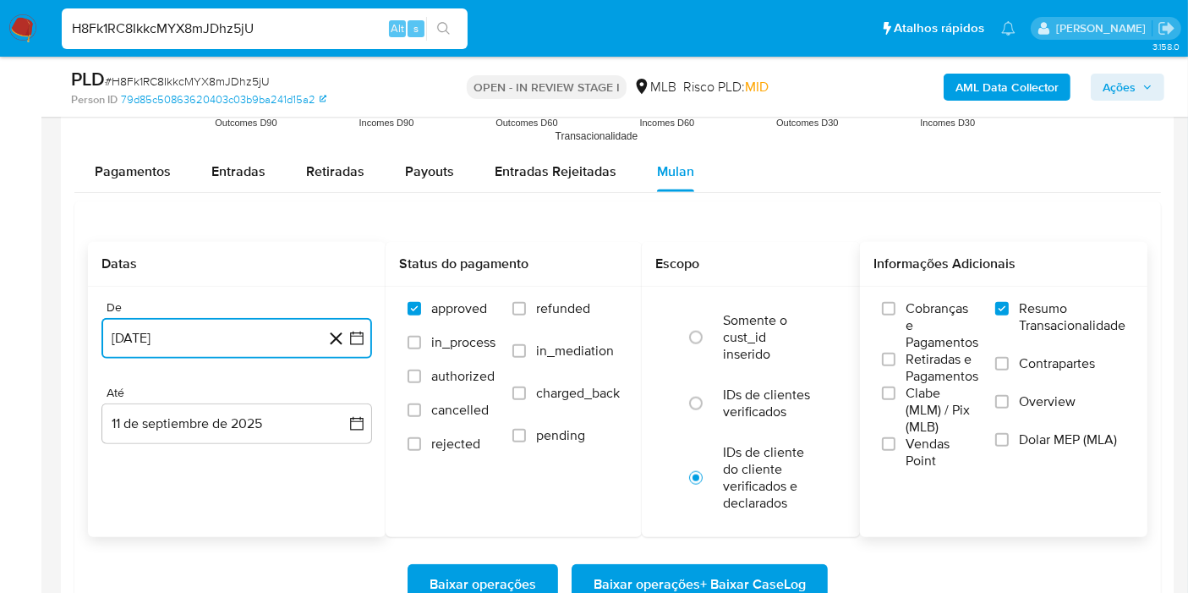
click at [353, 333] on icon "button" at bounding box center [356, 338] width 17 height 17
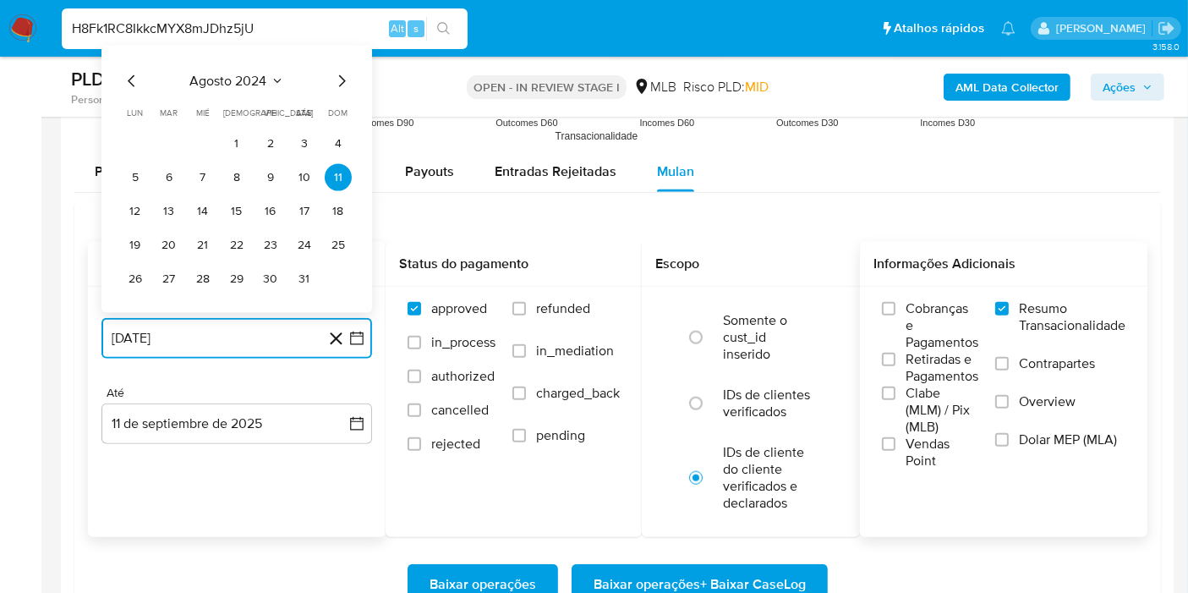
click at [254, 80] on span "agosto 2024" at bounding box center [228, 81] width 77 height 17
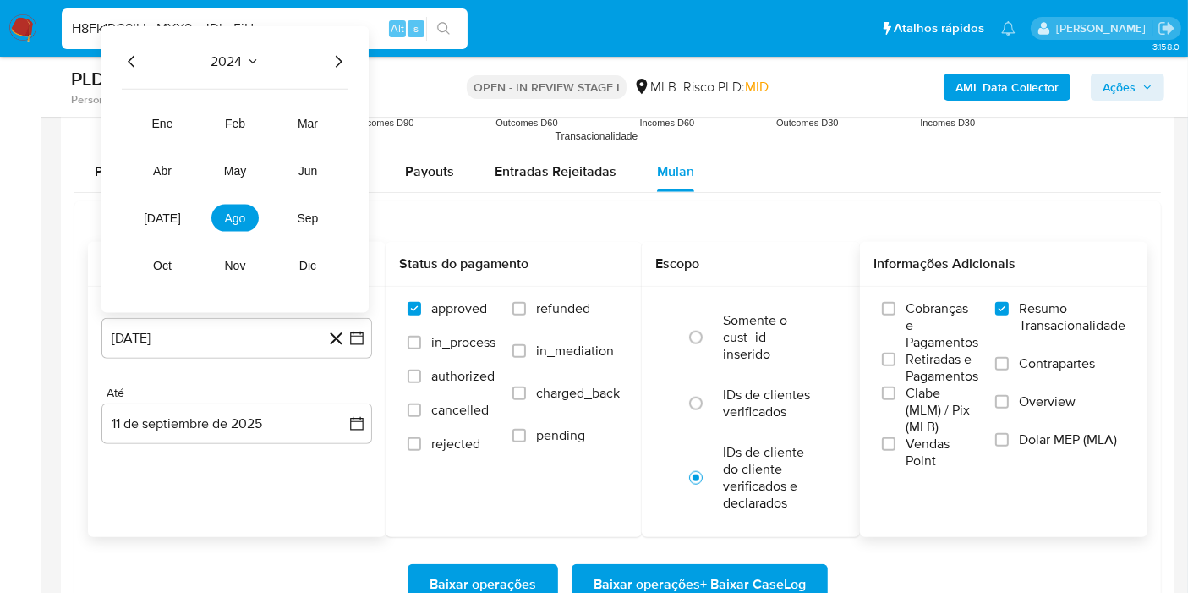
click at [340, 69] on div "2024 2024 ene feb mar abr may jun [DATE] ago sep oct nov dic" at bounding box center [234, 169] width 267 height 287
click at [334, 59] on icon "Año siguiente" at bounding box center [338, 62] width 20 height 20
click at [170, 213] on button "[DATE]" at bounding box center [162, 218] width 47 height 27
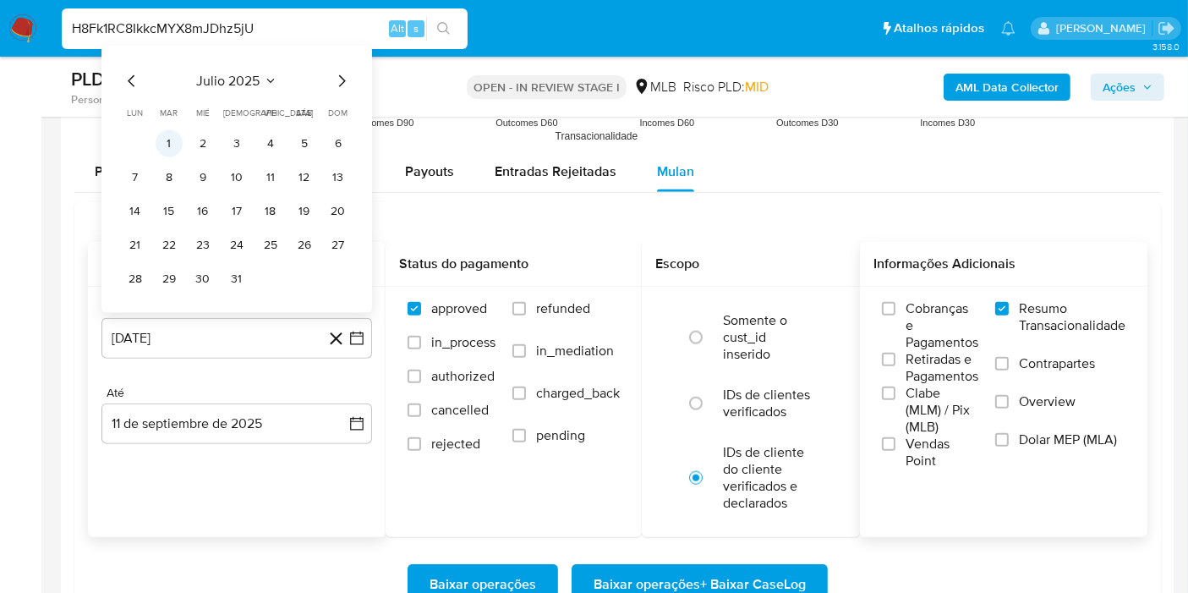
click at [167, 147] on button "1" at bounding box center [169, 143] width 27 height 27
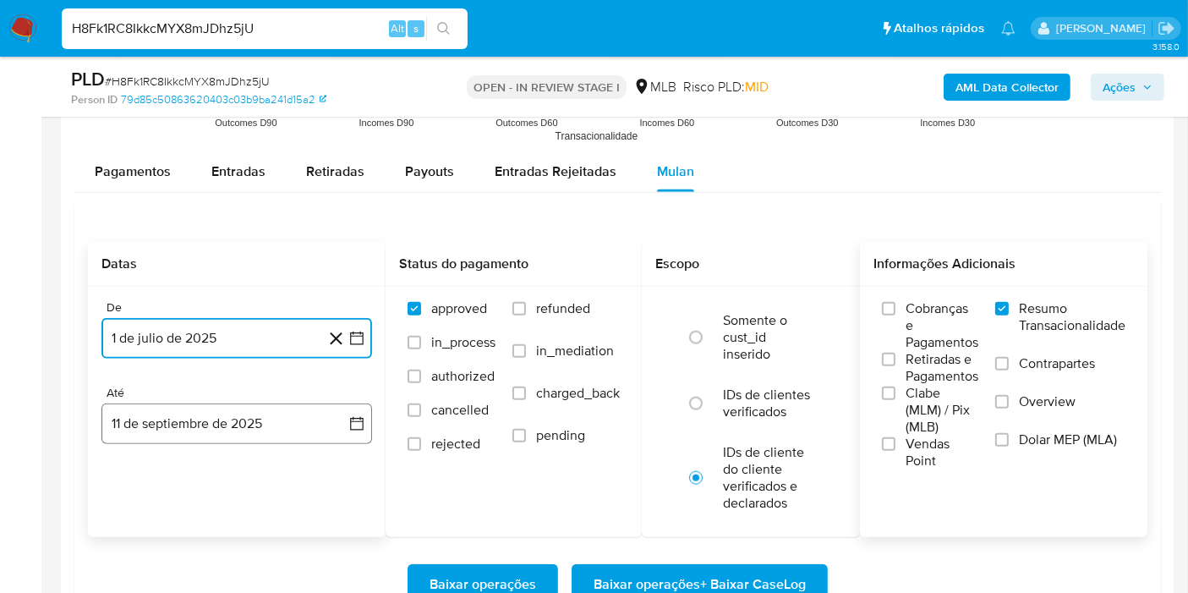
click at [345, 421] on button "11 de septiembre de 2025" at bounding box center [236, 423] width 271 height 41
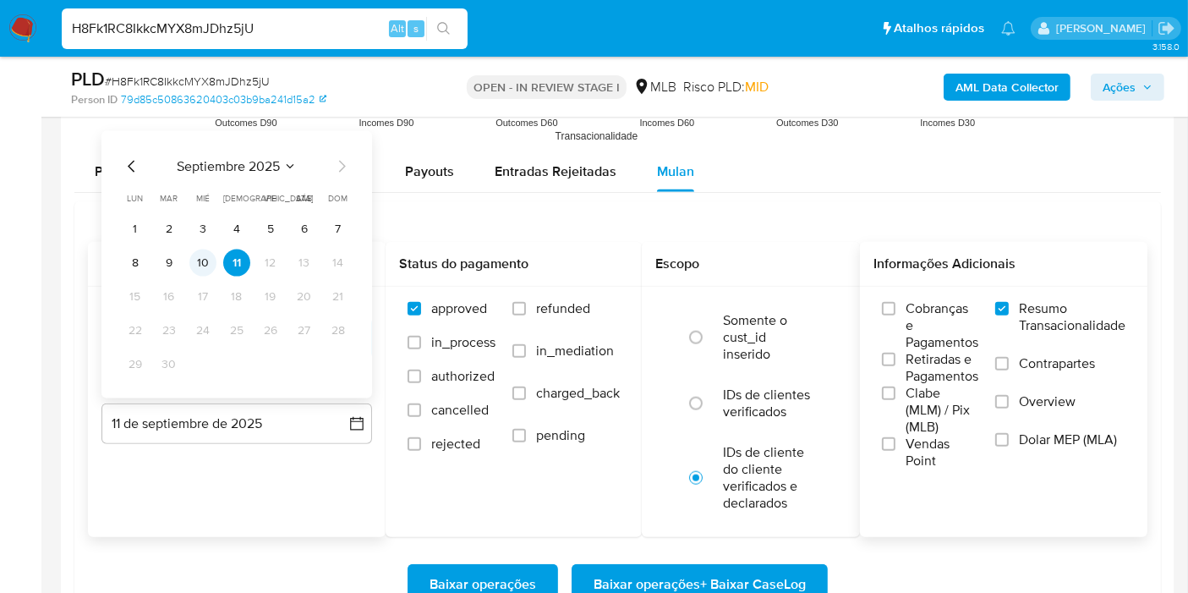
click at [206, 249] on button "10" at bounding box center [202, 262] width 27 height 27
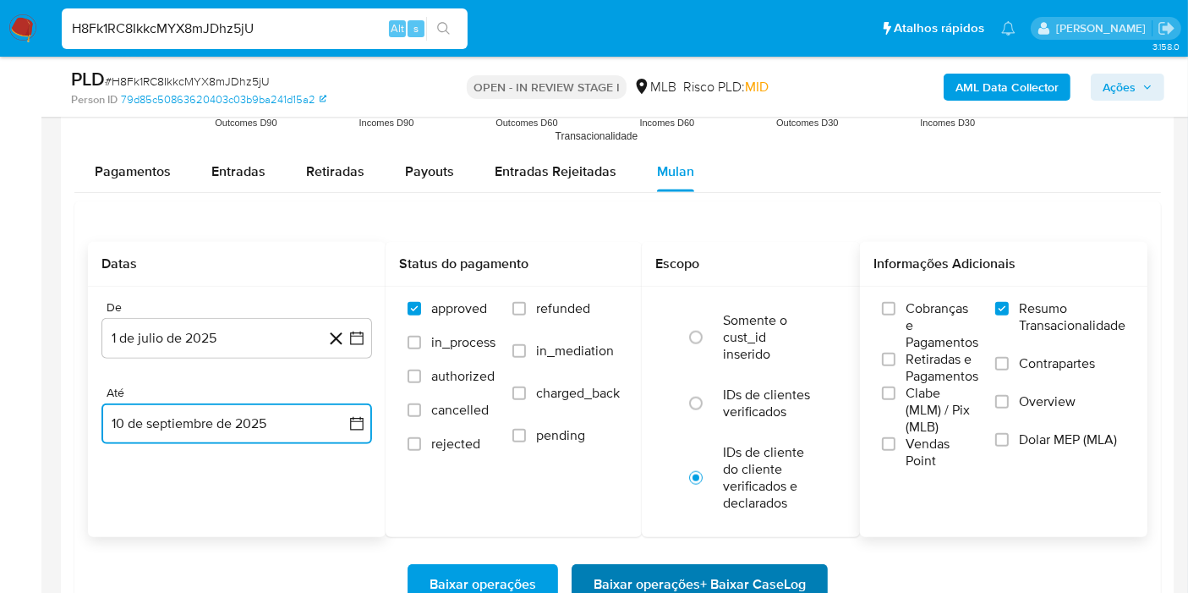
click at [627, 583] on span "Baixar operações + Baixar CaseLog" at bounding box center [700, 584] width 212 height 37
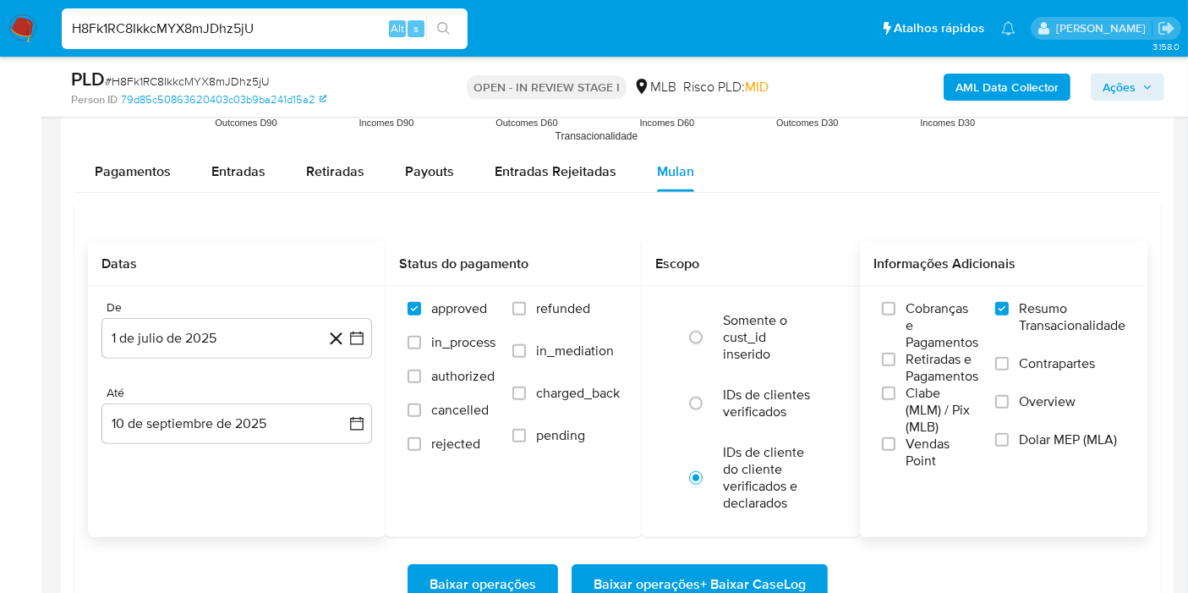
click at [314, 28] on input "H8Fk1RC8IkkcMYX8mJDhz5jU" at bounding box center [265, 29] width 406 height 22
paste input "Ax9izCXGDrYEr12LShf7uAwN"
type input "Ax9izCXGDrYEr12LShf7uAwN"
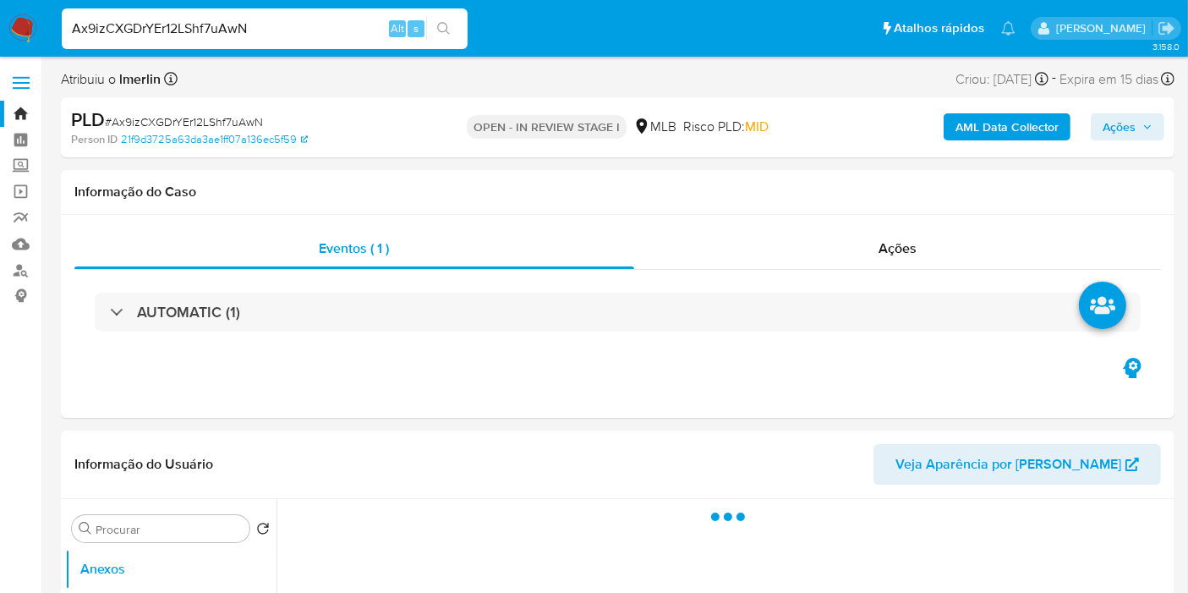
click at [982, 141] on div "AML Data Collector Ações" at bounding box center [984, 127] width 360 height 40
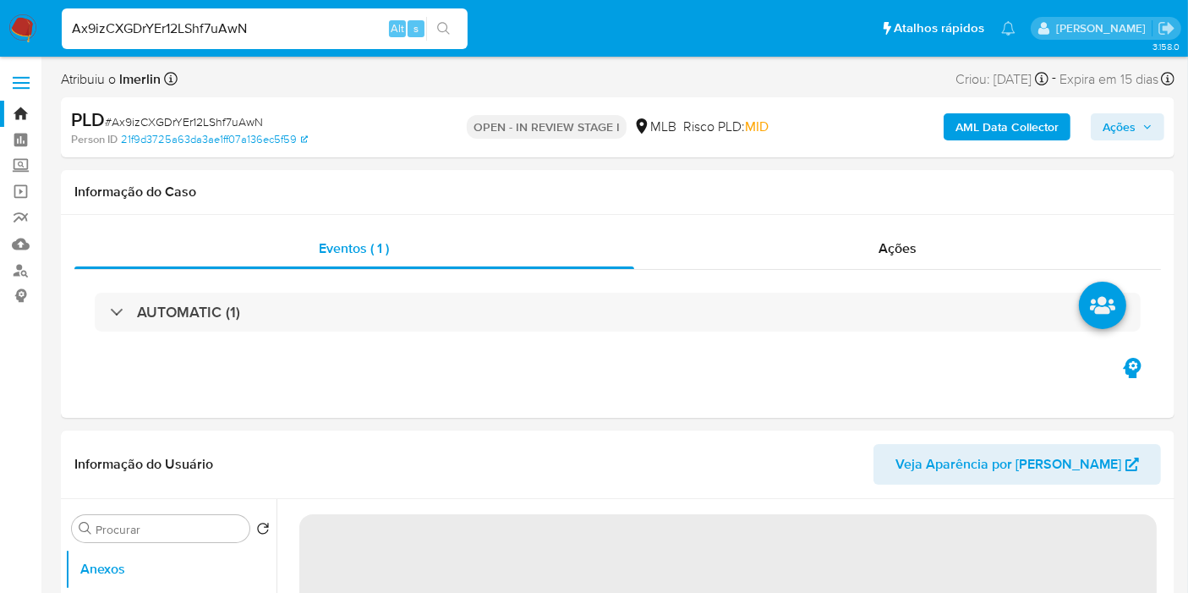
click at [999, 128] on b "AML Data Collector" at bounding box center [1006, 126] width 103 height 27
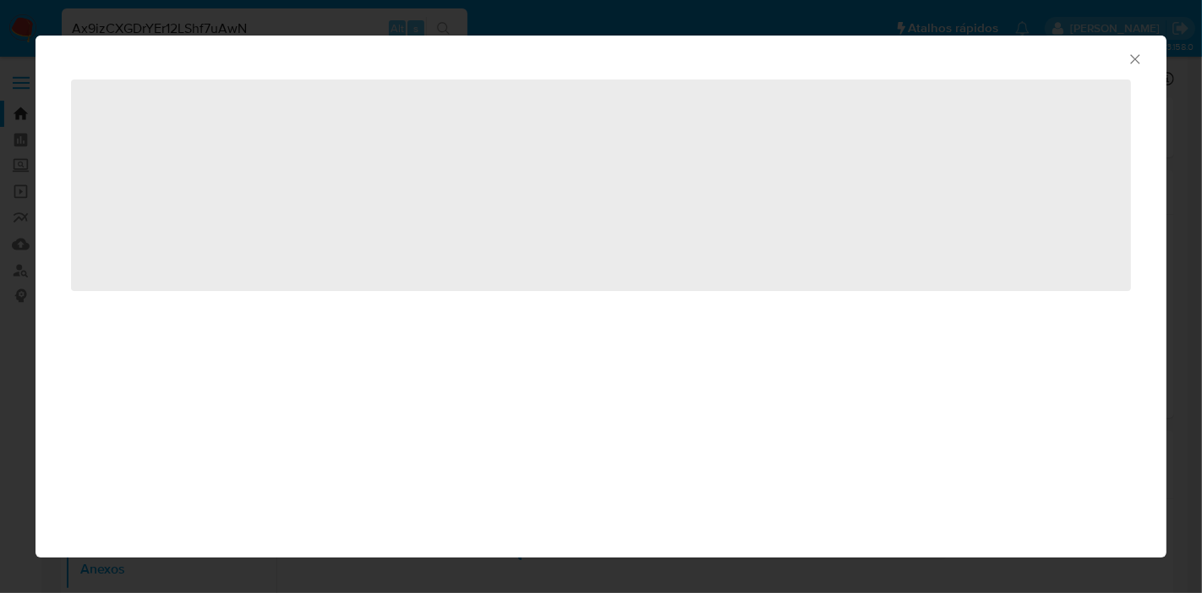
select select "10"
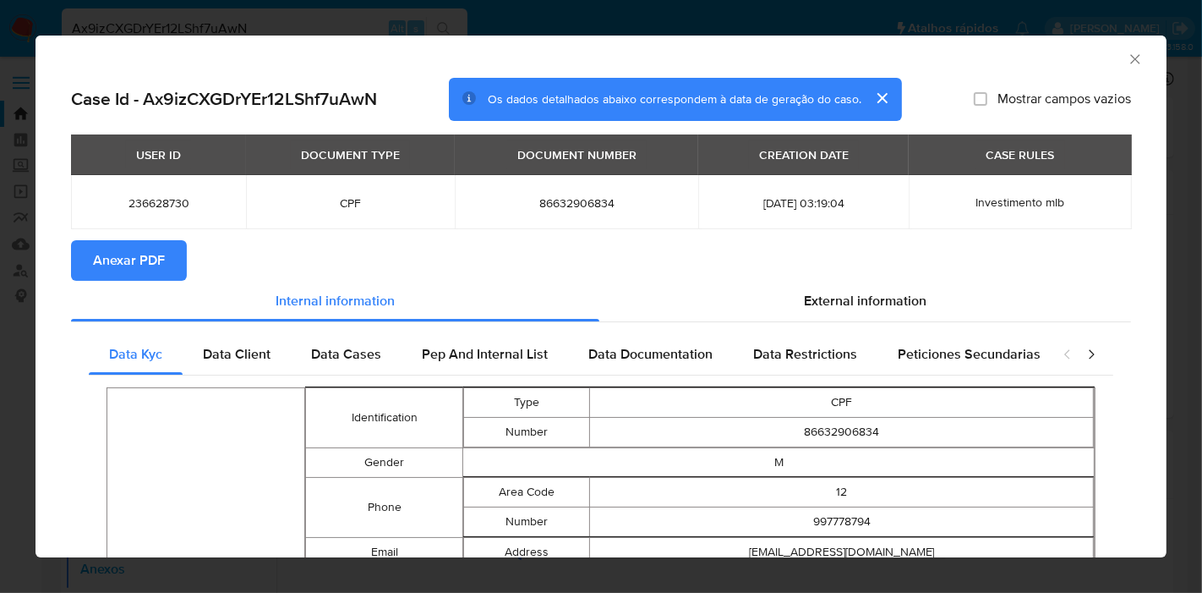
click at [159, 249] on span "Anexar PDF" at bounding box center [129, 260] width 72 height 37
click at [1127, 54] on icon "Fechar a janela" at bounding box center [1135, 59] width 17 height 17
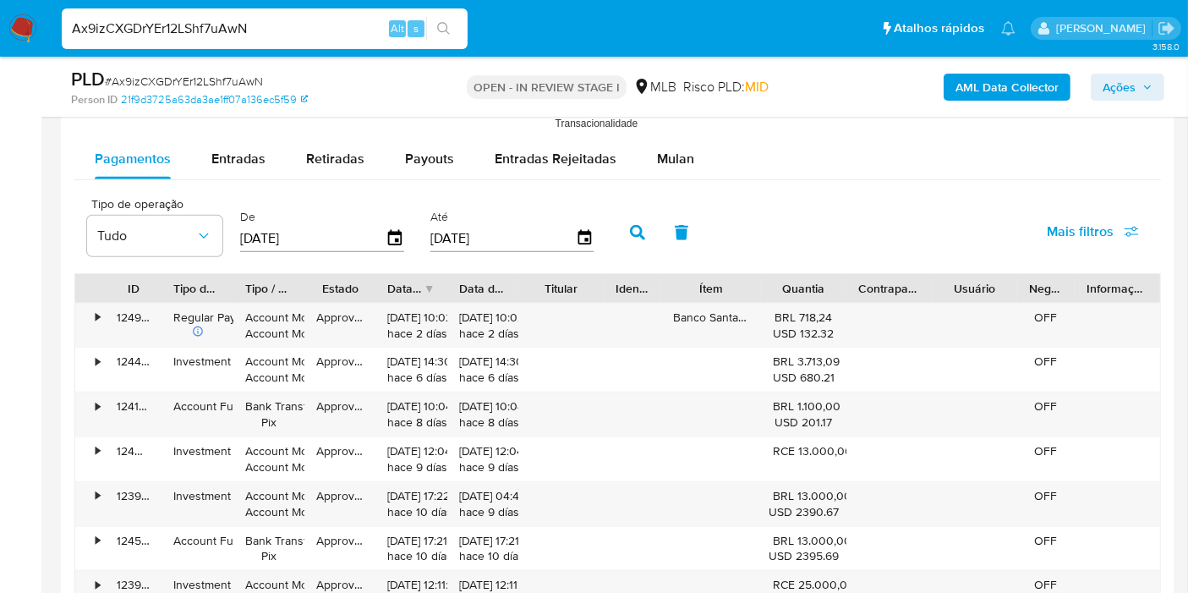
scroll to position [1778, 0]
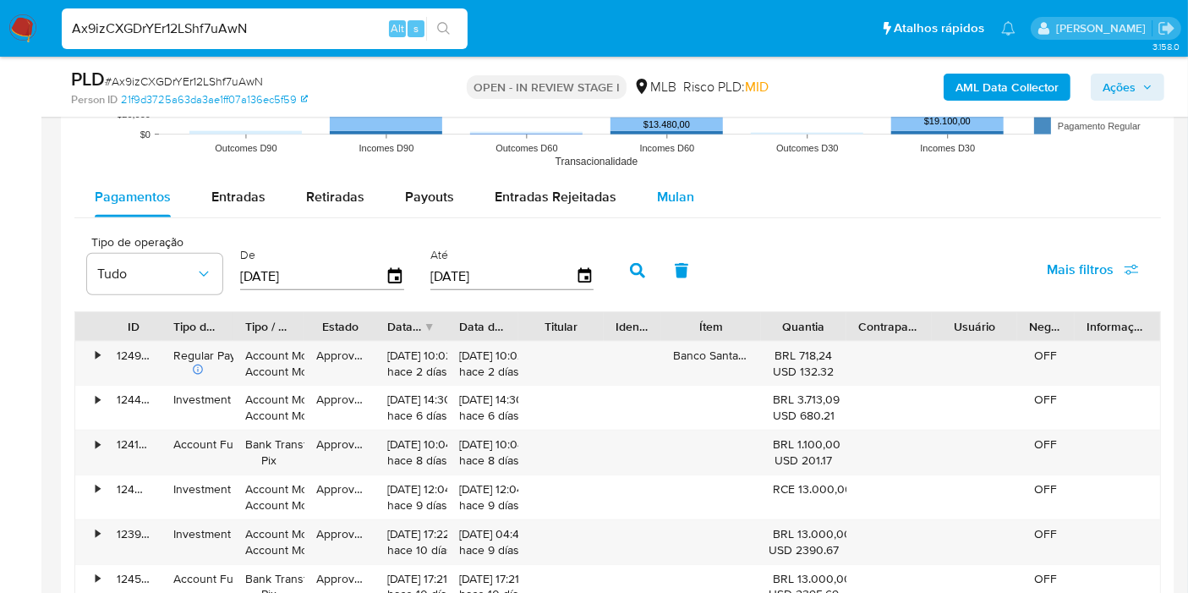
click at [693, 190] on button "Mulan" at bounding box center [676, 197] width 78 height 41
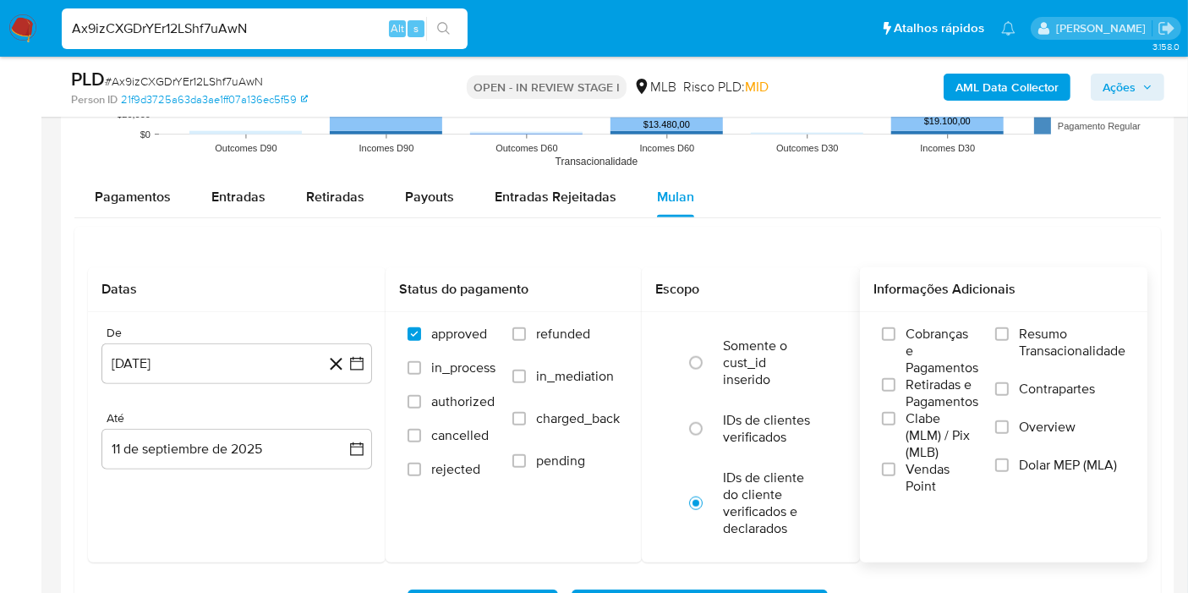
click at [1022, 333] on span "Resumo Transacionalidade" at bounding box center [1072, 343] width 107 height 34
click at [1009, 333] on input "Resumo Transacionalidade" at bounding box center [1002, 334] width 14 height 14
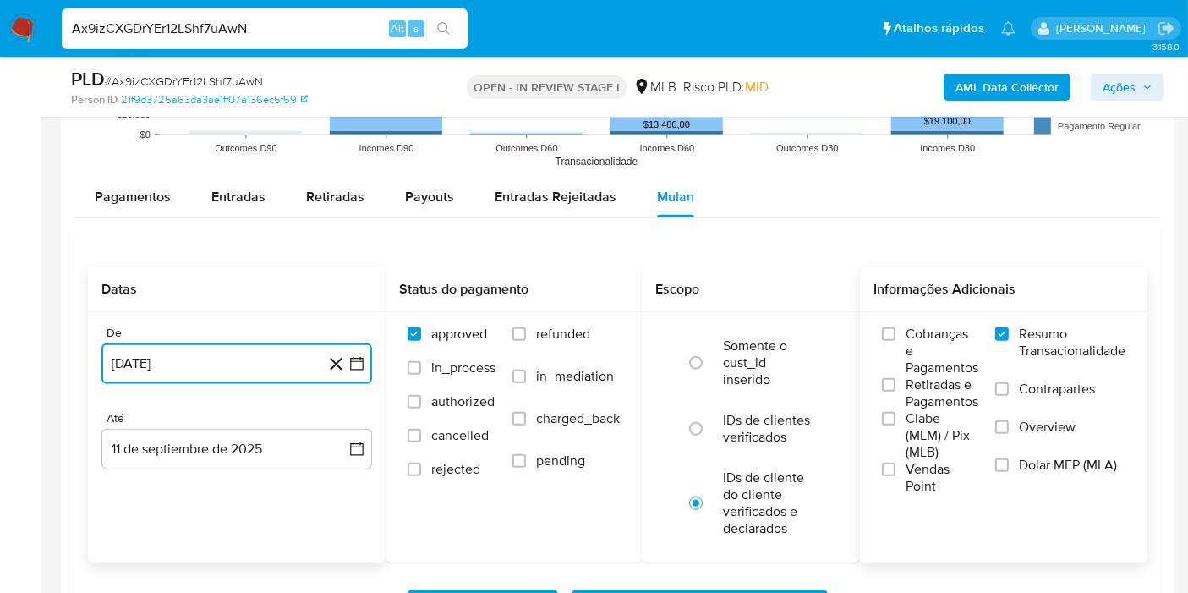
click at [360, 364] on icon "button" at bounding box center [356, 363] width 17 height 17
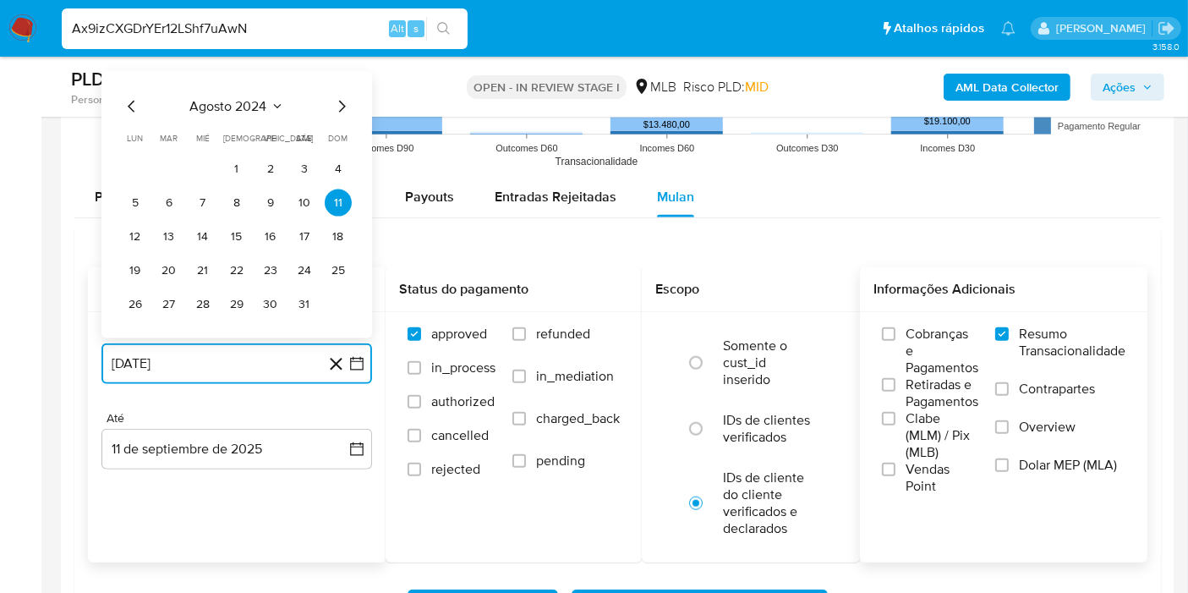
click at [237, 98] on span "agosto 2024" at bounding box center [228, 106] width 77 height 17
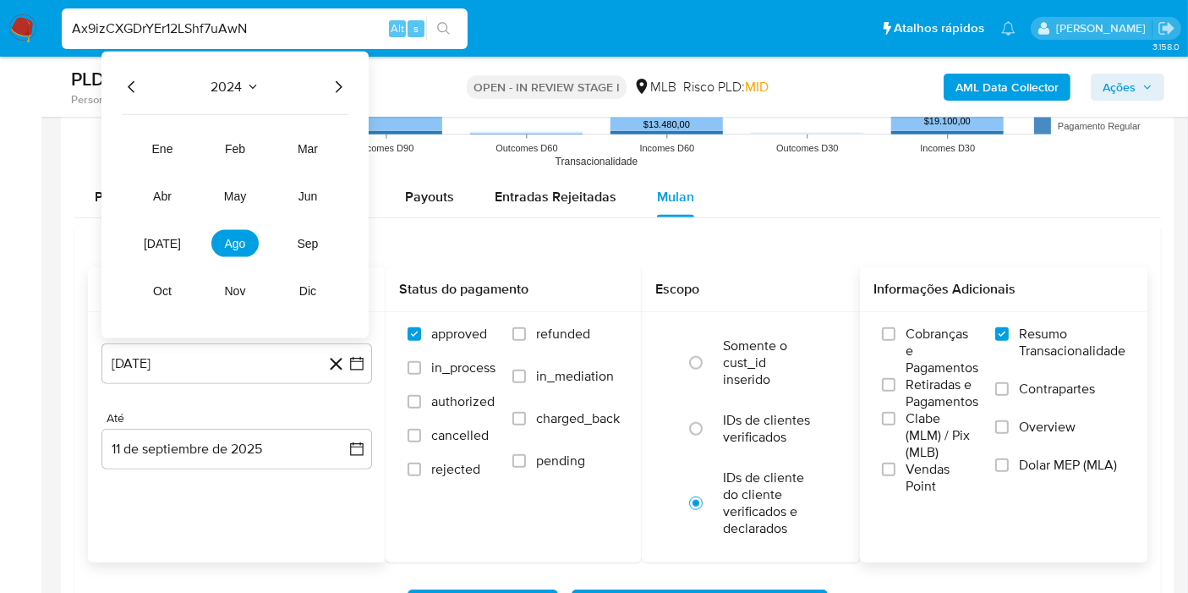
click at [341, 82] on icon "Año siguiente" at bounding box center [339, 86] width 7 height 12
click at [171, 235] on button "[DATE]" at bounding box center [162, 243] width 47 height 27
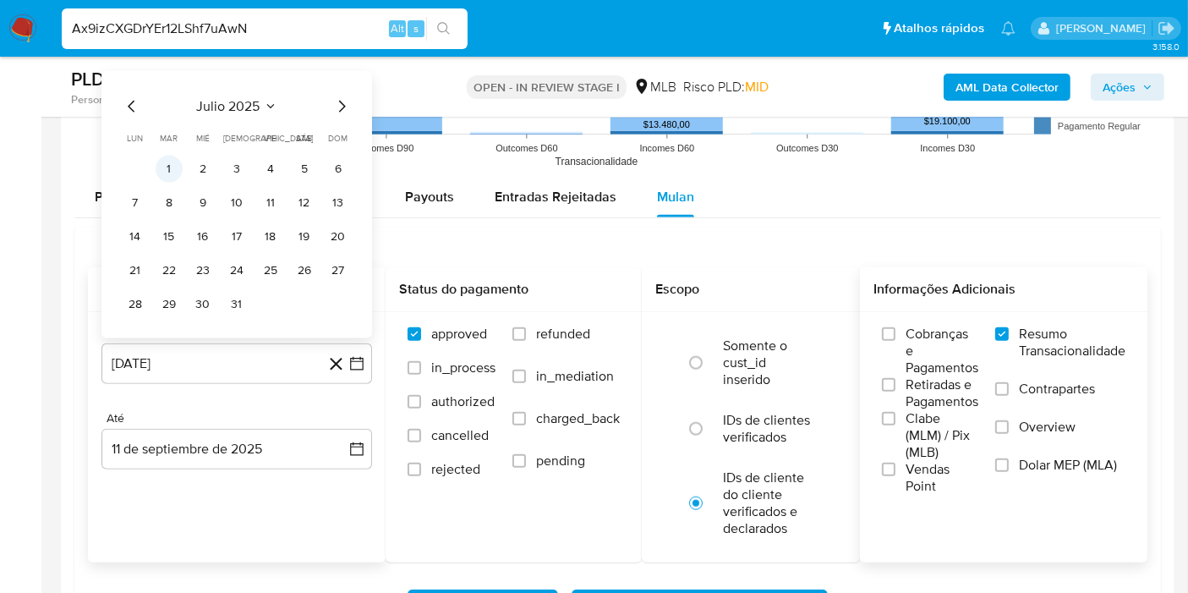
click at [170, 165] on button "1" at bounding box center [169, 169] width 27 height 27
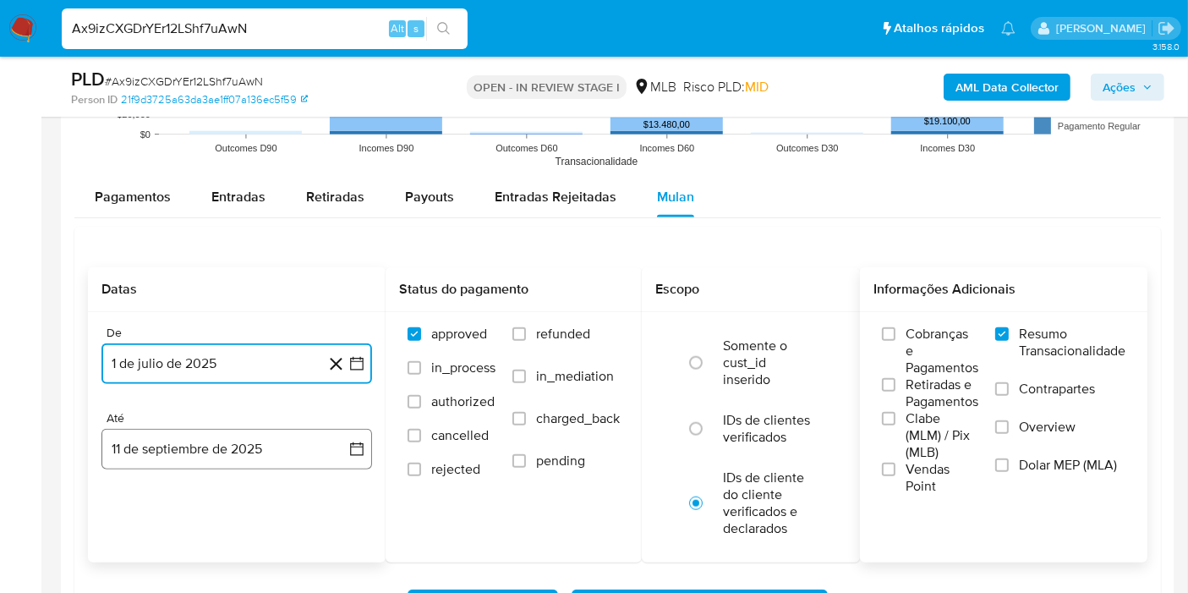
click at [350, 443] on icon "button" at bounding box center [356, 448] width 17 height 17
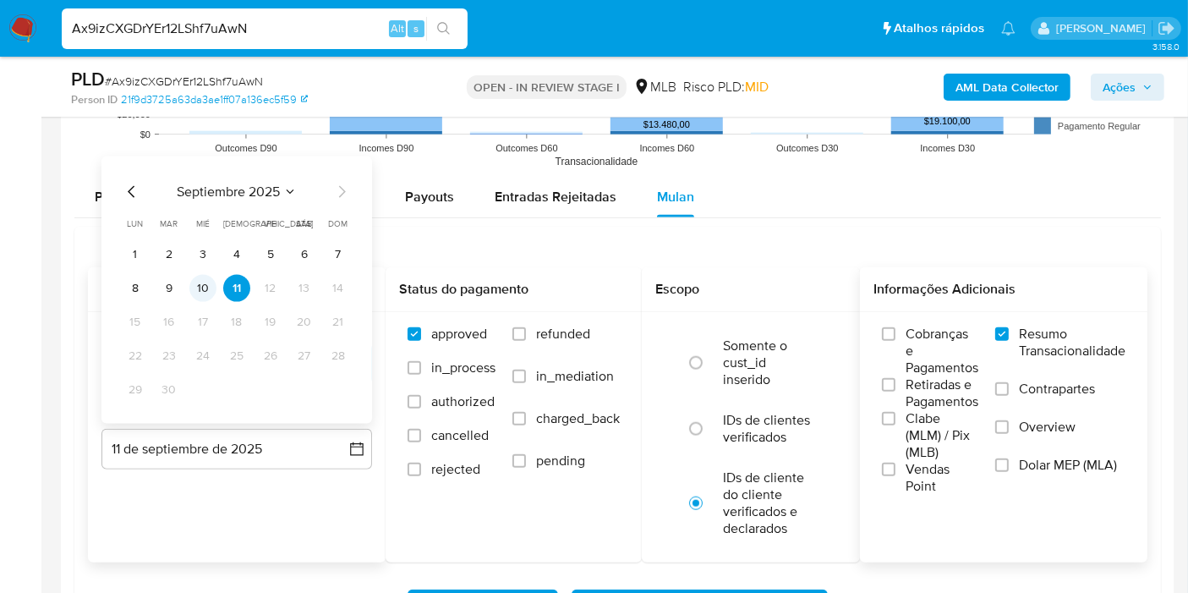
click at [211, 278] on button "10" at bounding box center [202, 288] width 27 height 27
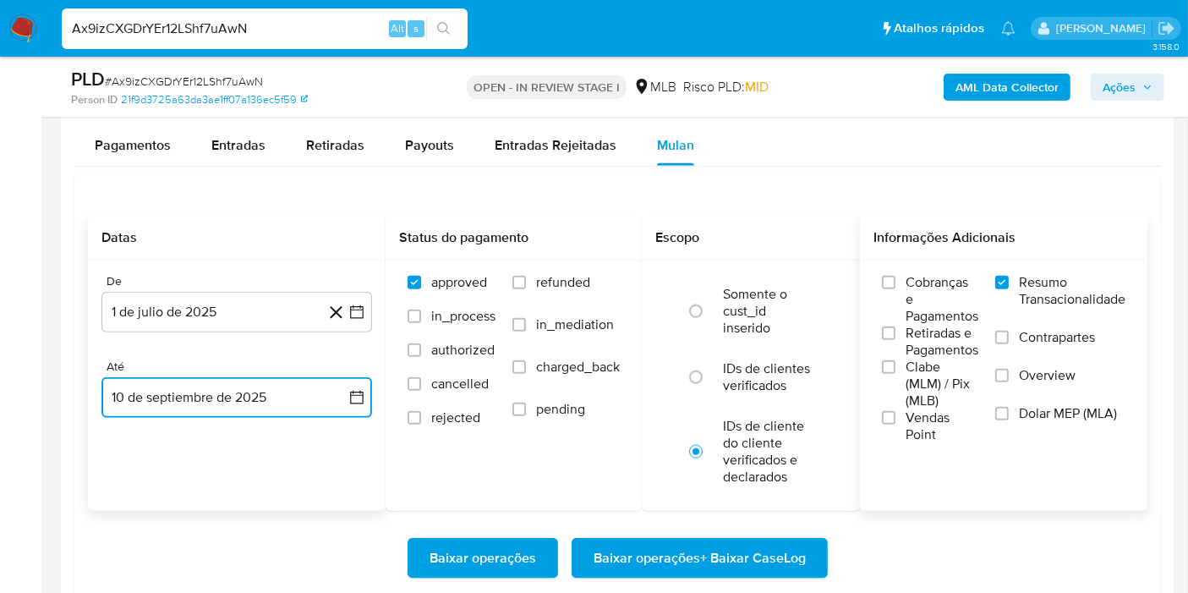
scroll to position [1853, 0]
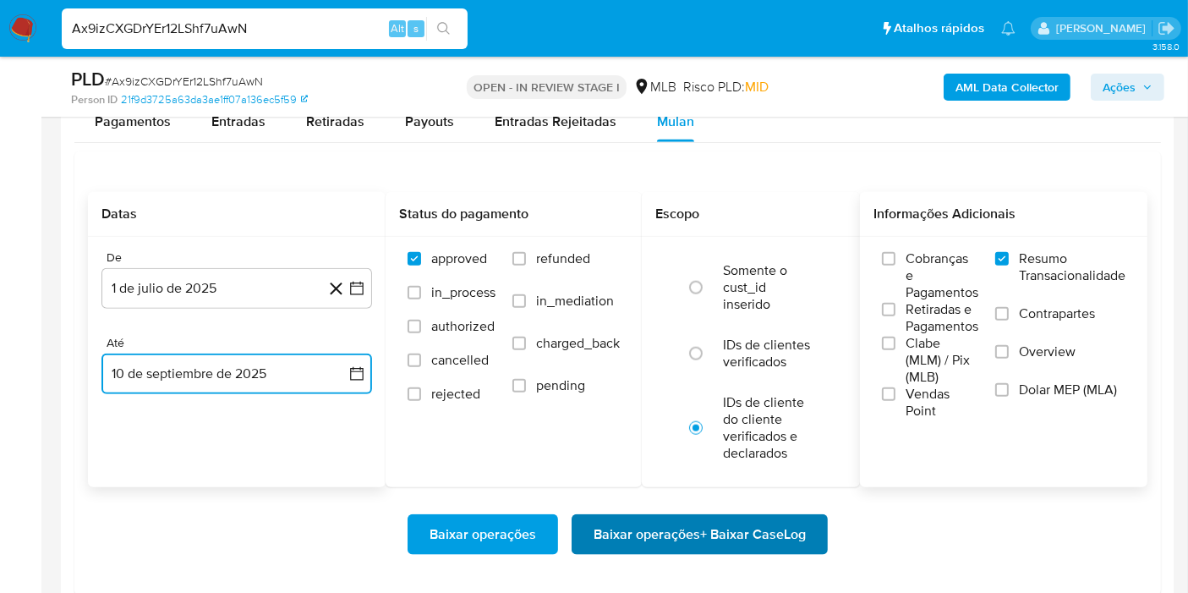
click at [792, 527] on span "Baixar operações + Baixar CaseLog" at bounding box center [700, 534] width 212 height 37
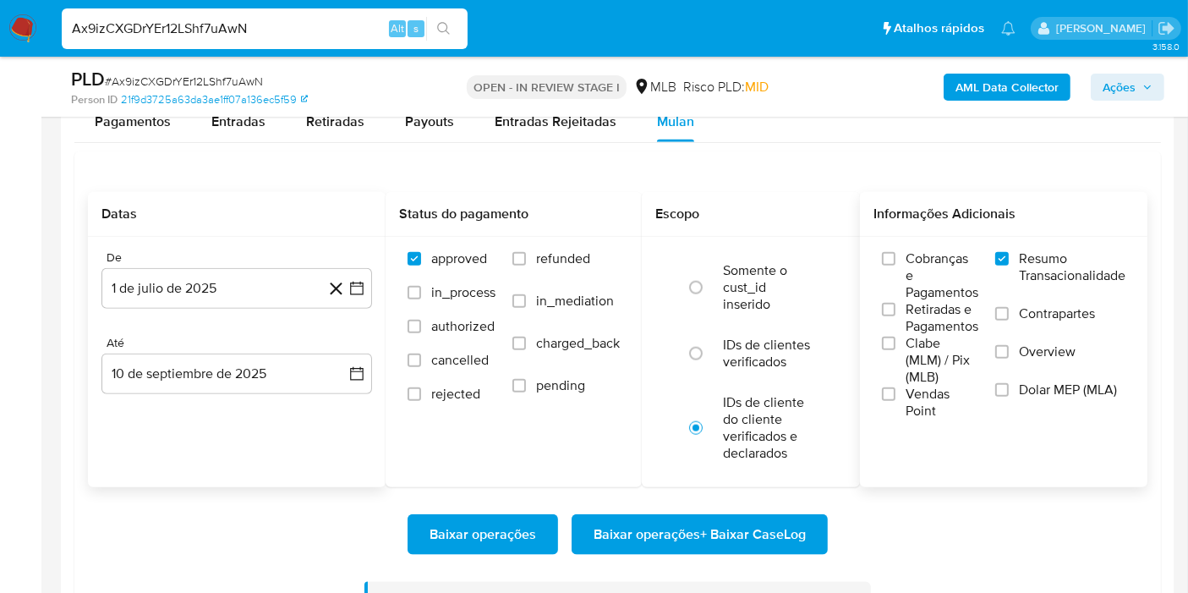
click at [248, 38] on input "Ax9izCXGDrYEr12LShf7uAwN" at bounding box center [265, 29] width 406 height 22
paste input "2SL5SIUjKkCTWSGPjpJaUU6S"
type input "2SL5SIUjKkCTWSGPjpJaUU6S"
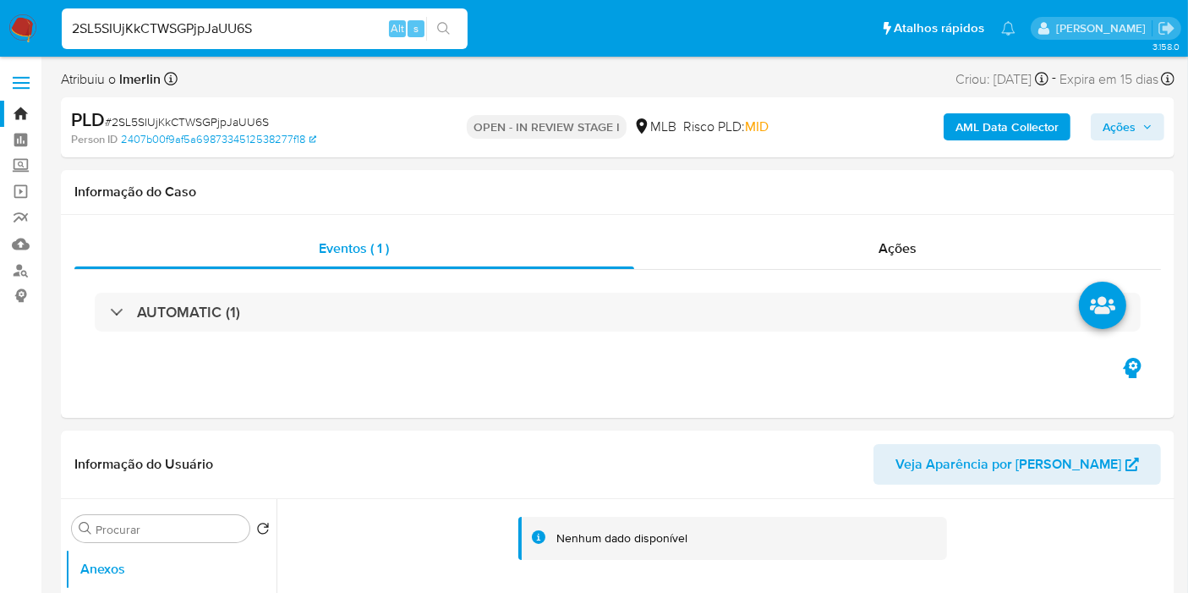
select select "10"
click at [964, 122] on b "AML Data Collector" at bounding box center [1006, 126] width 103 height 27
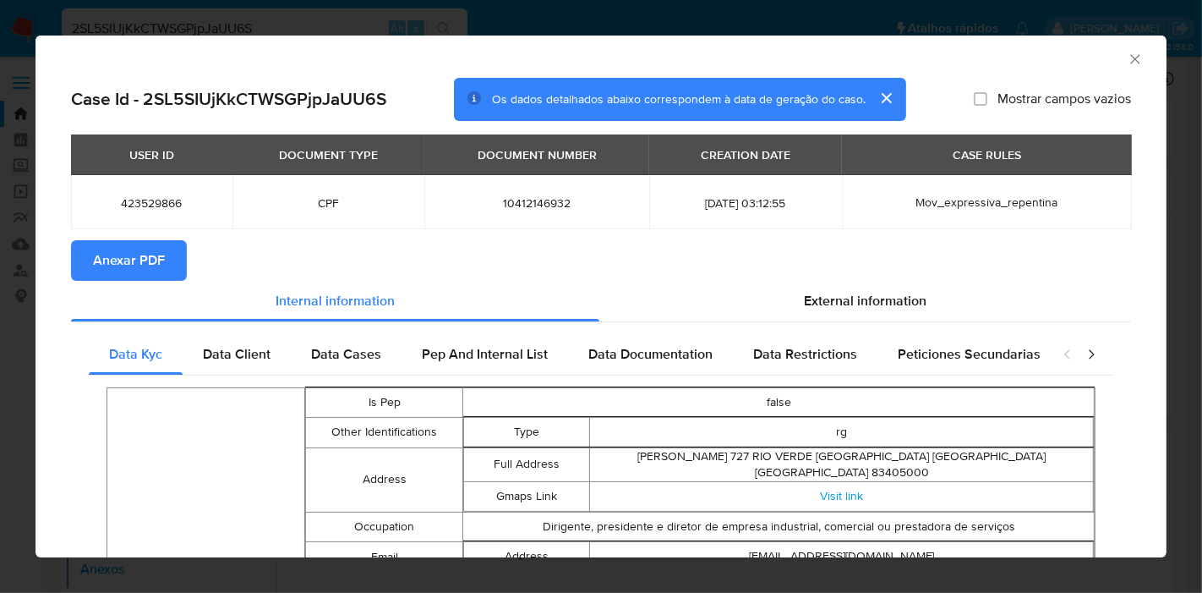
click at [136, 262] on span "Anexar PDF" at bounding box center [129, 260] width 72 height 37
click at [1127, 57] on icon "Fechar a janela" at bounding box center [1135, 59] width 17 height 17
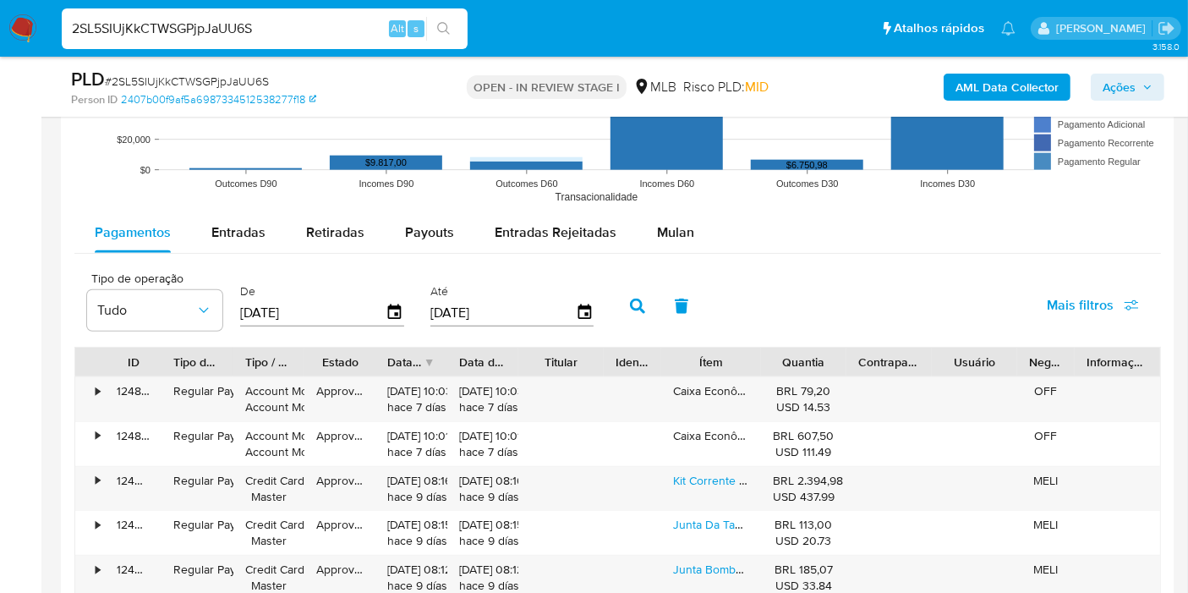
scroll to position [1640, 0]
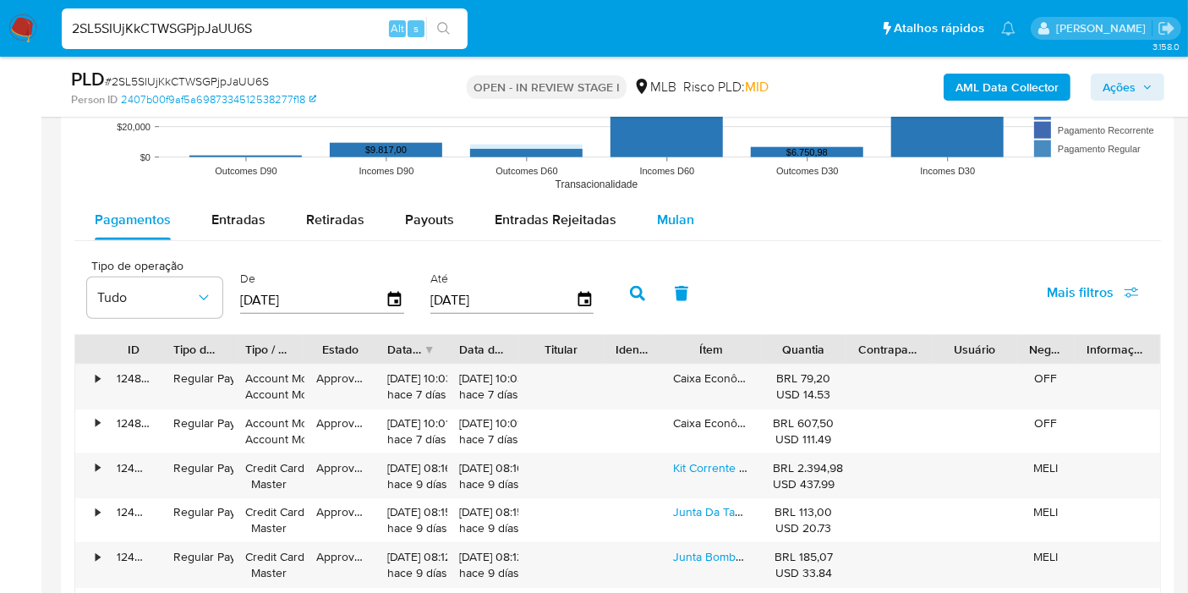
click at [671, 210] on span "Mulan" at bounding box center [675, 219] width 37 height 19
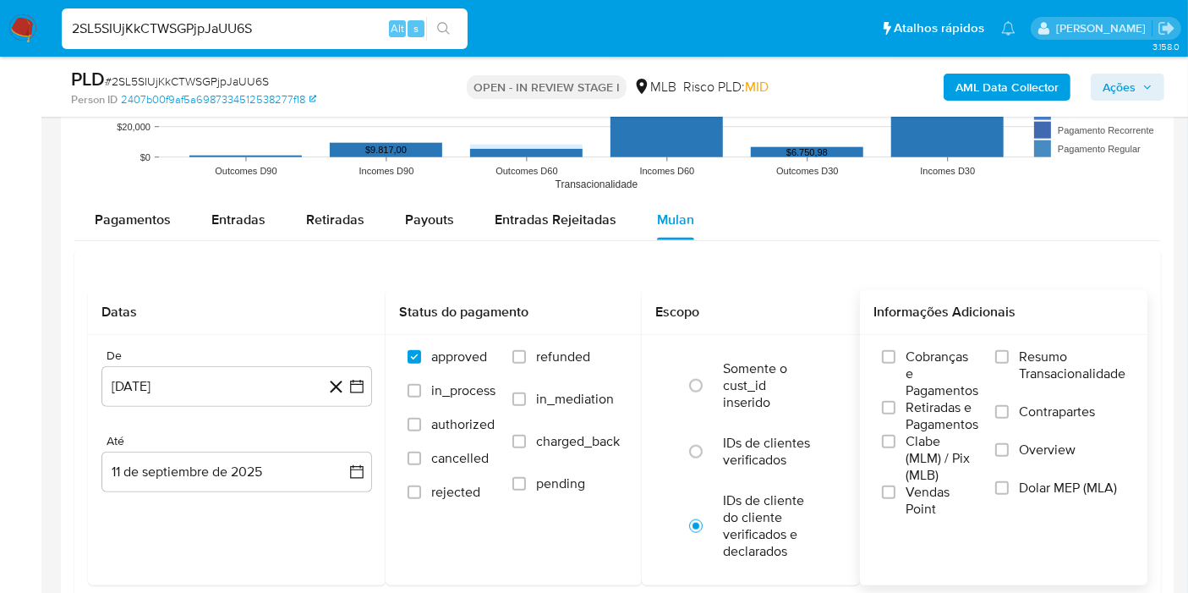
click at [1042, 361] on span "Resumo Transacionalidade" at bounding box center [1072, 365] width 107 height 34
click at [1009, 361] on input "Resumo Transacionalidade" at bounding box center [1002, 357] width 14 height 14
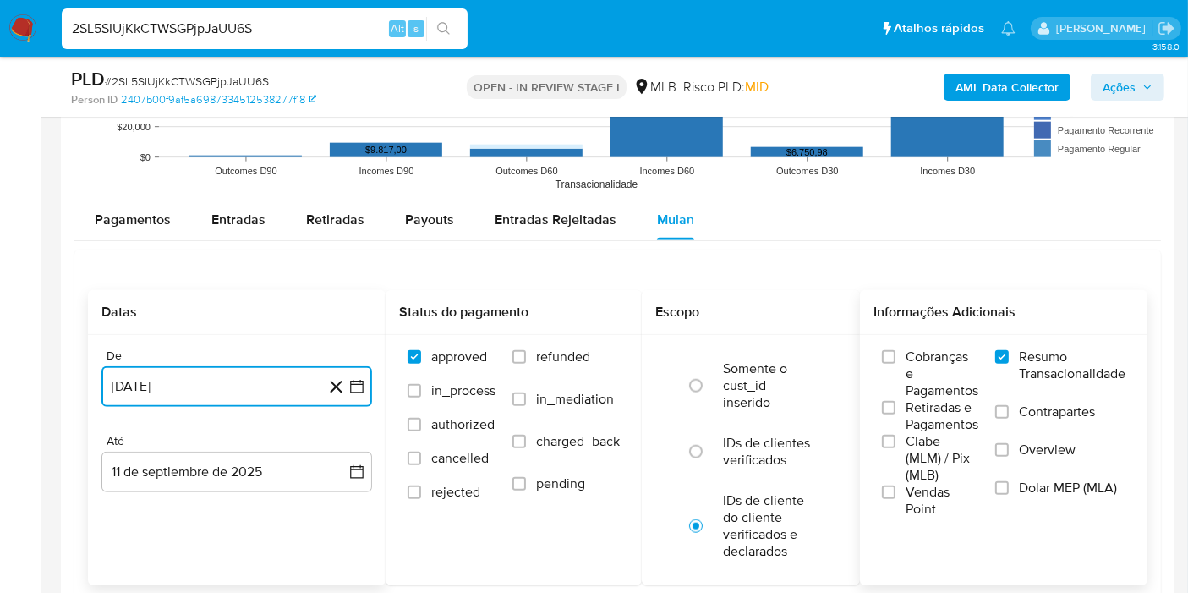
click at [347, 395] on button "[DATE]" at bounding box center [236, 386] width 271 height 41
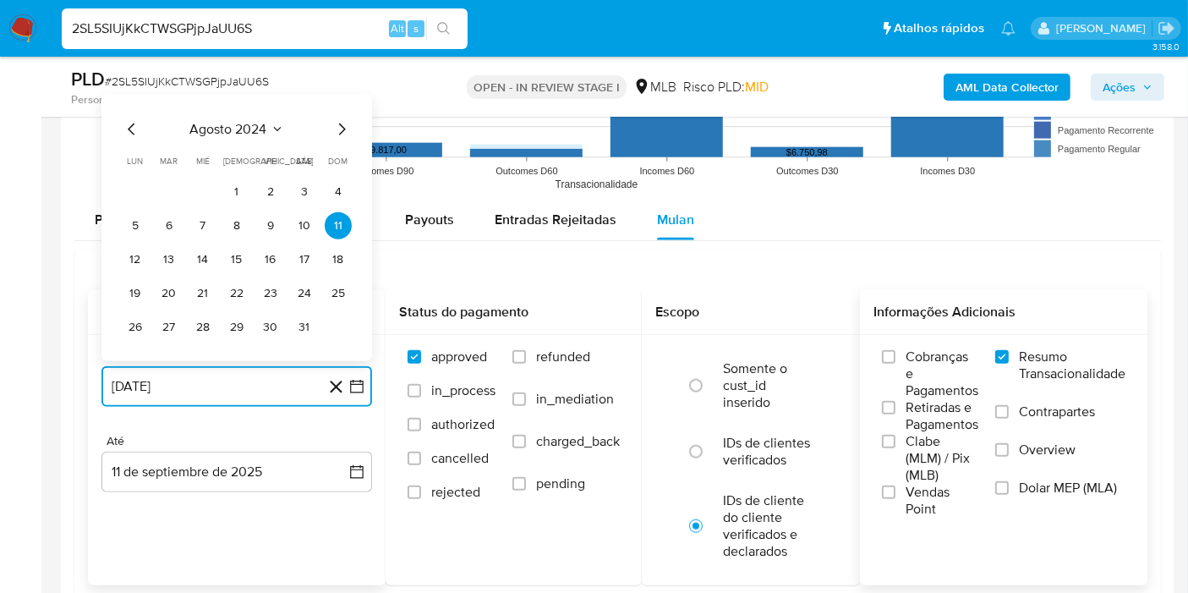
click at [267, 121] on button "agosto 2024" at bounding box center [237, 129] width 94 height 17
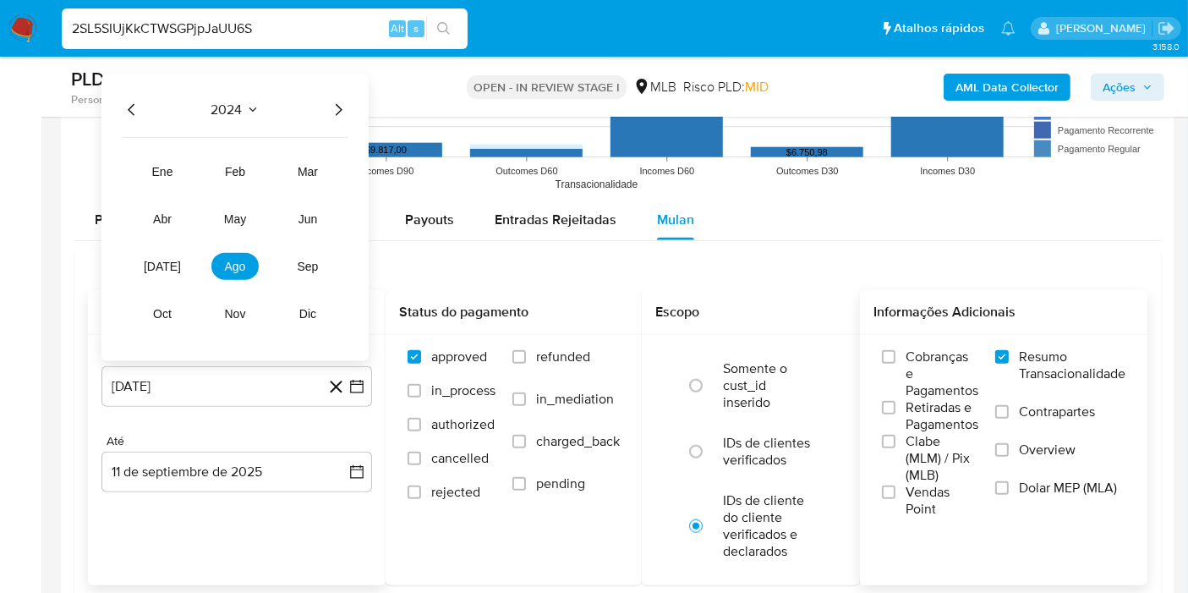
click at [338, 114] on icon "Año siguiente" at bounding box center [338, 110] width 20 height 20
click at [169, 254] on tr "ene feb mar abr may jun [DATE] ago sep oct nov dic" at bounding box center [235, 242] width 193 height 169
click at [169, 254] on button "[DATE]" at bounding box center [162, 266] width 47 height 27
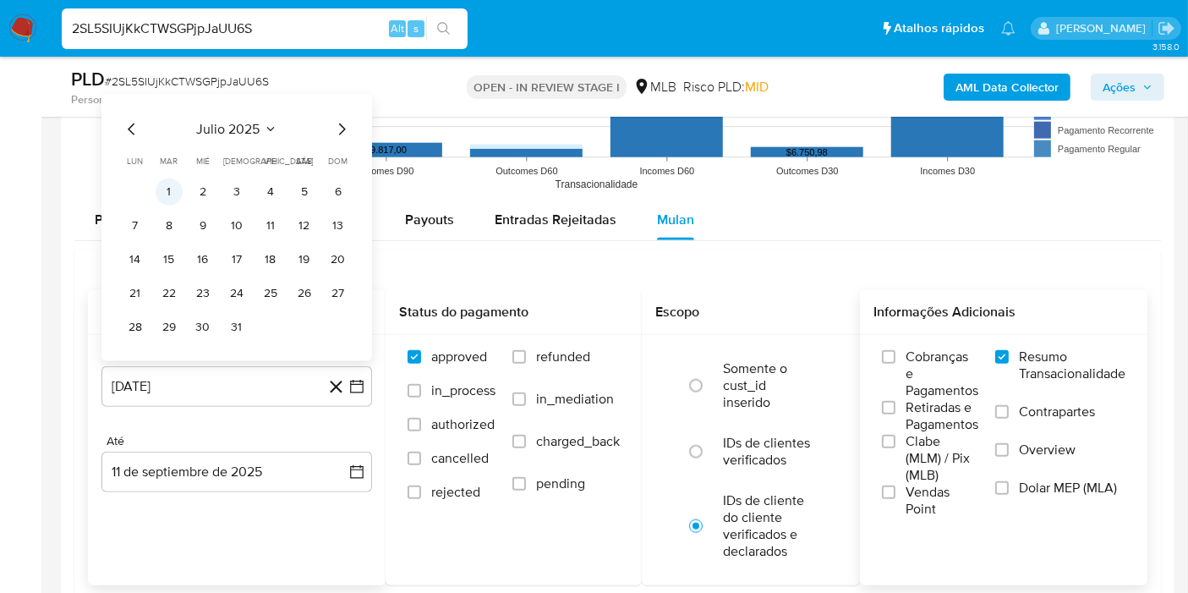
click at [176, 196] on button "1" at bounding box center [169, 191] width 27 height 27
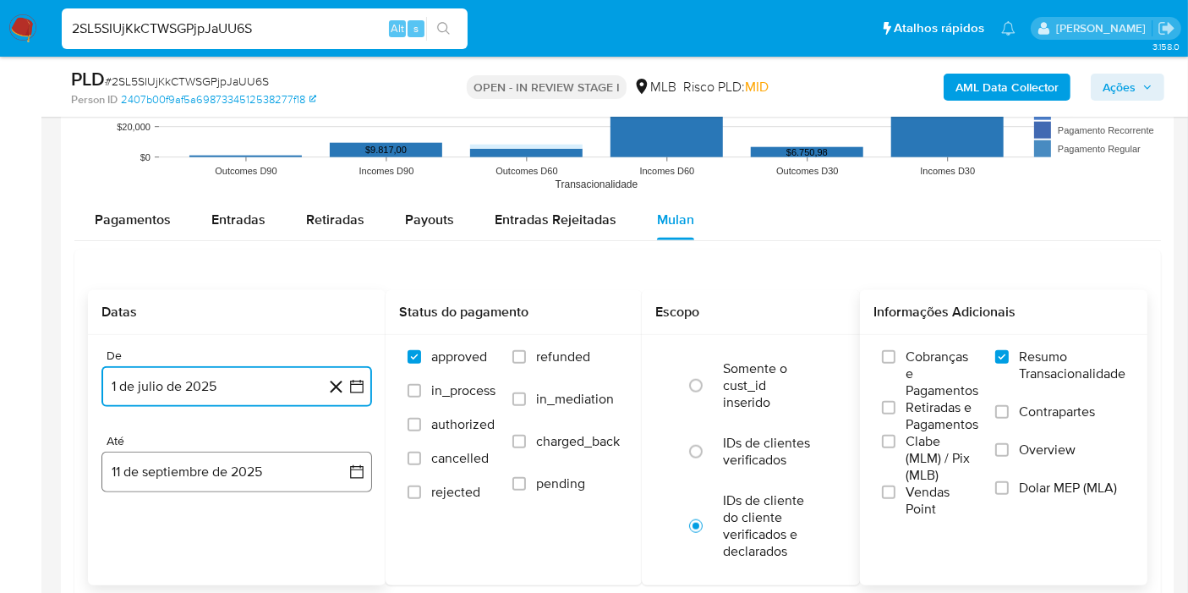
click at [339, 475] on button "11 de septiembre de 2025" at bounding box center [236, 471] width 271 height 41
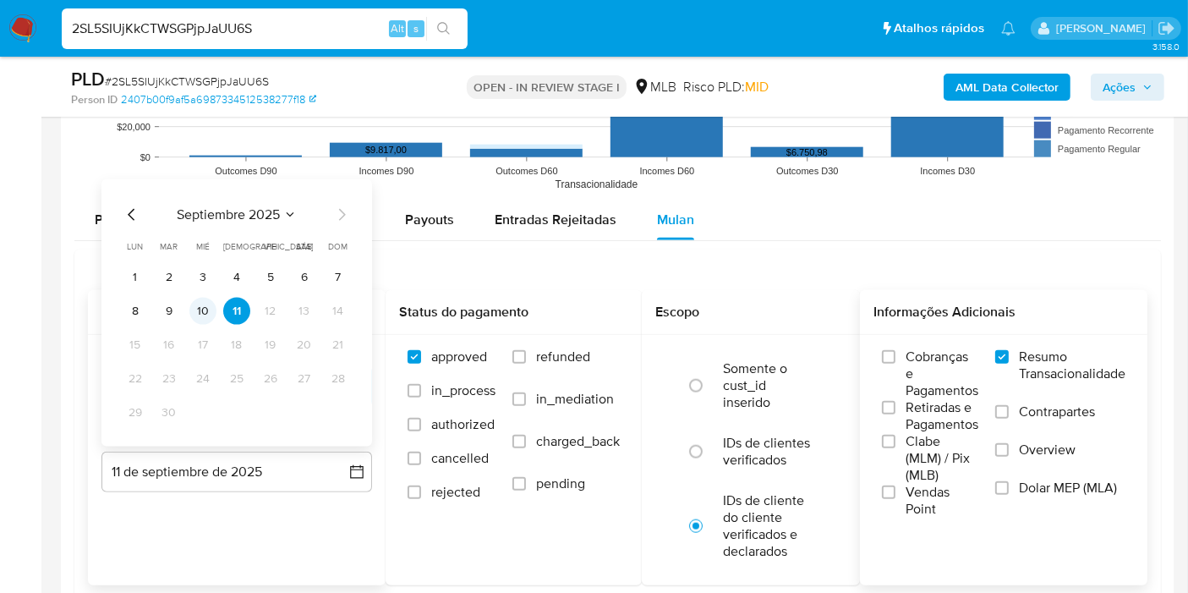
click at [211, 309] on button "10" at bounding box center [202, 311] width 27 height 27
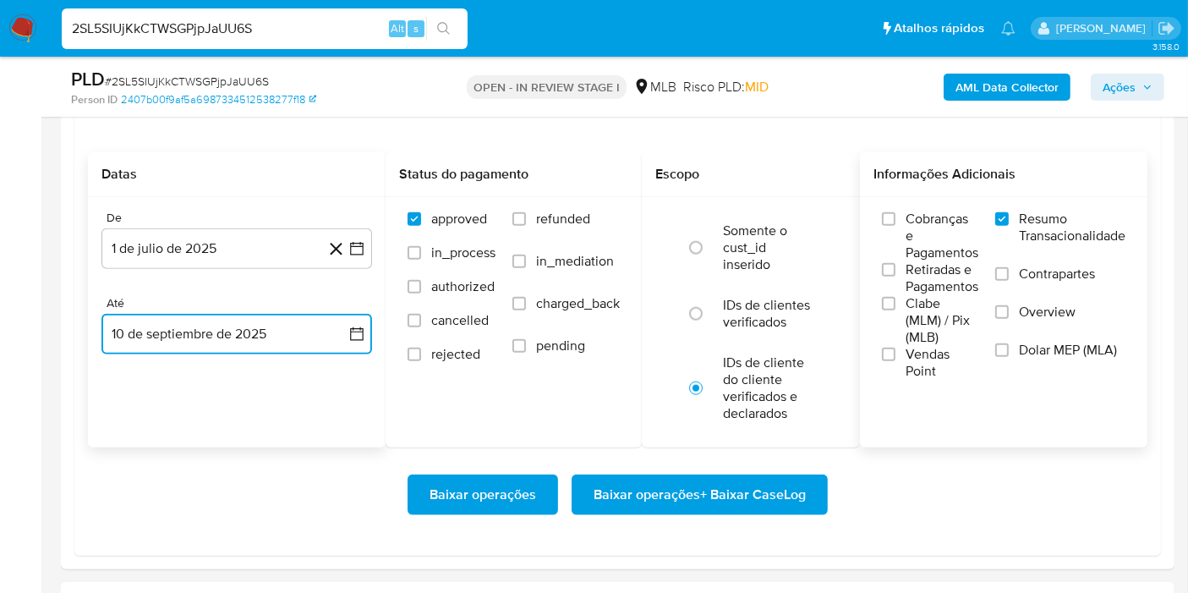
scroll to position [1765, 0]
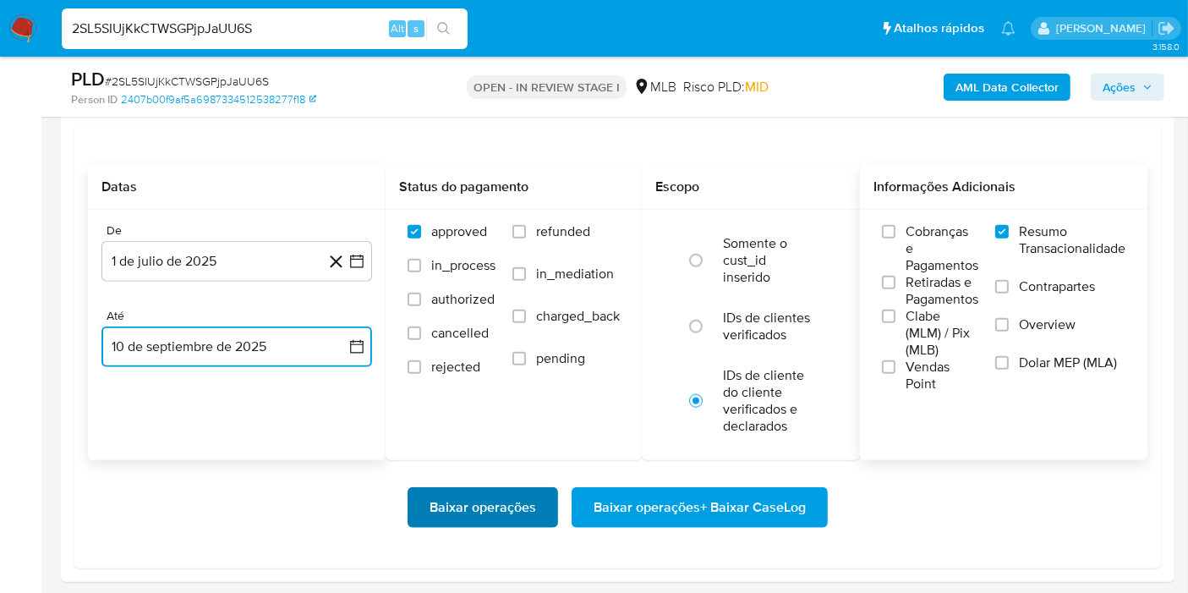
click at [466, 491] on span "Baixar operações" at bounding box center [482, 507] width 107 height 37
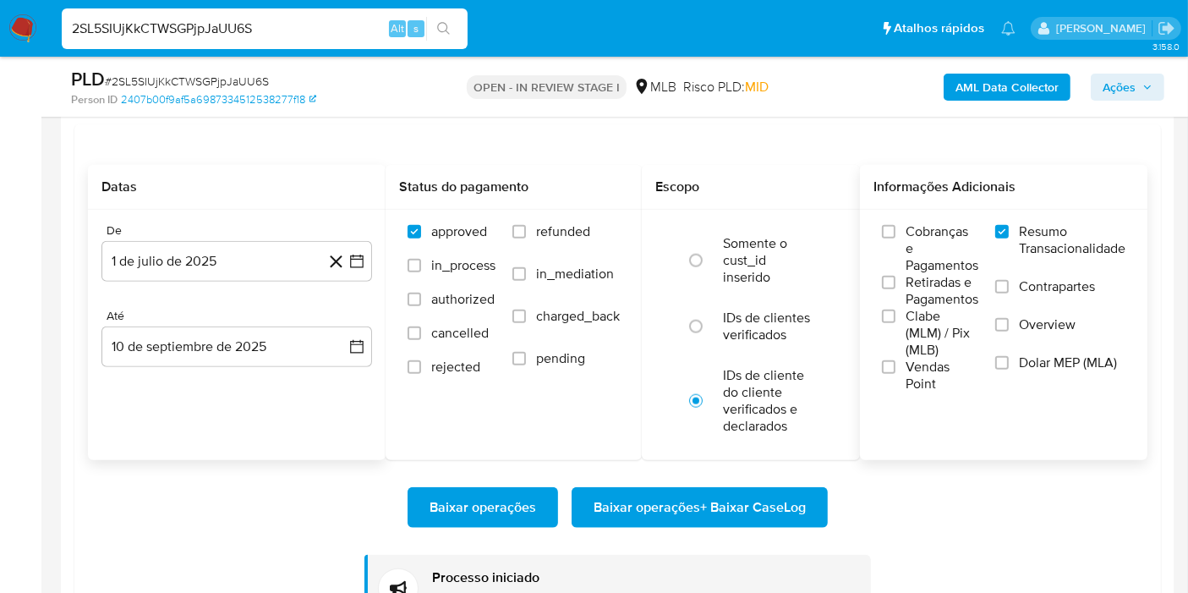
click at [263, 30] on input "2SL5SIUjKkCTWSGPjpJaUU6S" at bounding box center [265, 29] width 406 height 22
paste input "C058W0xHsbZ5huUfl3TFXe9c"
type input "C058W0xHsbZ5huUfl3TFXe9c"
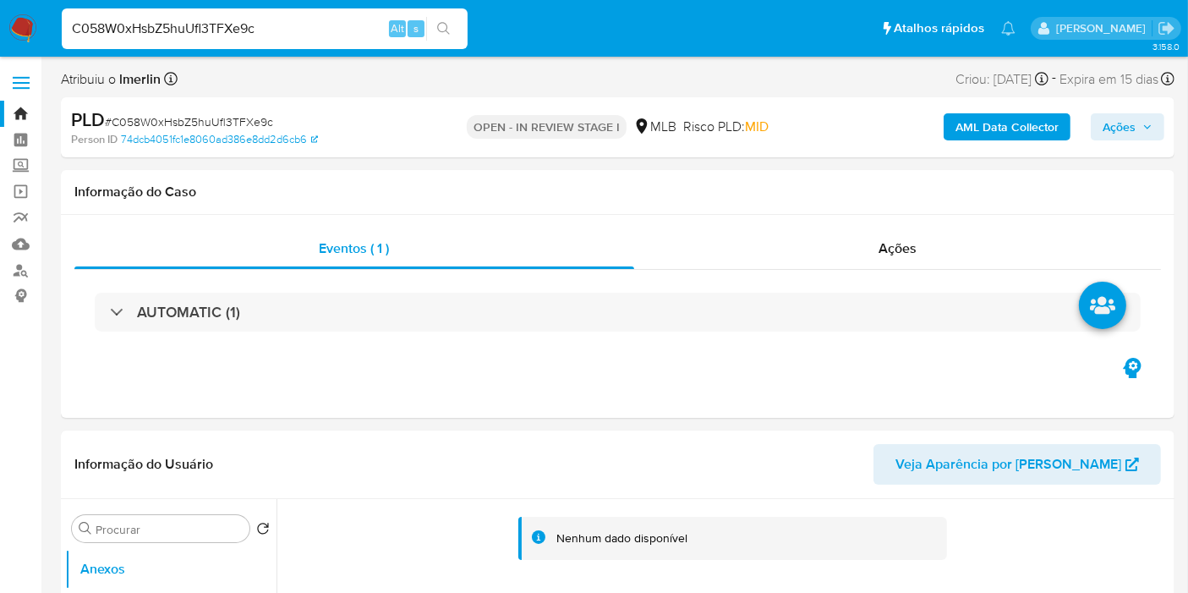
select select "10"
click at [988, 136] on b "AML Data Collector" at bounding box center [1006, 126] width 103 height 27
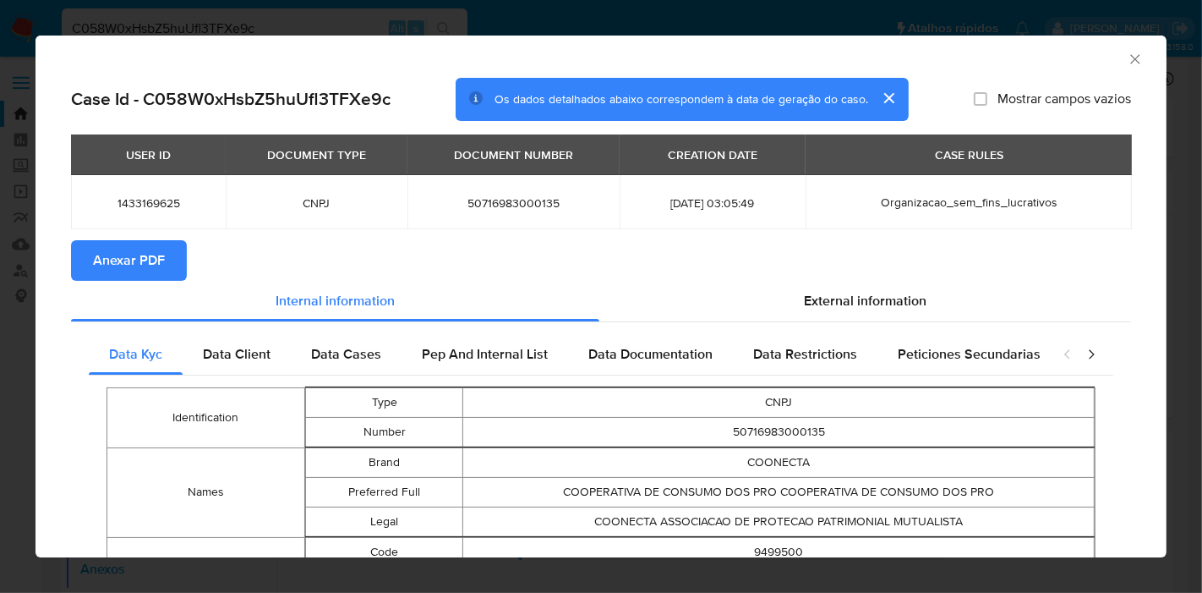
click at [167, 271] on button "Anexar PDF" at bounding box center [129, 260] width 116 height 41
click at [1130, 62] on icon "Fechar a janela" at bounding box center [1134, 58] width 9 height 9
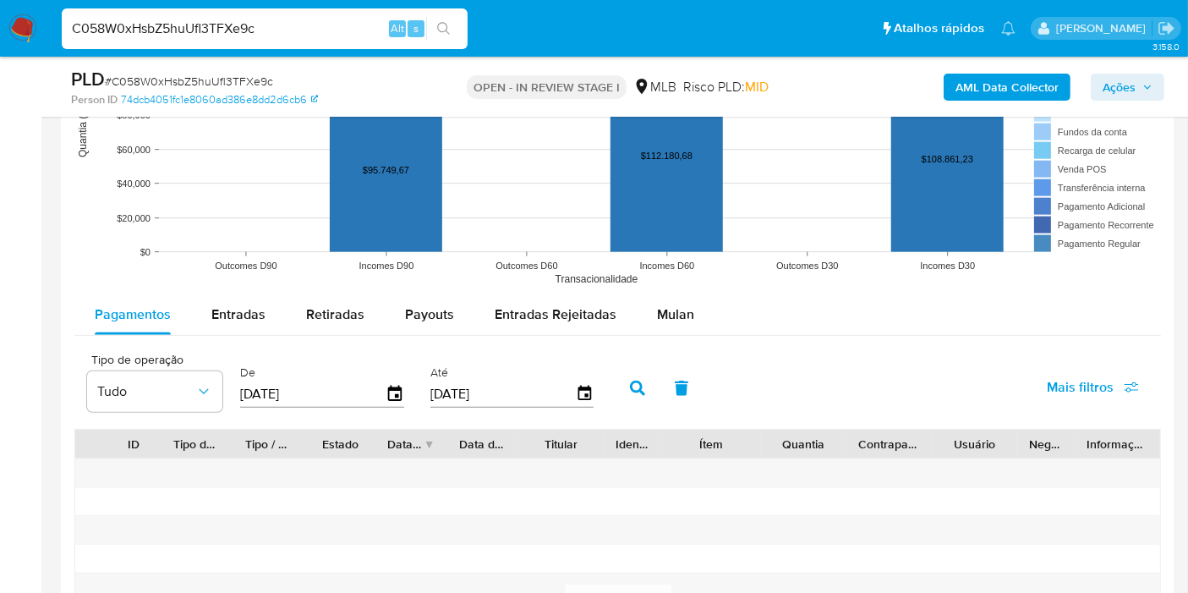
scroll to position [1677, 0]
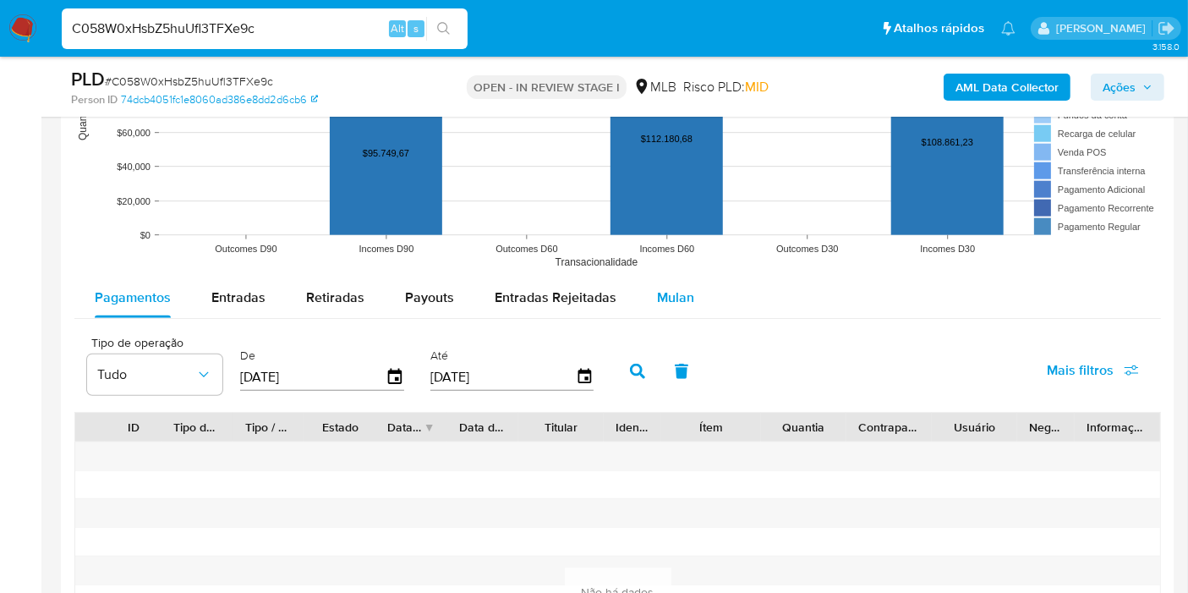
click at [670, 290] on span "Mulan" at bounding box center [675, 296] width 37 height 19
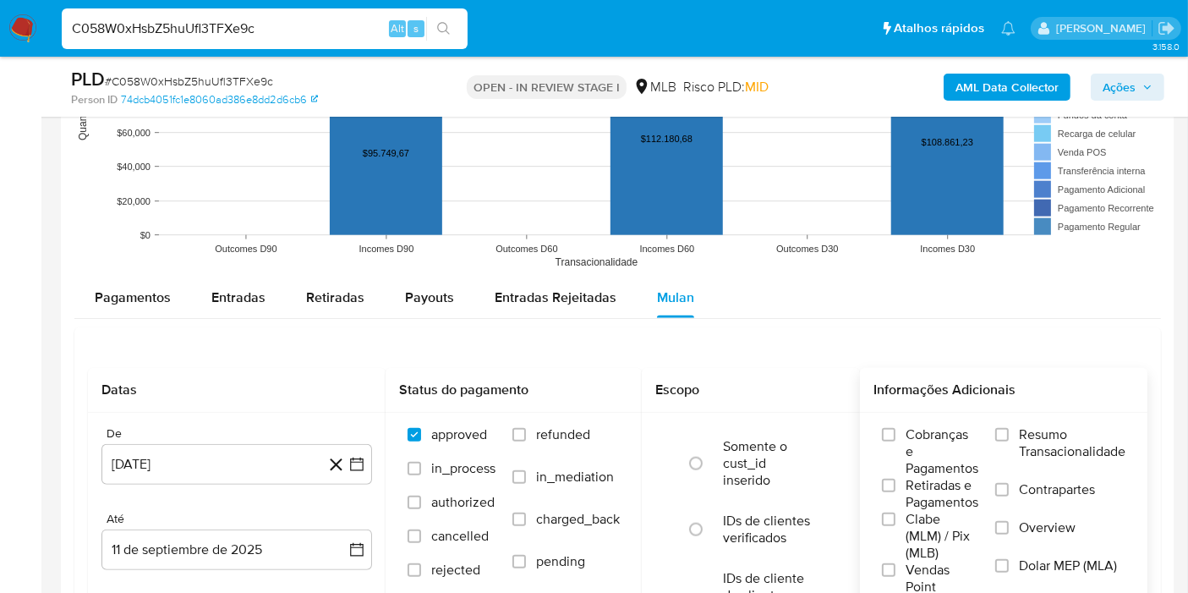
click at [1035, 445] on span "Resumo Transacionalidade" at bounding box center [1072, 443] width 107 height 34
click at [1009, 441] on input "Resumo Transacionalidade" at bounding box center [1002, 435] width 14 height 14
click at [1187, 583] on main "3.158.0 Atribuiu o lmerlin Asignado el: [DATE] 16:38:54 Criou: [DATE] Criou: [D…" at bounding box center [594, 78] width 1188 height 3510
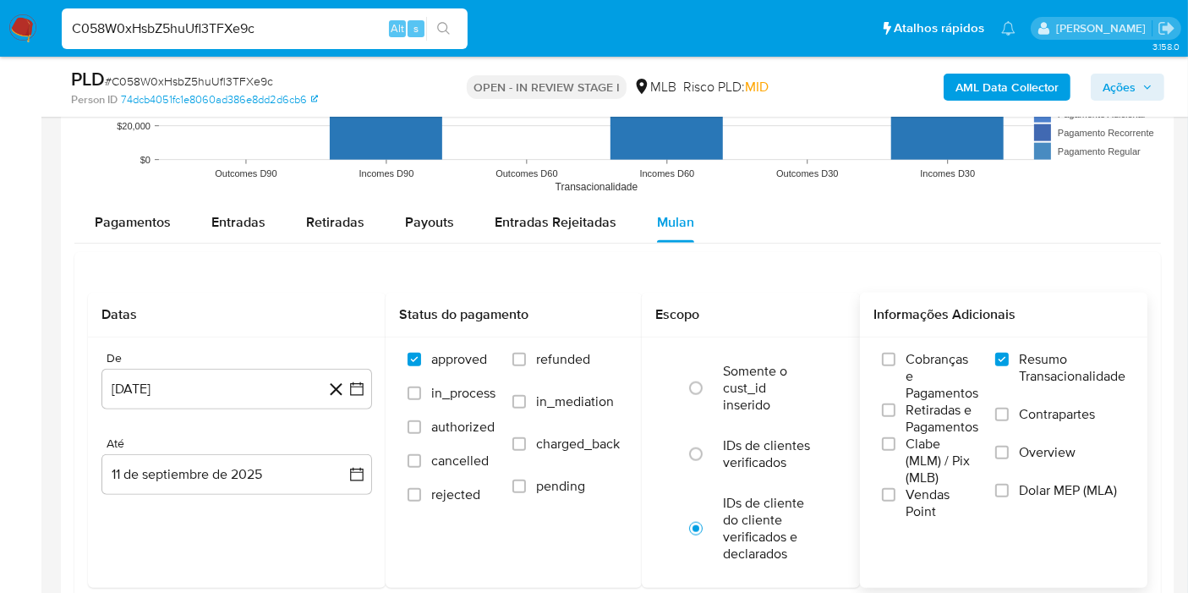
scroll to position [1790, 0]
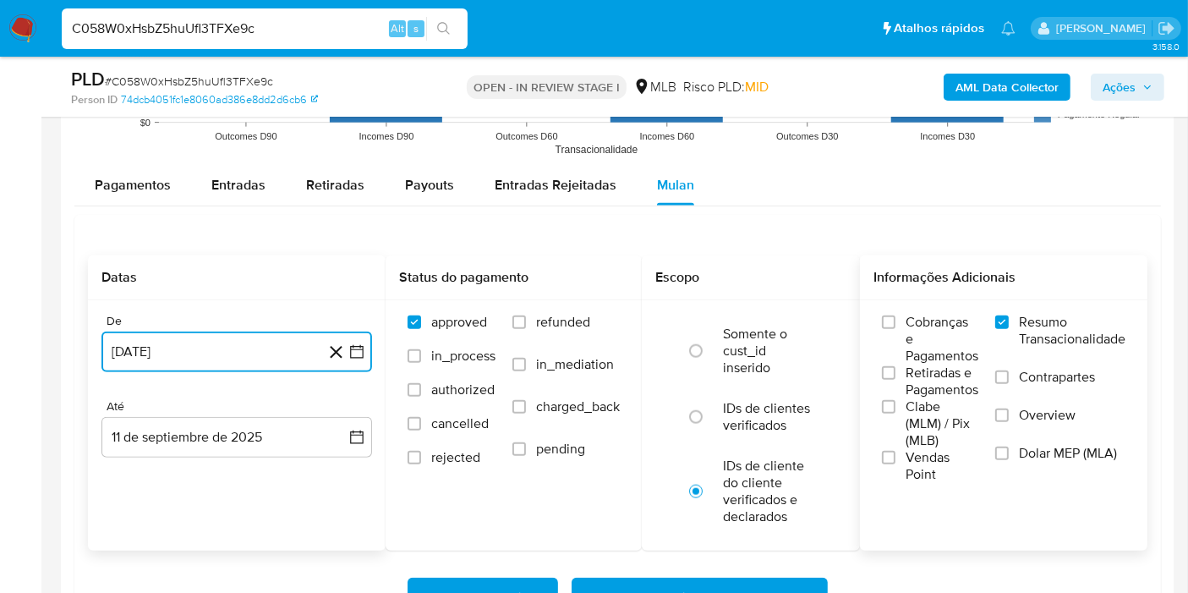
click at [350, 344] on icon "button" at bounding box center [356, 351] width 17 height 17
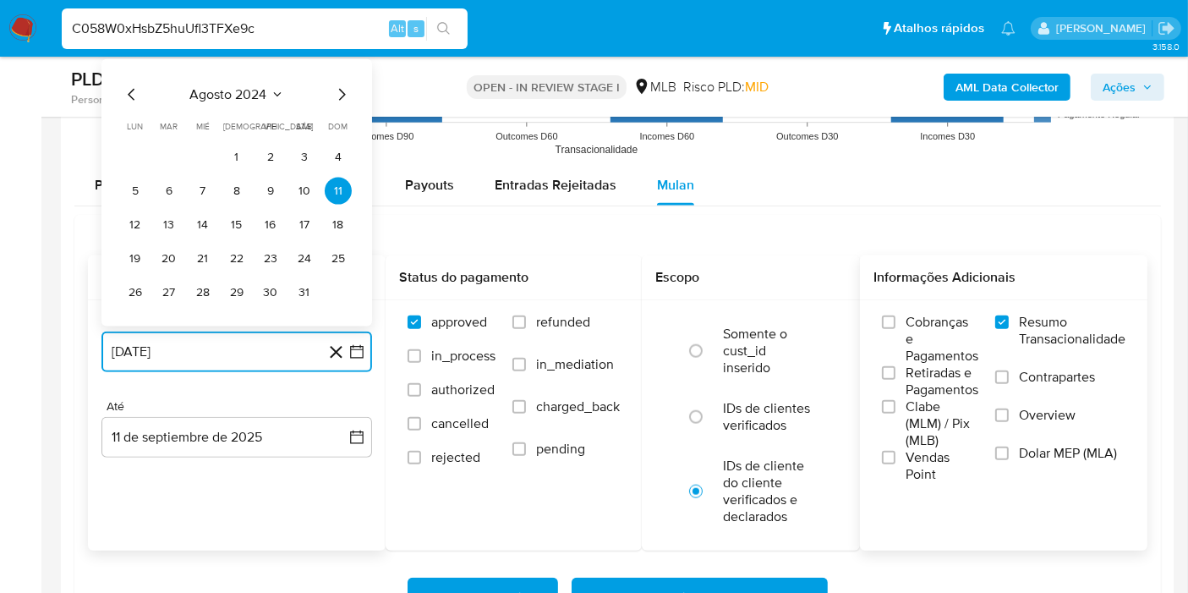
click at [249, 94] on span "agosto 2024" at bounding box center [228, 94] width 77 height 17
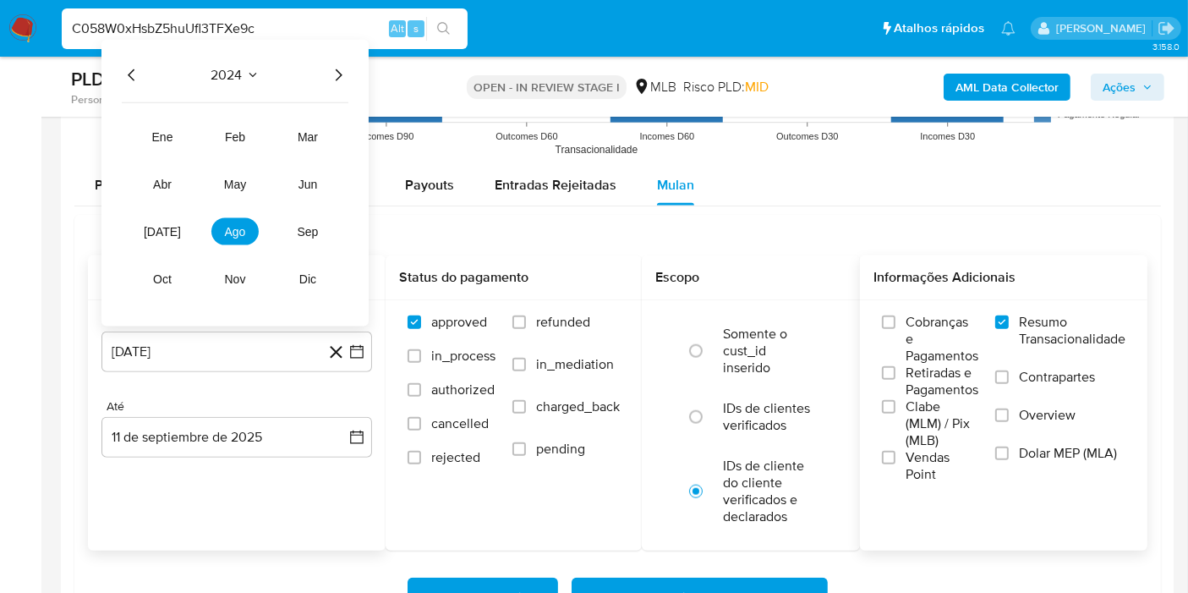
click at [338, 78] on icon "Año siguiente" at bounding box center [338, 75] width 20 height 20
click at [167, 226] on span "[DATE]" at bounding box center [162, 232] width 37 height 14
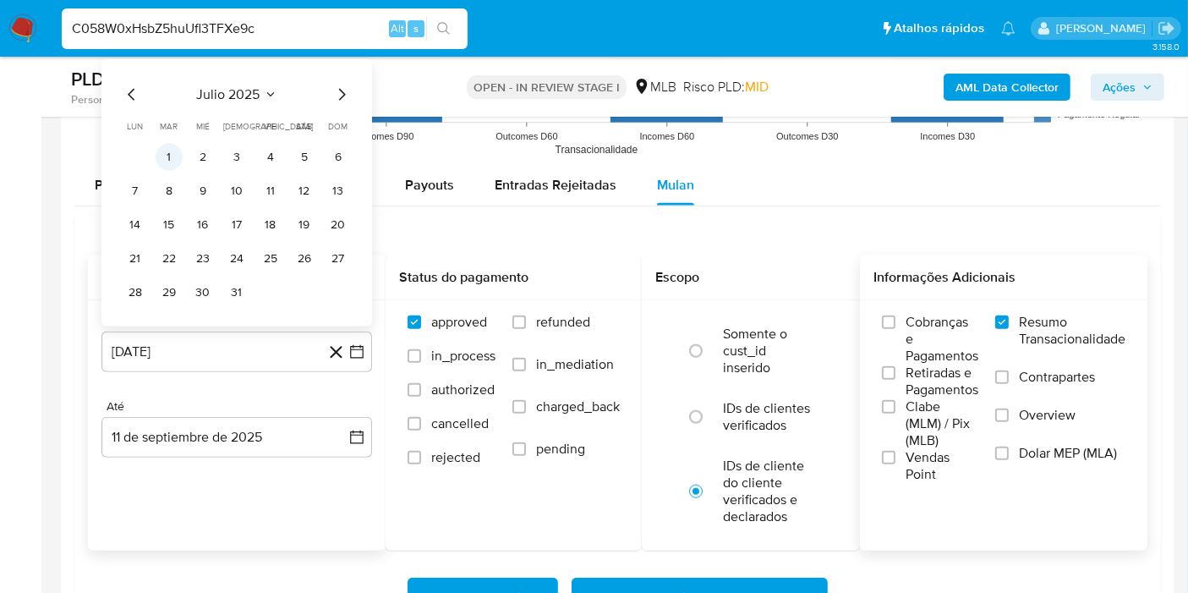
click at [171, 144] on button "1" at bounding box center [169, 157] width 27 height 27
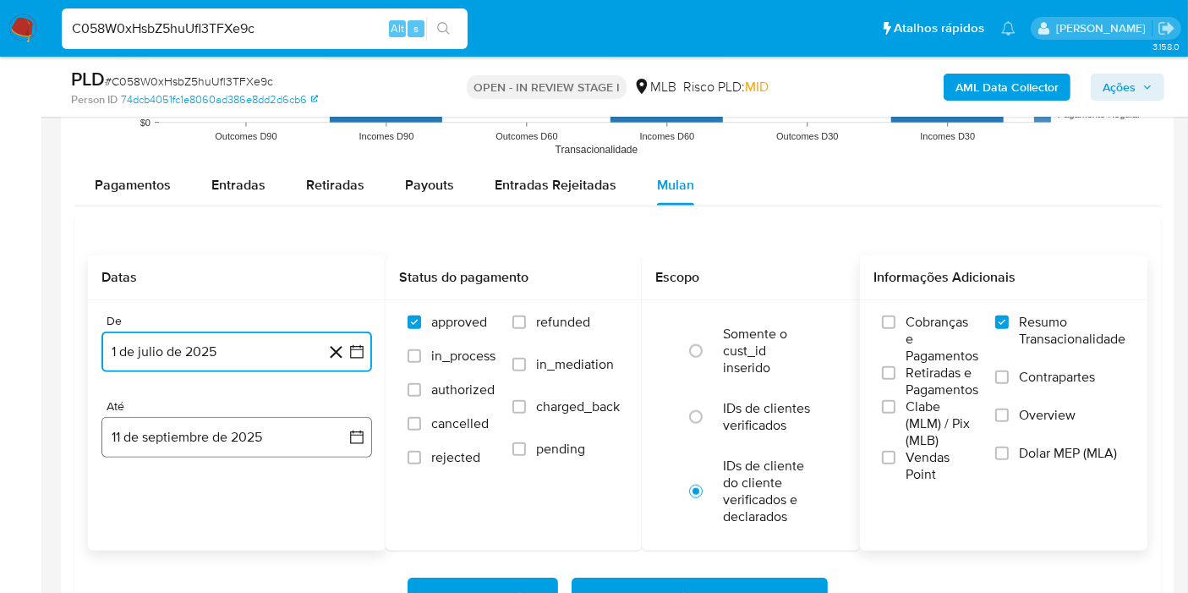
click at [341, 417] on button "11 de septiembre de 2025" at bounding box center [236, 437] width 271 height 41
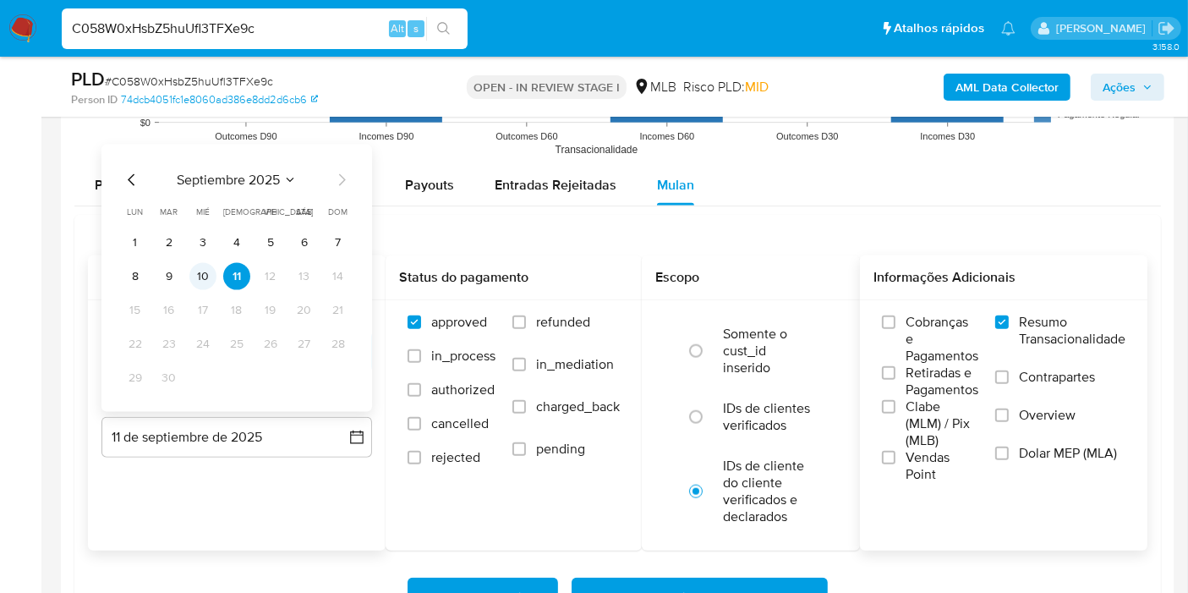
click at [207, 266] on button "10" at bounding box center [202, 276] width 27 height 27
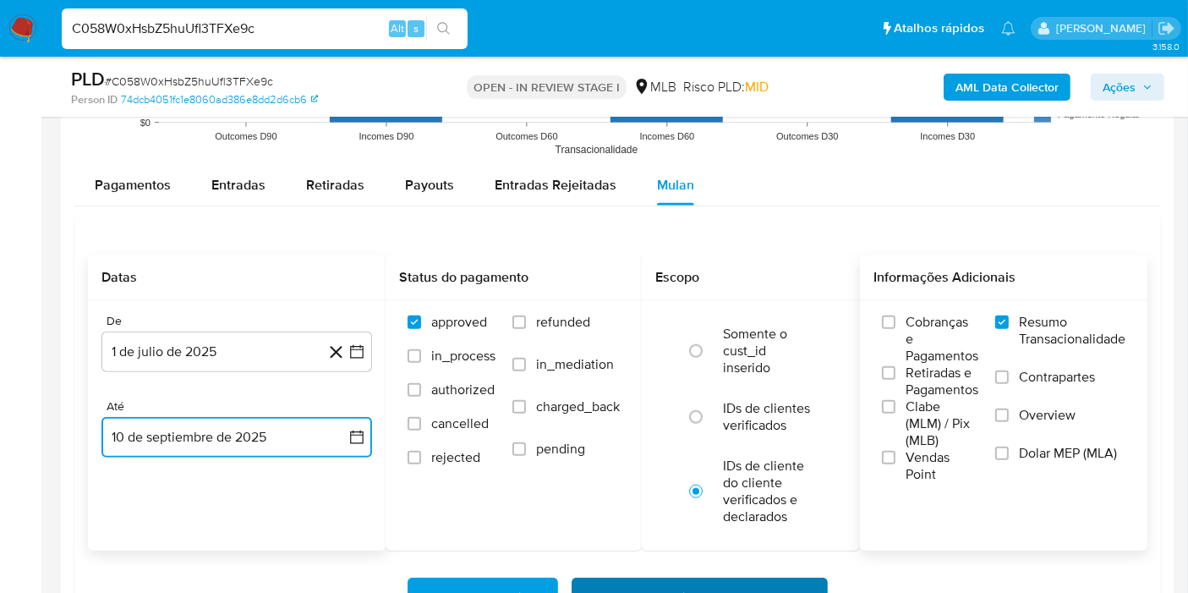
click at [622, 579] on span "Baixar operações + Baixar CaseLog" at bounding box center [700, 597] width 212 height 37
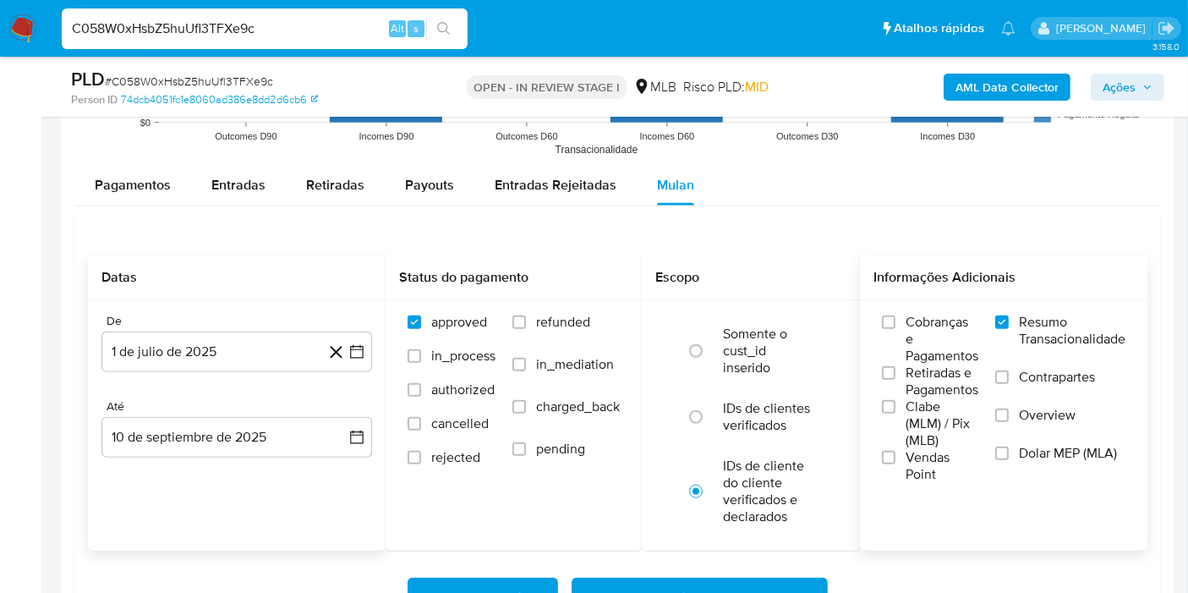
click at [335, 29] on input "C058W0xHsbZ5huUfl3TFXe9c" at bounding box center [265, 29] width 406 height 22
paste input "2SL5SIUjKkCTWSGPjpJaUU6S"
type input "2SL5SIUjKkCTWSGPjpJaUU6S"
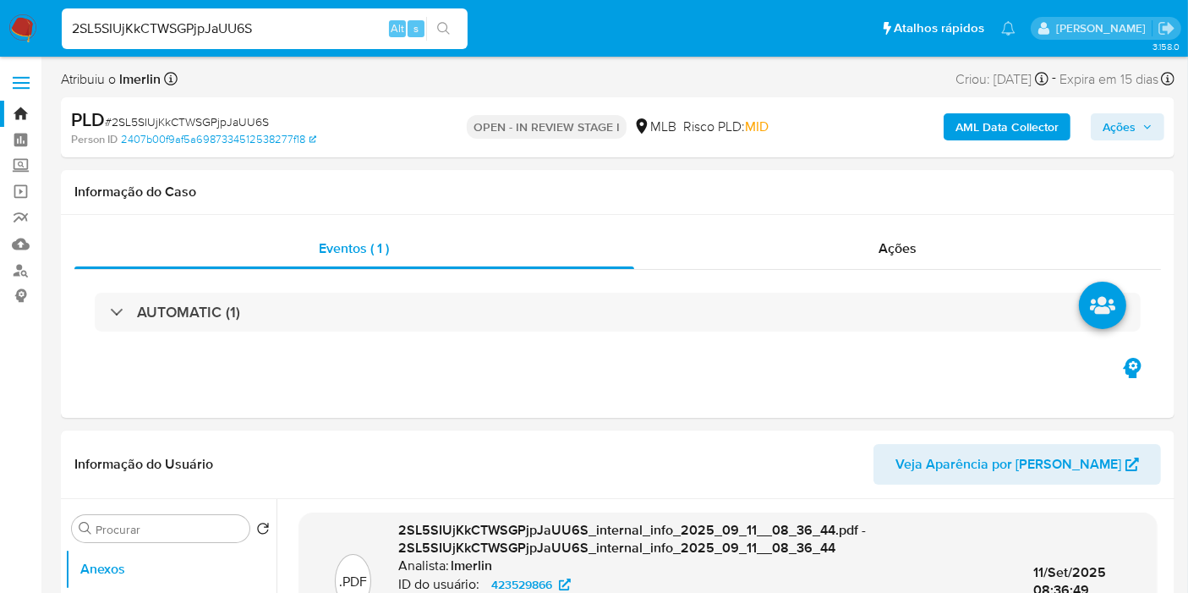
click at [971, 119] on b "AML Data Collector" at bounding box center [1006, 126] width 103 height 27
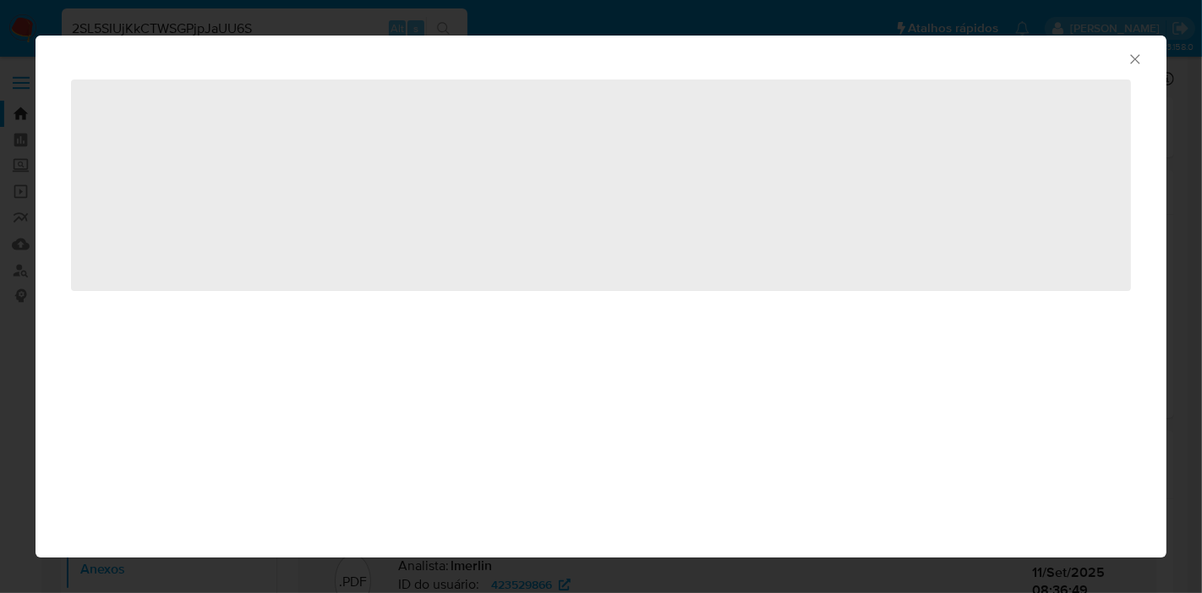
select select "10"
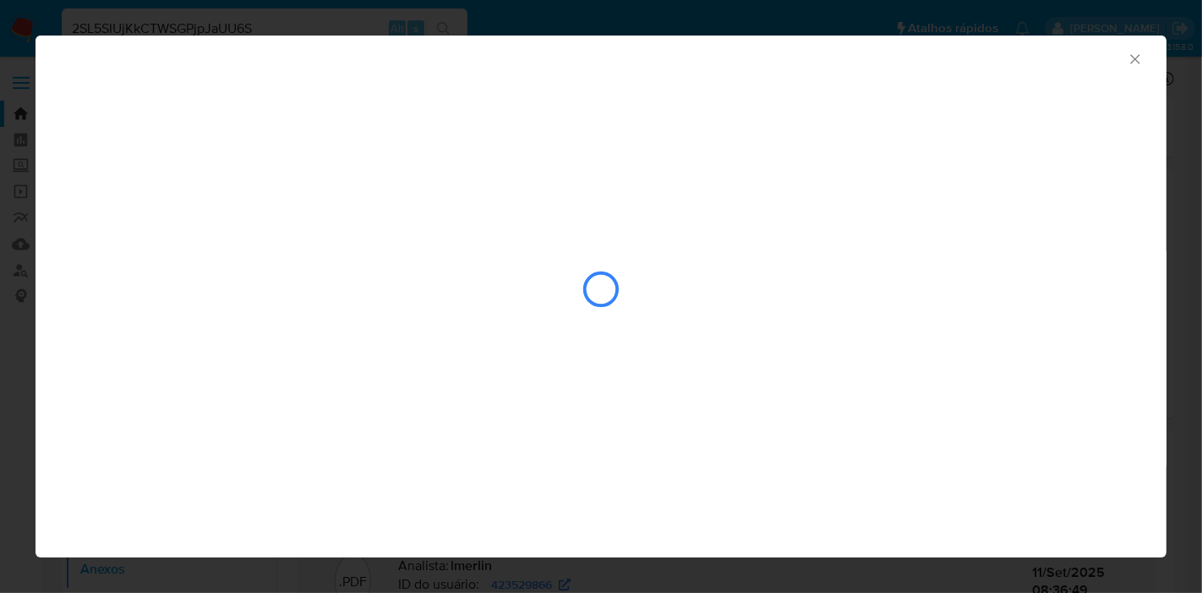
click at [643, 193] on div "AML Data Collector" at bounding box center [601, 223] width 1131 height 374
click at [1137, 57] on icon "Fechar a janela" at bounding box center [1134, 58] width 9 height 9
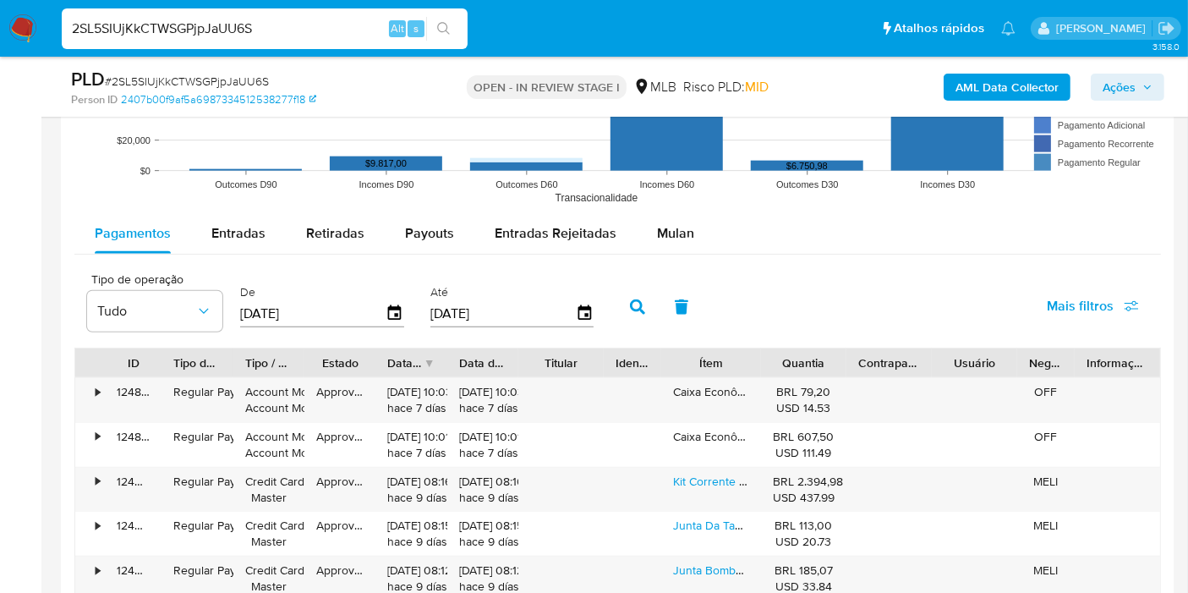
scroll to position [1634, 0]
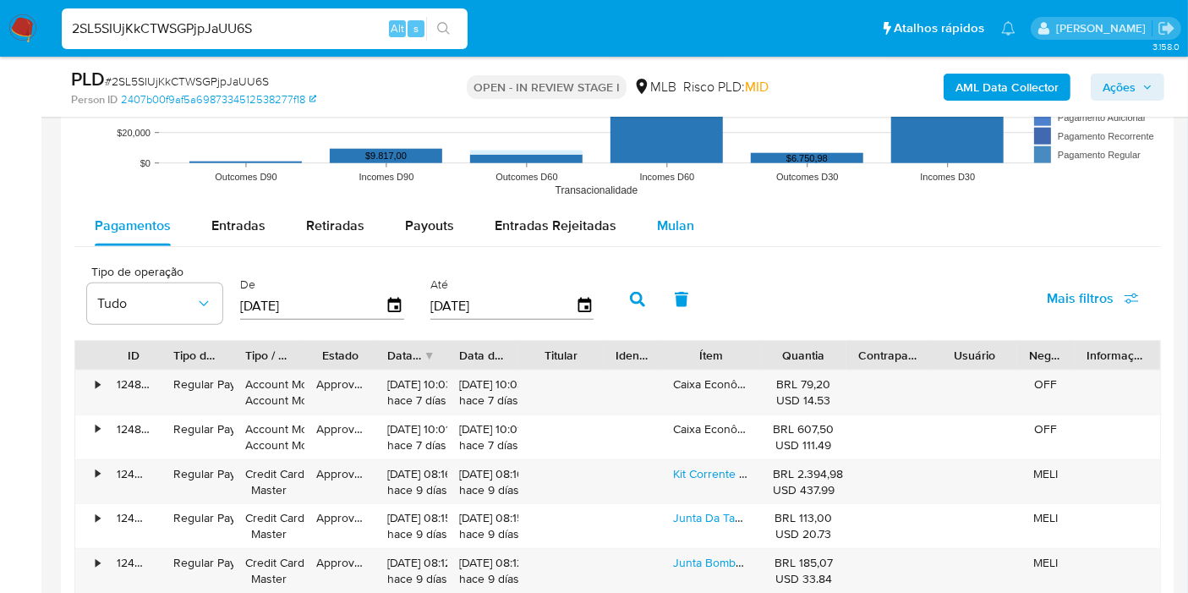
click at [676, 223] on span "Mulan" at bounding box center [675, 225] width 37 height 19
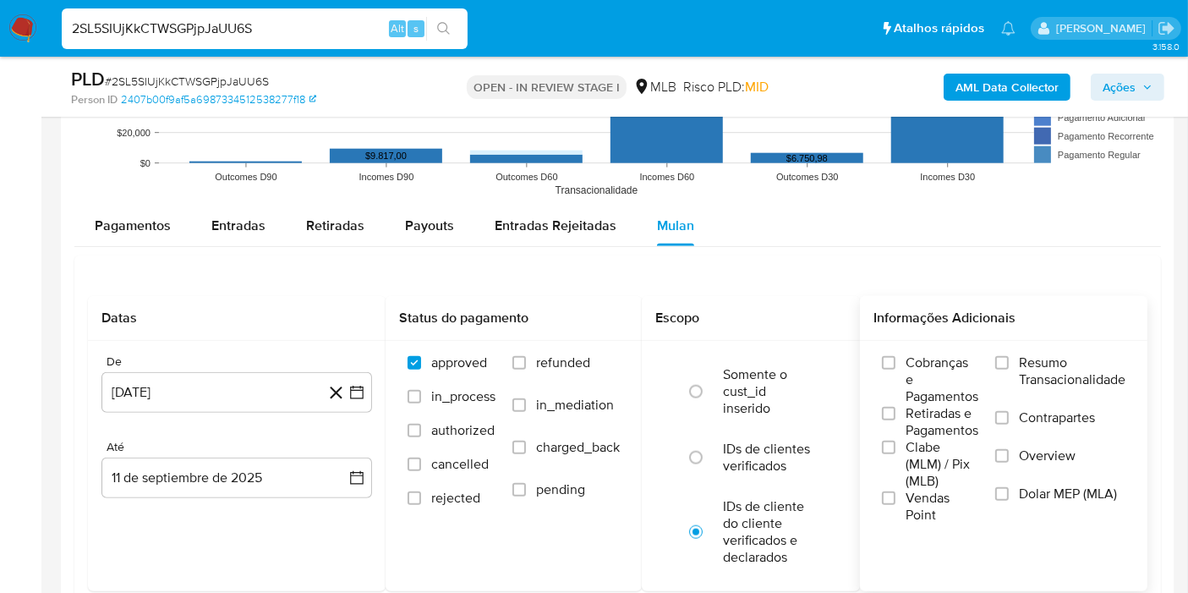
click at [1009, 356] on label "Resumo Transacionalidade" at bounding box center [1060, 381] width 130 height 55
click at [1009, 356] on input "Resumo Transacionalidade" at bounding box center [1002, 363] width 14 height 14
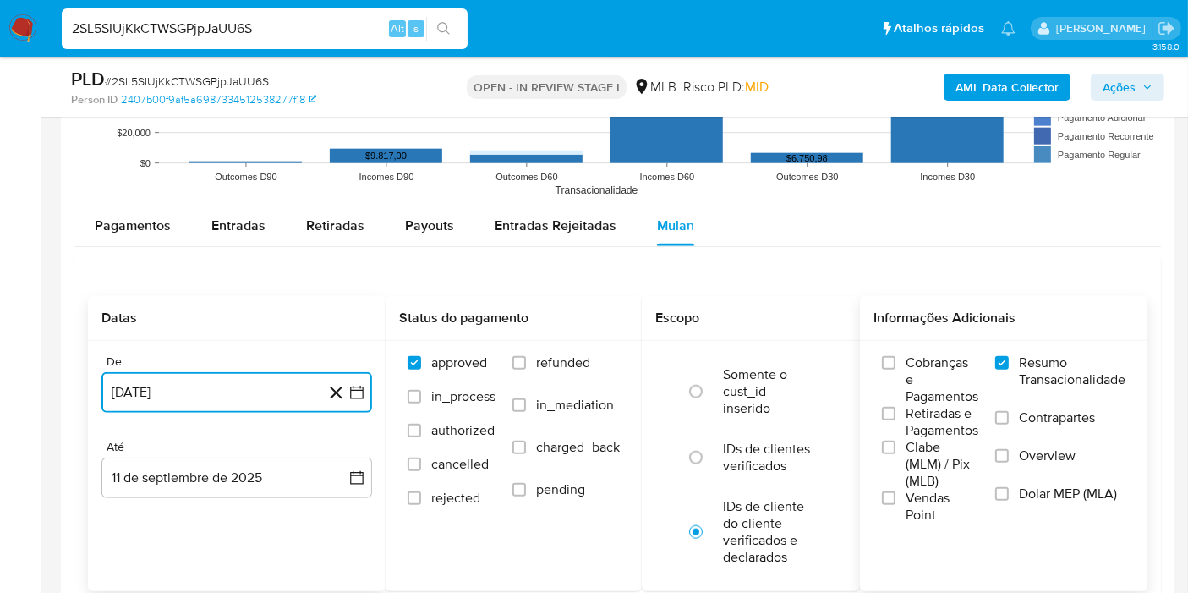
click at [364, 397] on icon "button" at bounding box center [356, 392] width 17 height 17
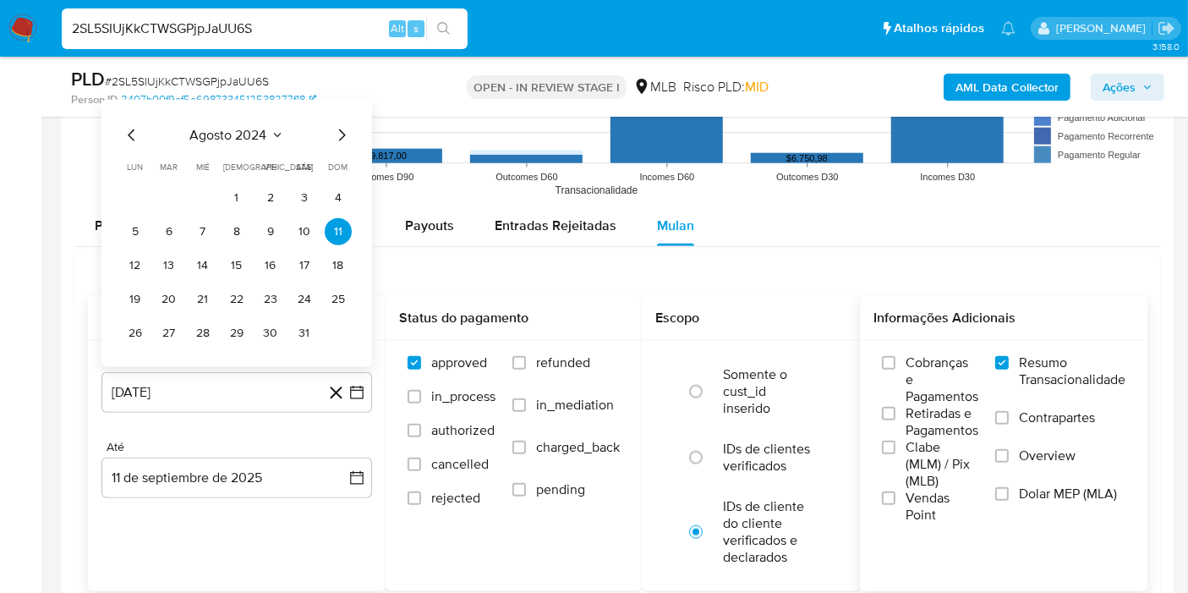
click at [242, 134] on span "agosto 2024" at bounding box center [228, 135] width 77 height 17
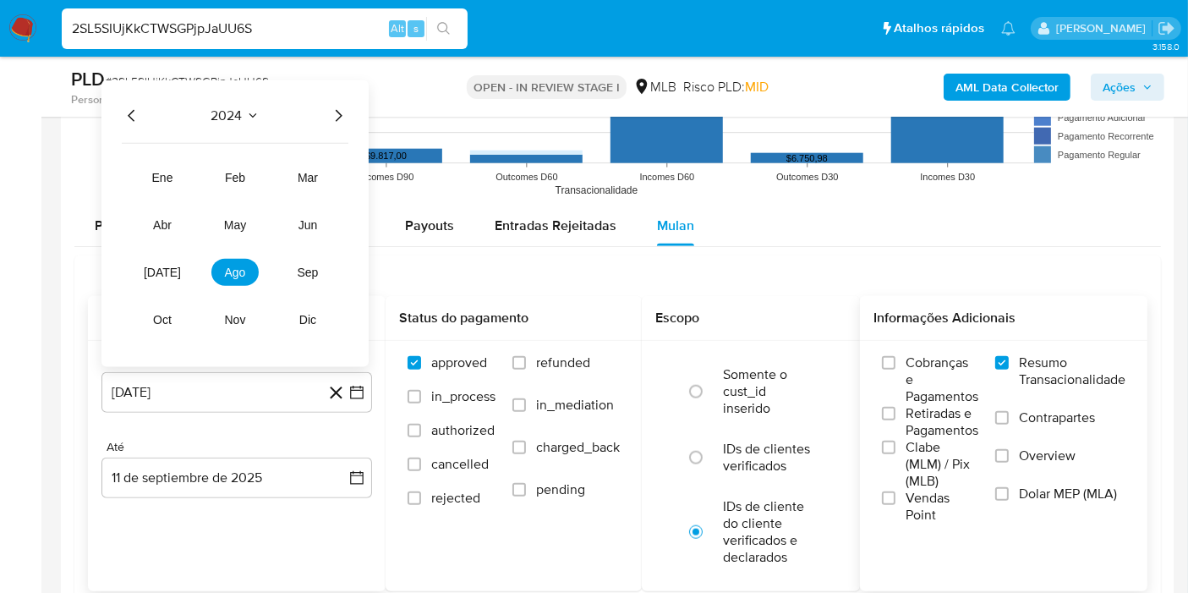
click at [342, 117] on icon "Año siguiente" at bounding box center [338, 116] width 20 height 20
click at [222, 178] on button "feb" at bounding box center [234, 177] width 47 height 27
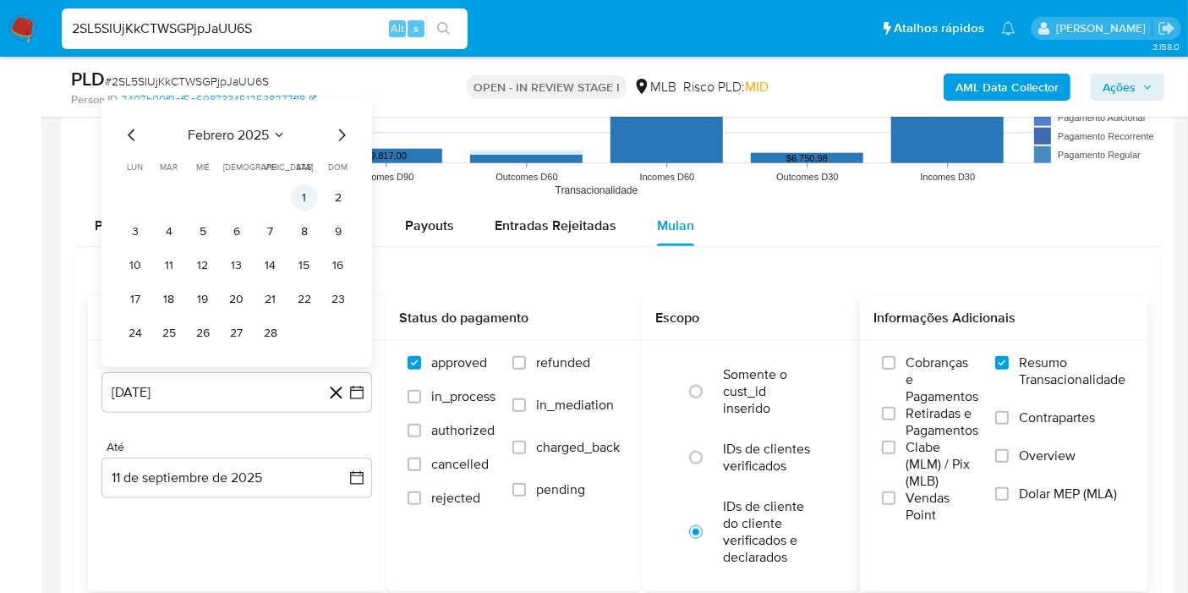
click at [296, 196] on button "1" at bounding box center [304, 197] width 27 height 27
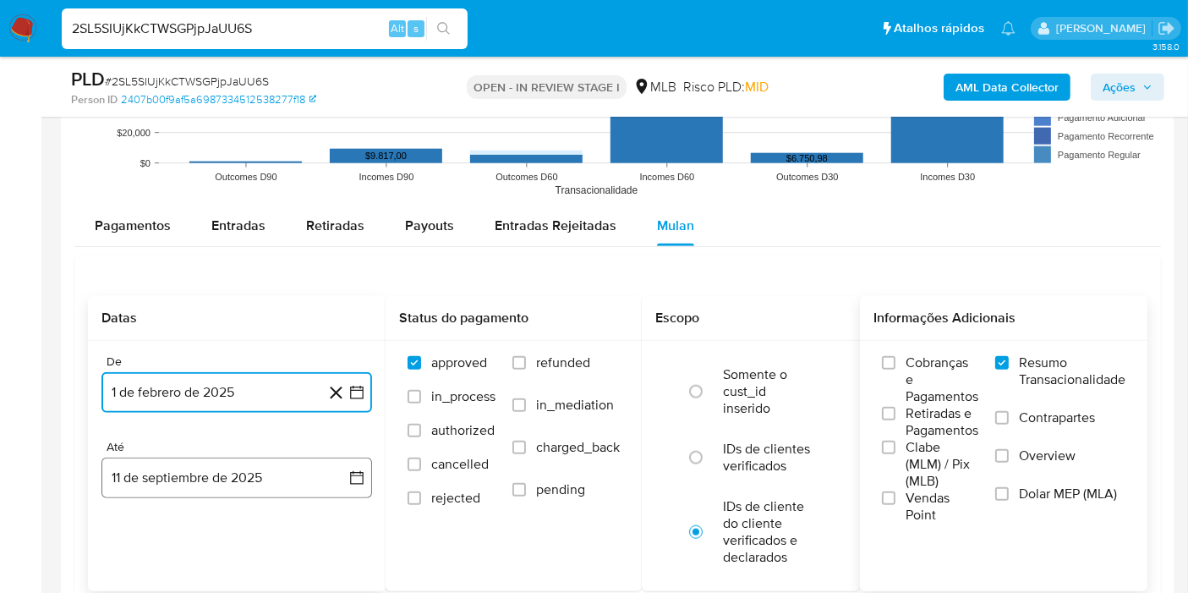
click at [333, 479] on button "11 de septiembre de 2025" at bounding box center [236, 477] width 271 height 41
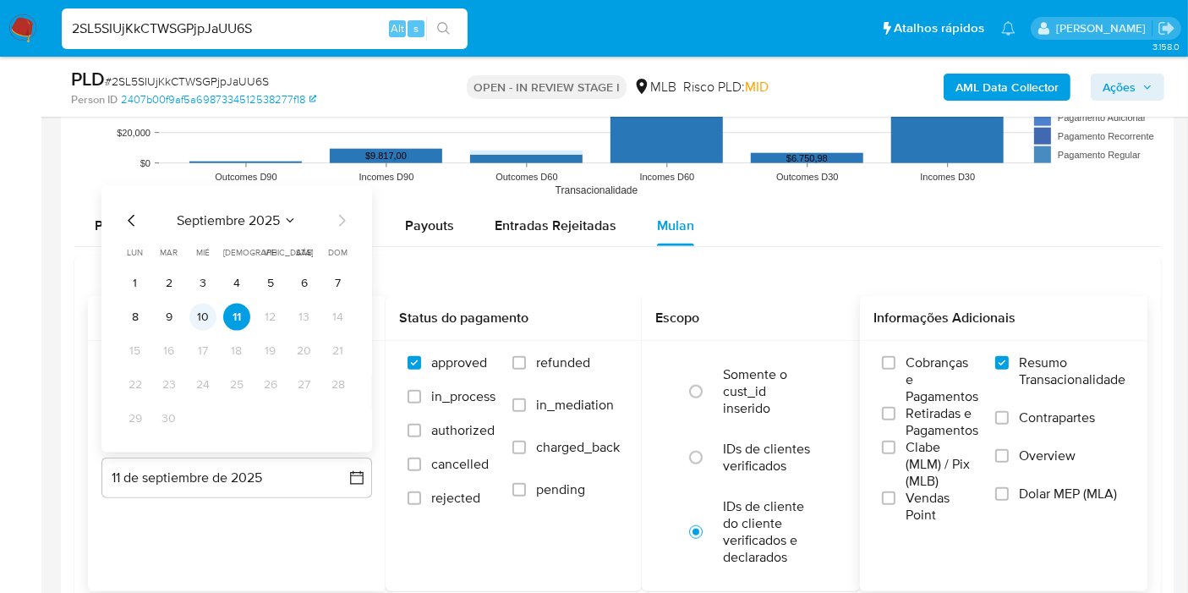
click at [197, 306] on button "10" at bounding box center [202, 317] width 27 height 27
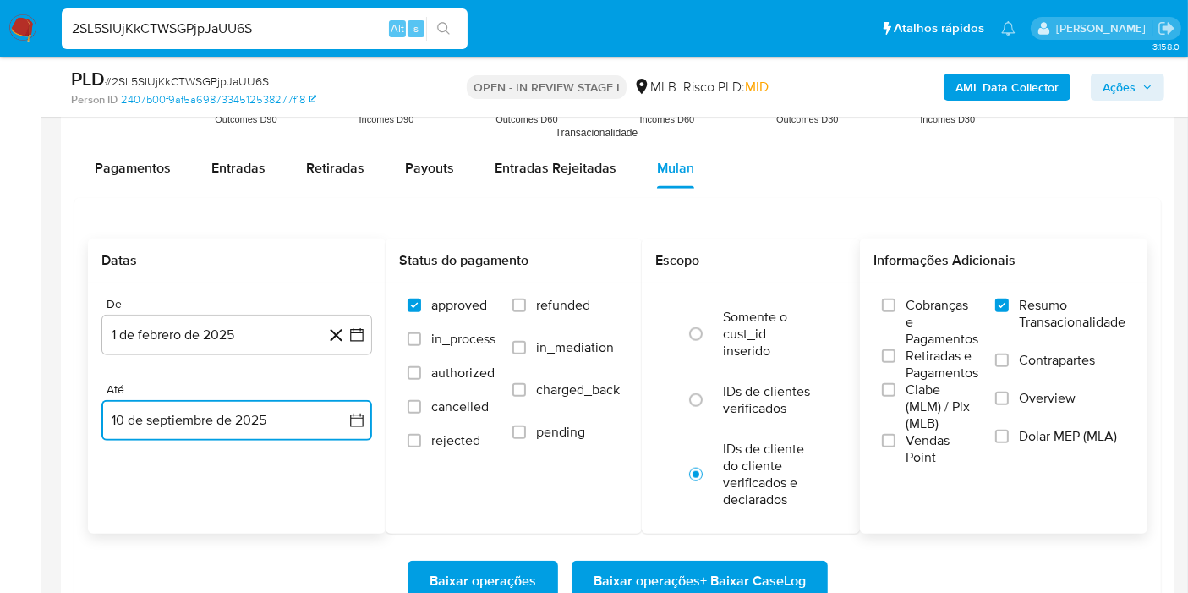
scroll to position [1710, 0]
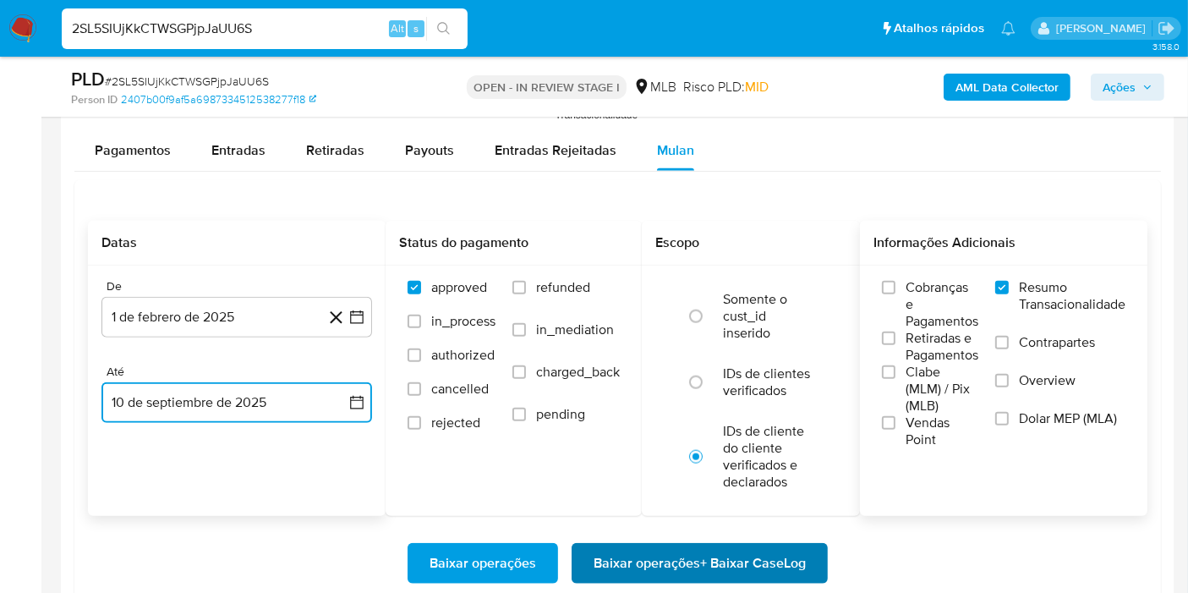
click at [785, 547] on span "Baixar operações + Baixar CaseLog" at bounding box center [700, 562] width 212 height 37
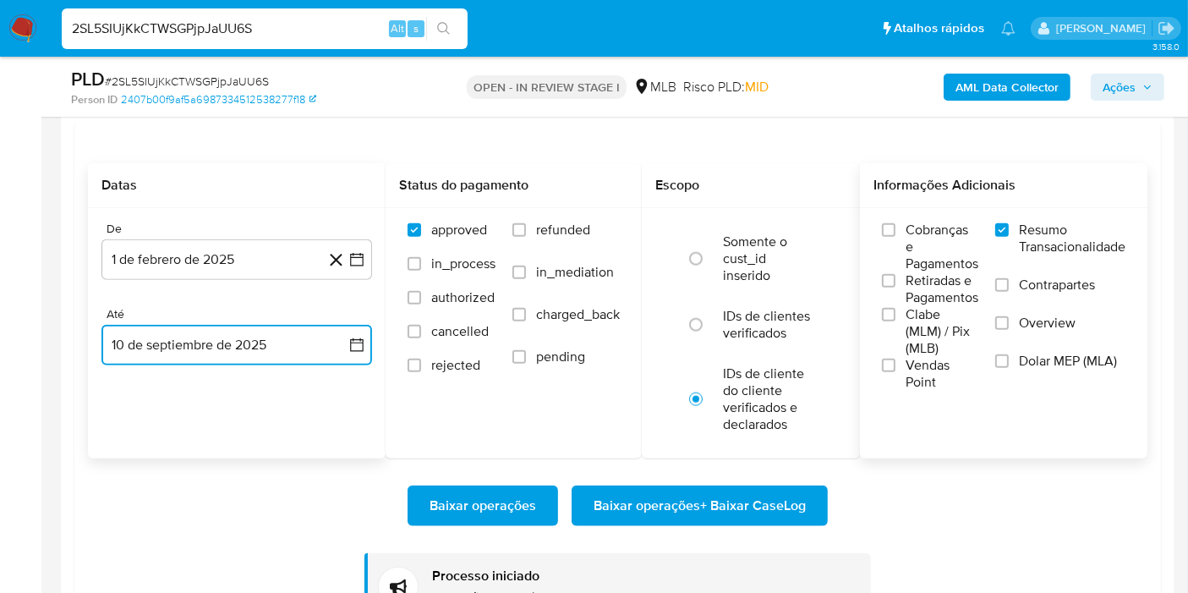
scroll to position [1785, 0]
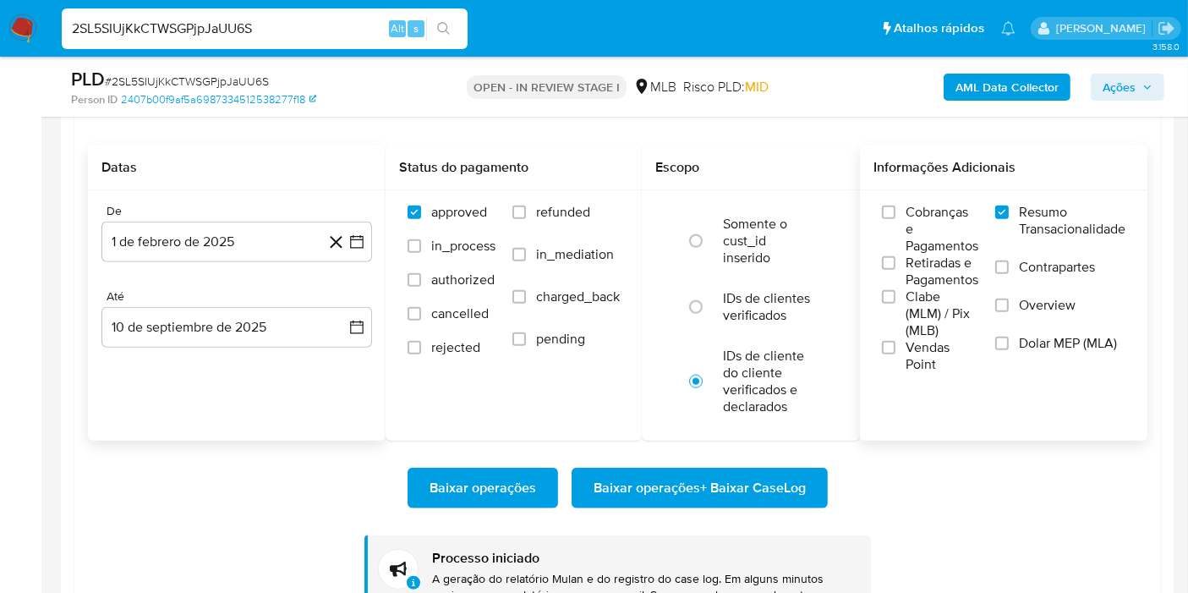
click at [17, 25] on img at bounding box center [22, 28] width 29 height 29
